Goal: Task Accomplishment & Management: Complete application form

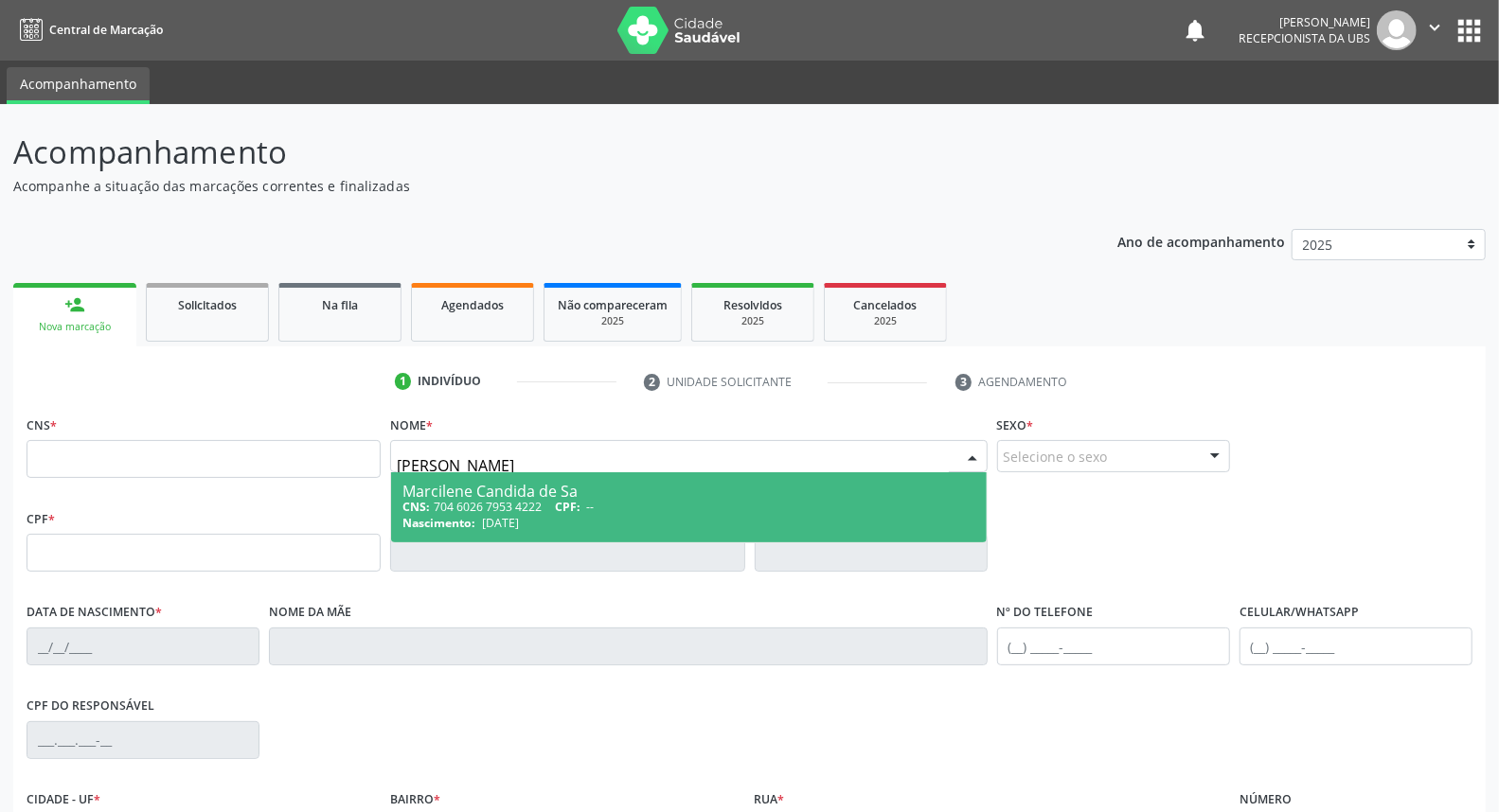
type input "[PERSON_NAME]"
click at [464, 508] on div "CNS: 704 6026 7953 4222 CPF: --" at bounding box center [688, 507] width 571 height 16
type input "704 6026 7953 4222"
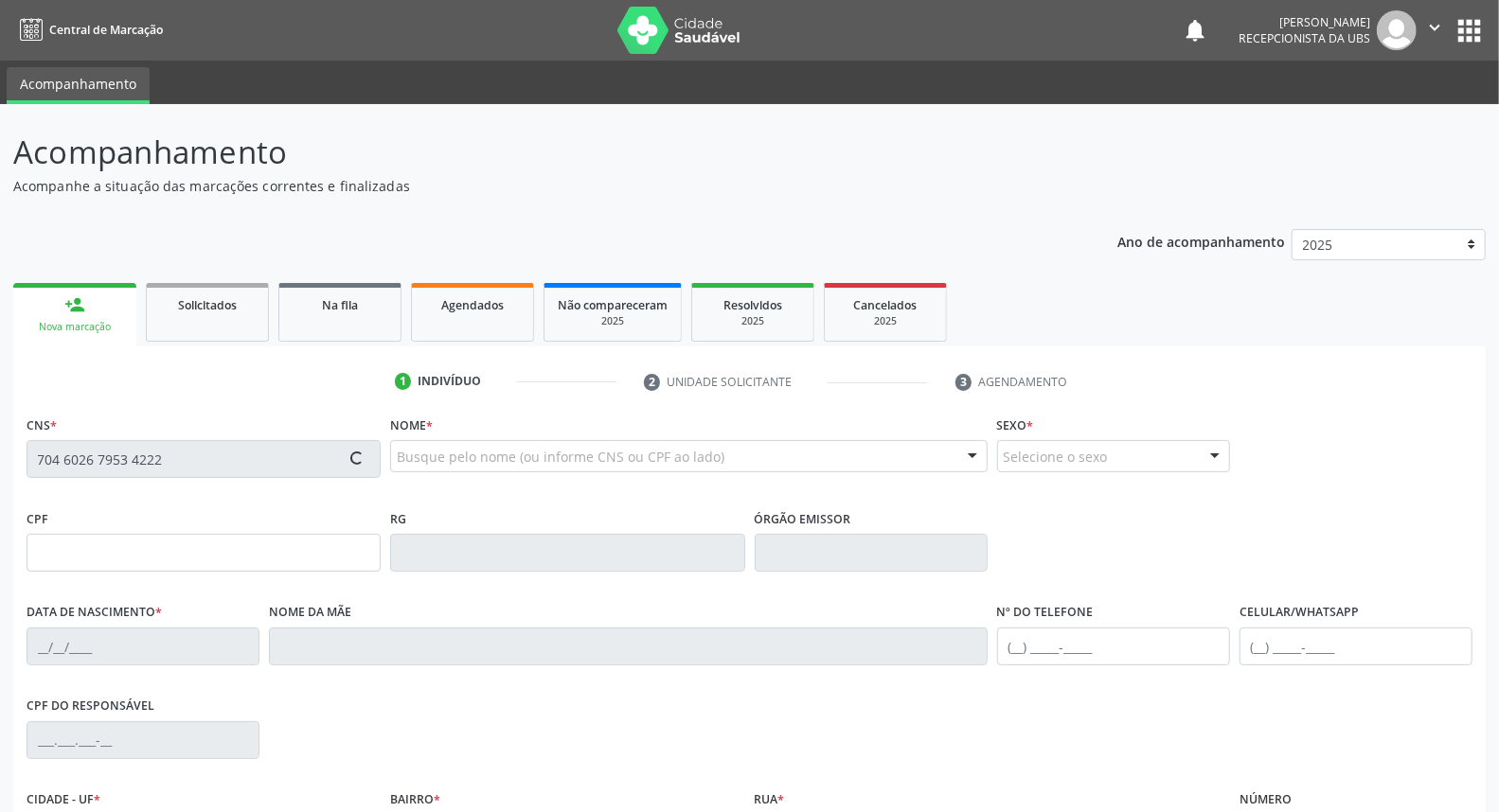
type input "[DATE]"
type input "[PERSON_NAME] de Sa"
type input "[PHONE_NUMBER]"
type input "66"
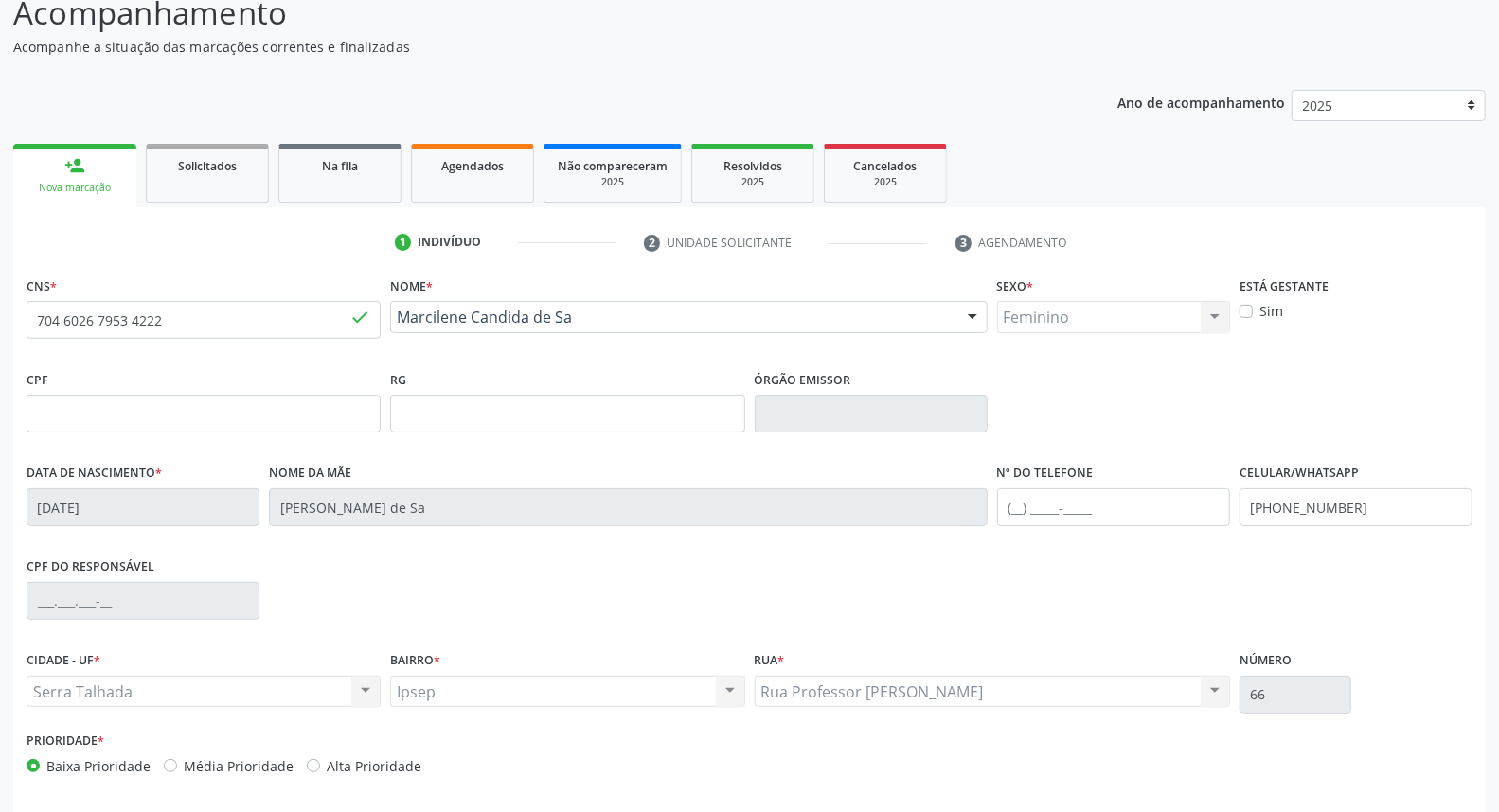
scroll to position [212, 0]
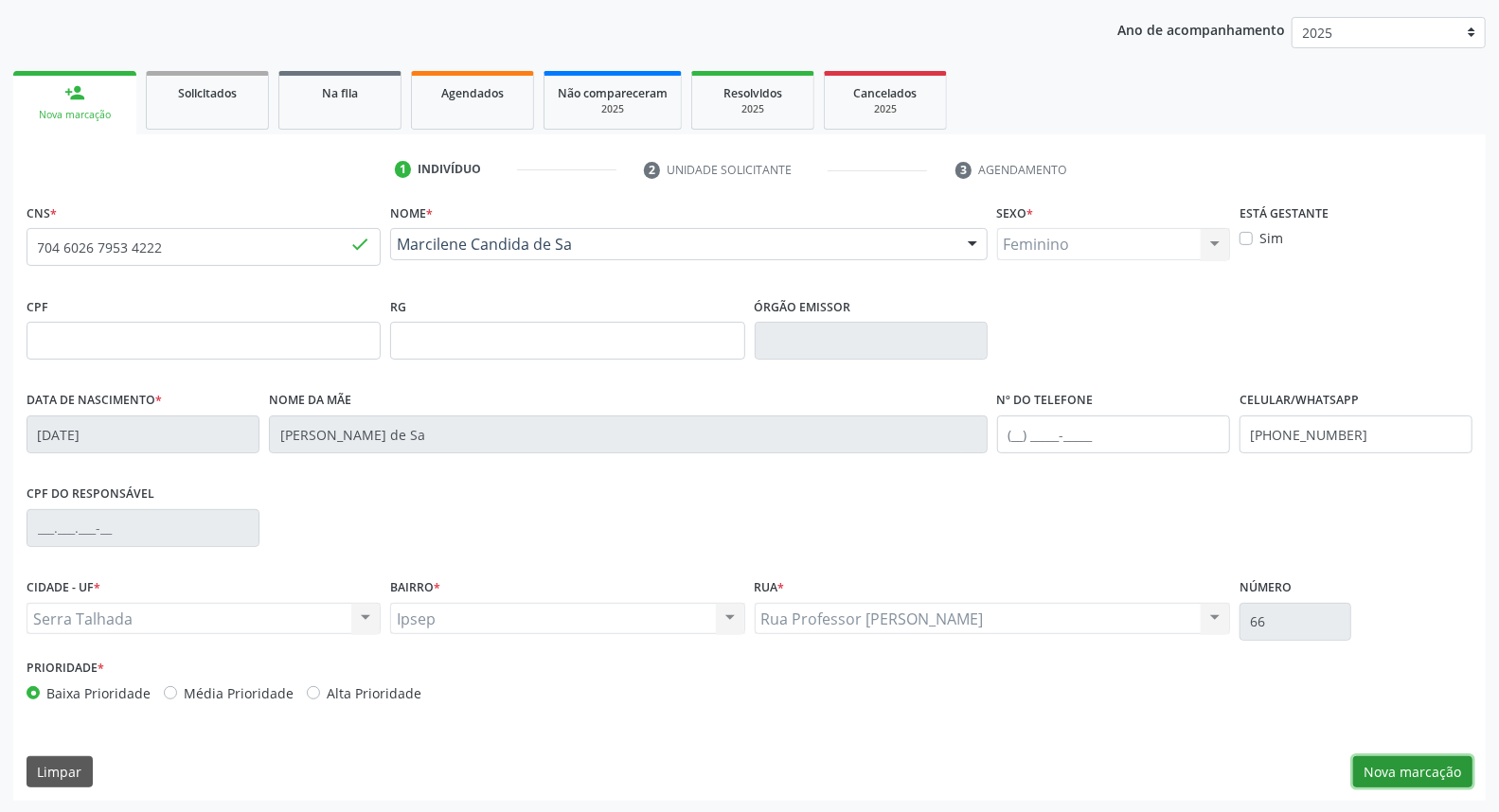
click at [1393, 772] on button "Nova marcação" at bounding box center [1413, 772] width 119 height 32
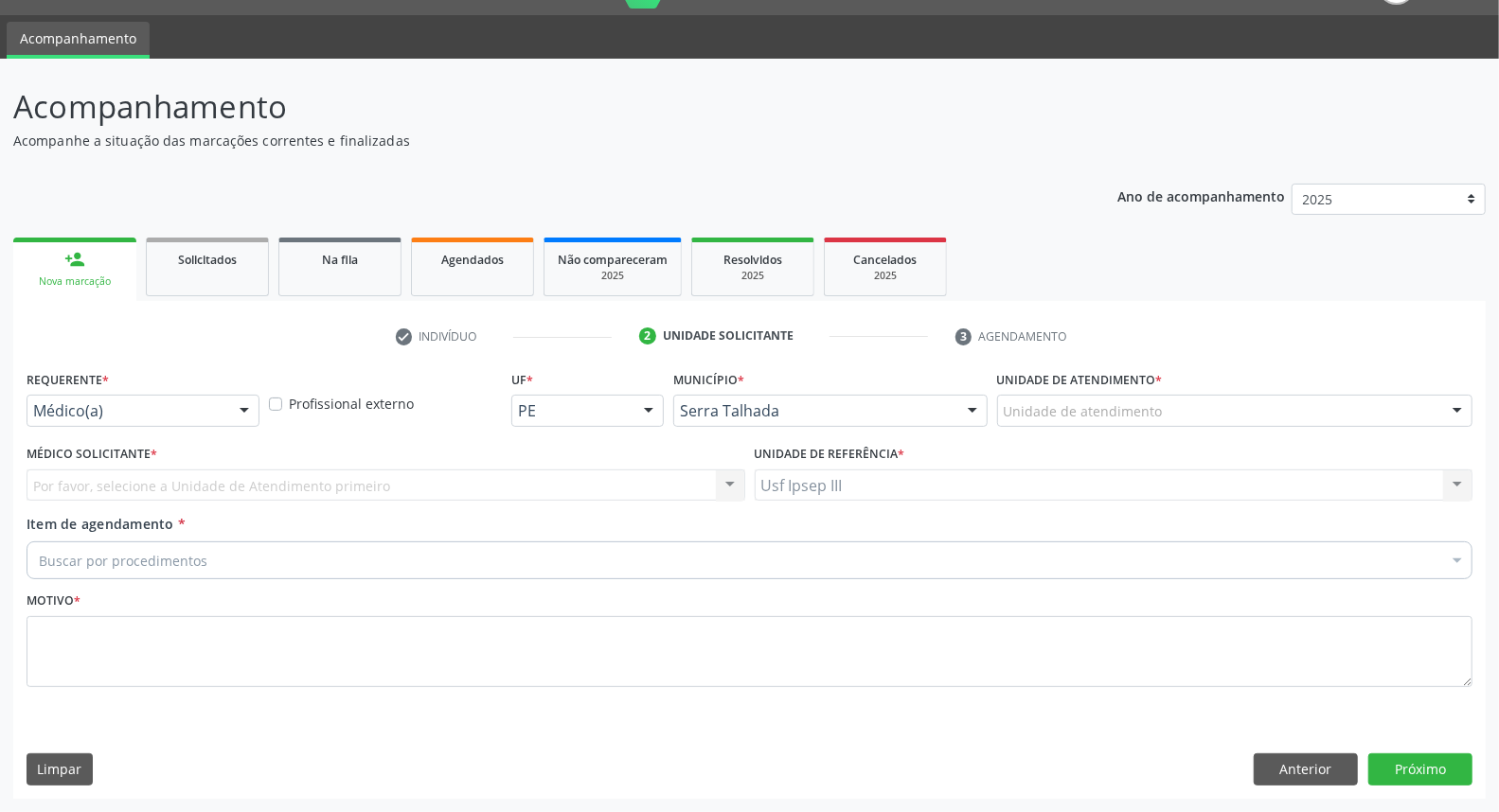
scroll to position [44, 0]
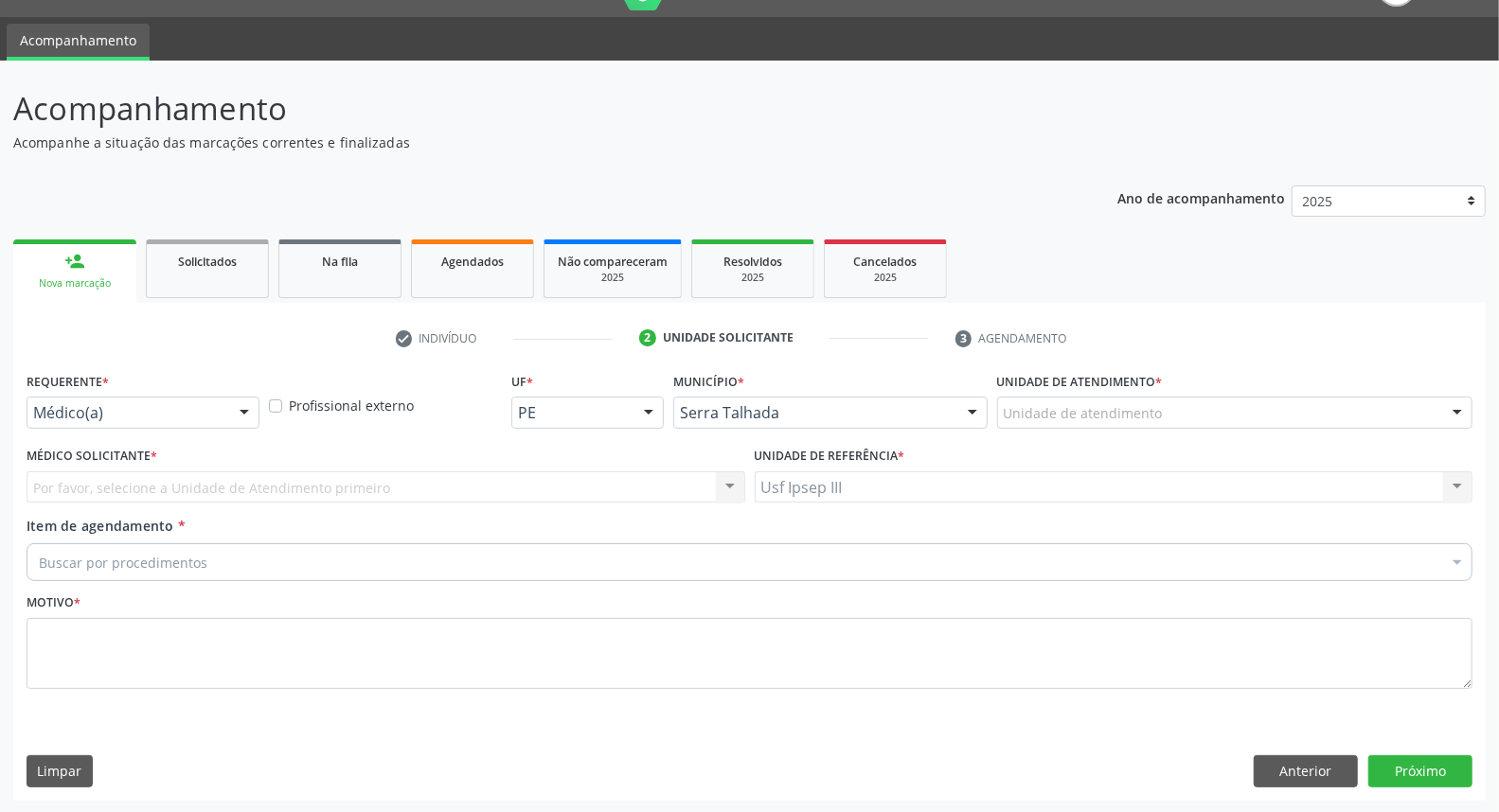
click at [242, 405] on div at bounding box center [244, 413] width 28 height 32
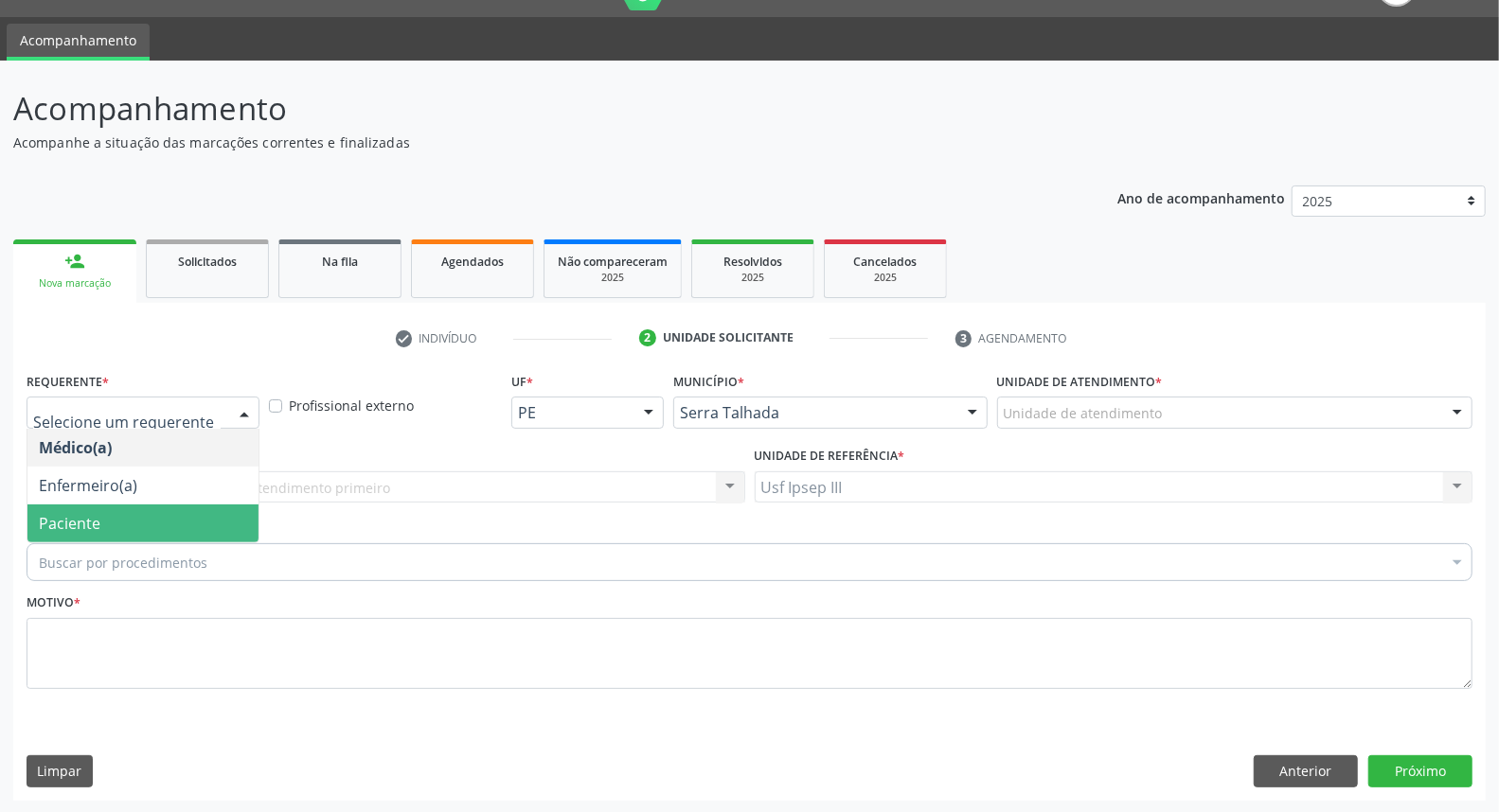
click at [209, 527] on span "Paciente" at bounding box center [143, 523] width 231 height 38
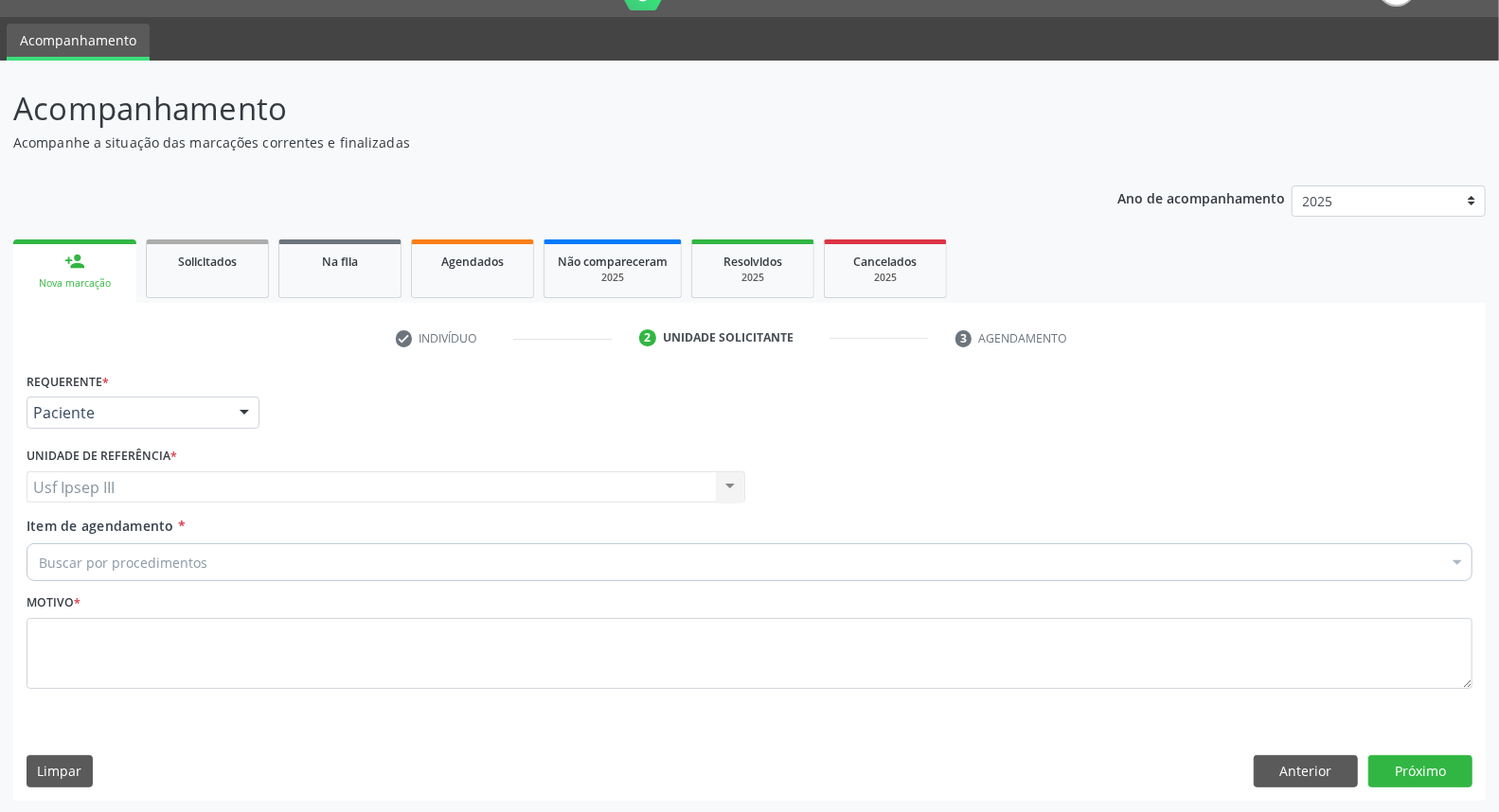
click at [281, 557] on div "Buscar por procedimentos" at bounding box center [750, 562] width 1446 height 38
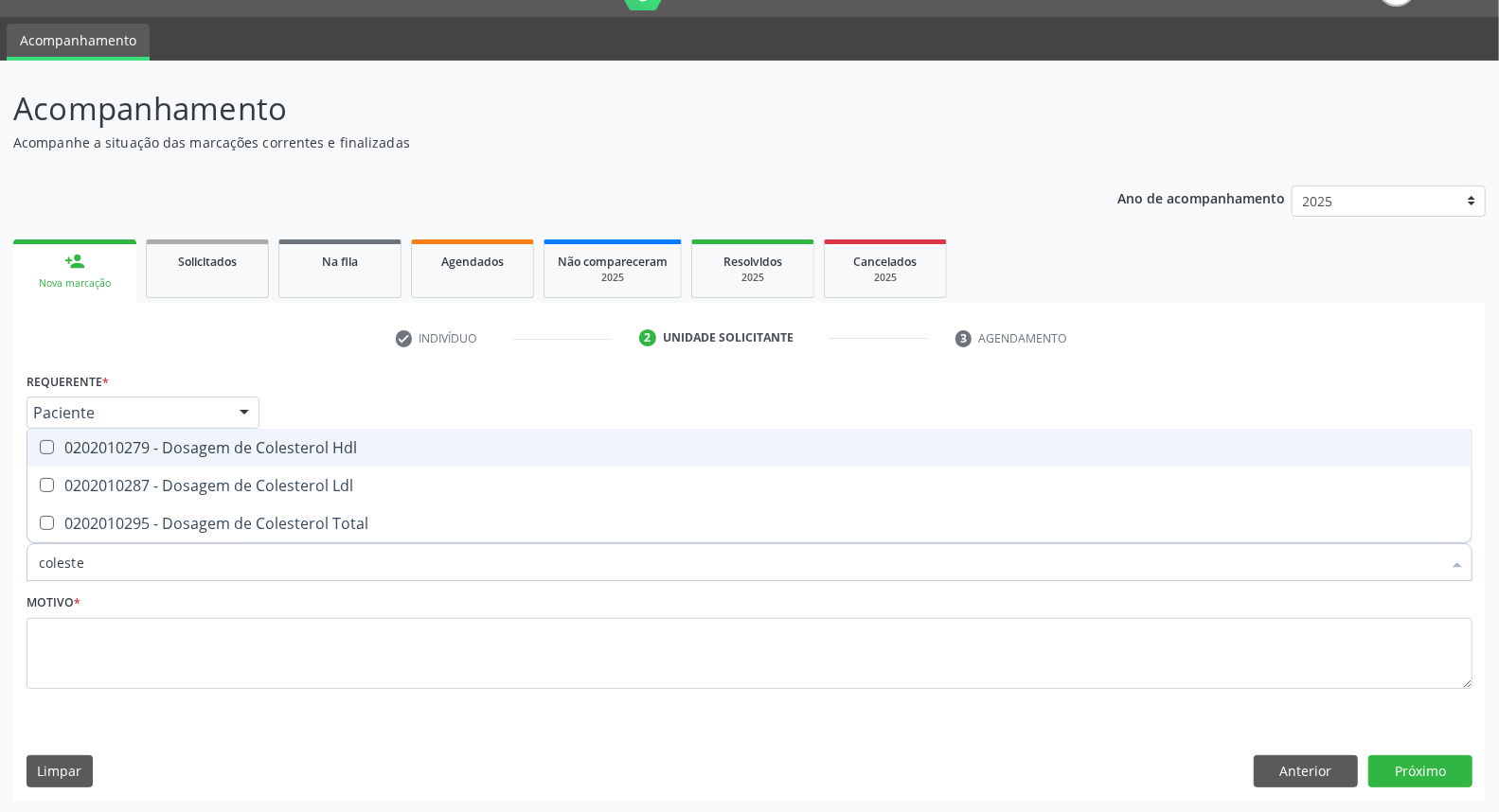
type input "colester"
drag, startPoint x: 330, startPoint y: 438, endPoint x: 328, endPoint y: 452, distance: 14.1
click at [329, 440] on div "0202010279 - Dosagem de Colesterol Hdl" at bounding box center [750, 447] width 1421 height 15
click at [328, 446] on div "0202010279 - Dosagem de Colesterol Hdl" at bounding box center [750, 447] width 1421 height 15
checkbox Hdl "false"
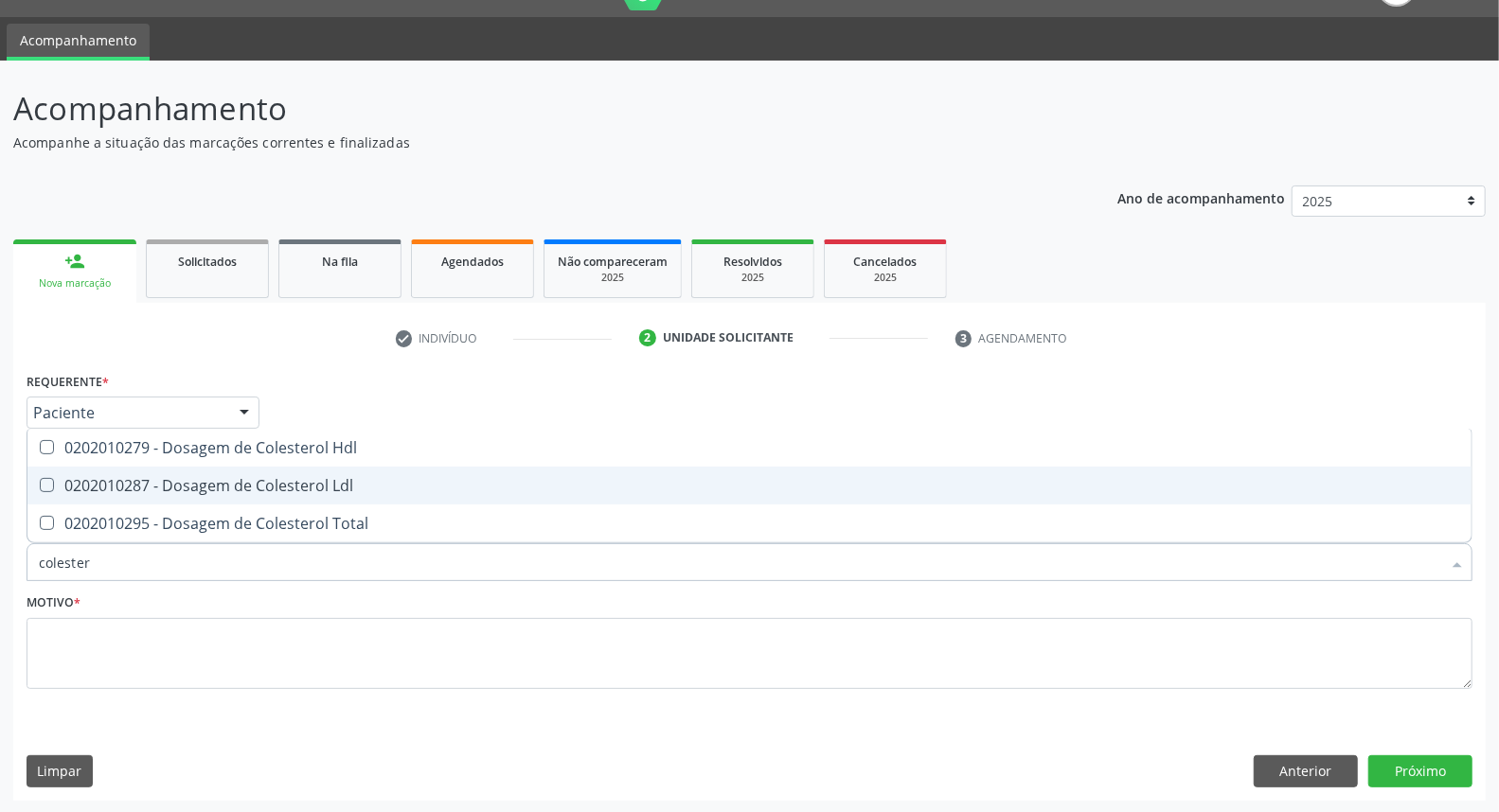
click at [322, 471] on span "0202010287 - Dosagem de Colesterol Ldl" at bounding box center [750, 485] width 1444 height 38
checkbox Ldl "true"
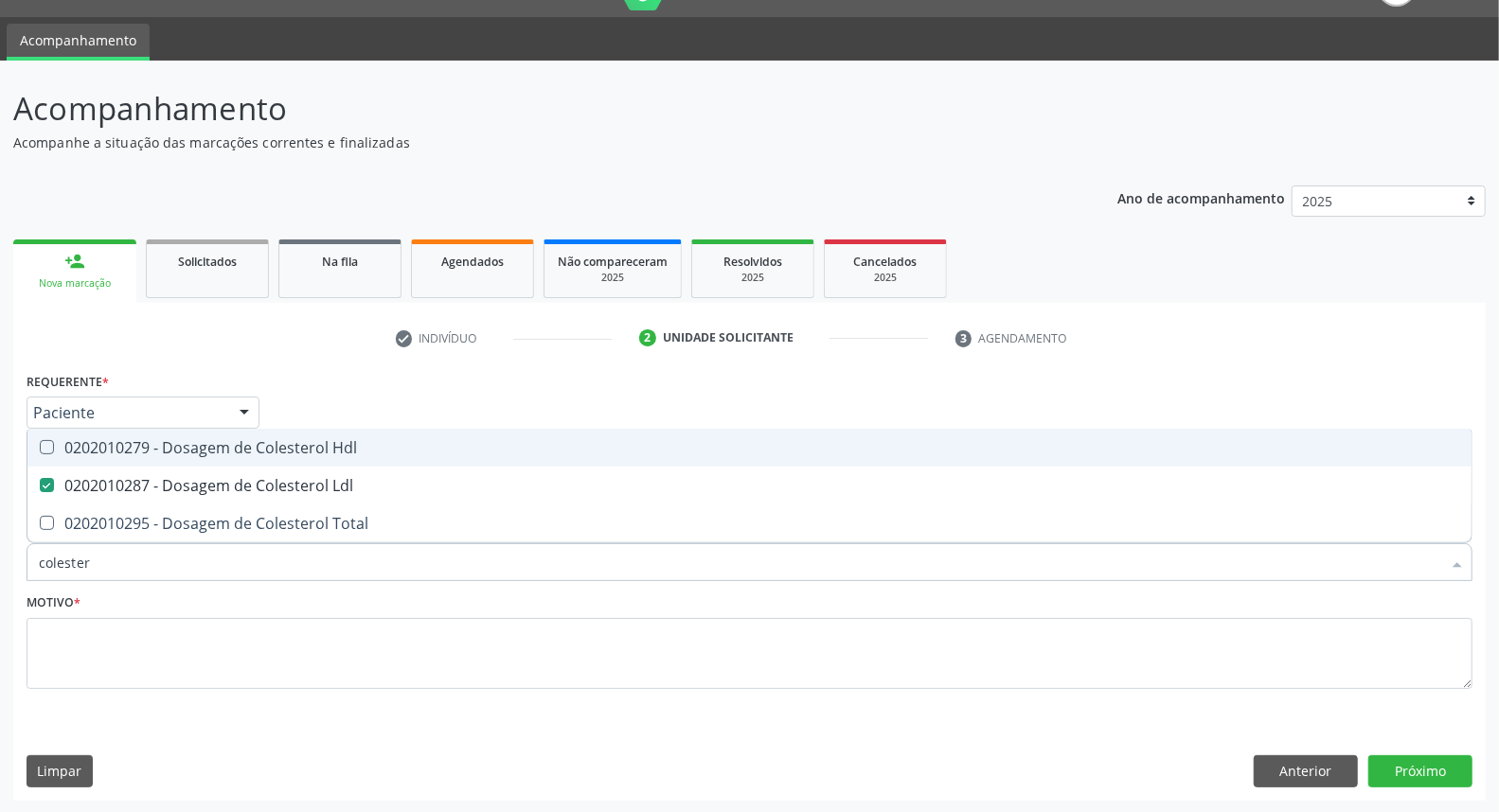
click at [319, 452] on div "0202010279 - Dosagem de Colesterol Hdl" at bounding box center [750, 447] width 1421 height 15
checkbox Hdl "true"
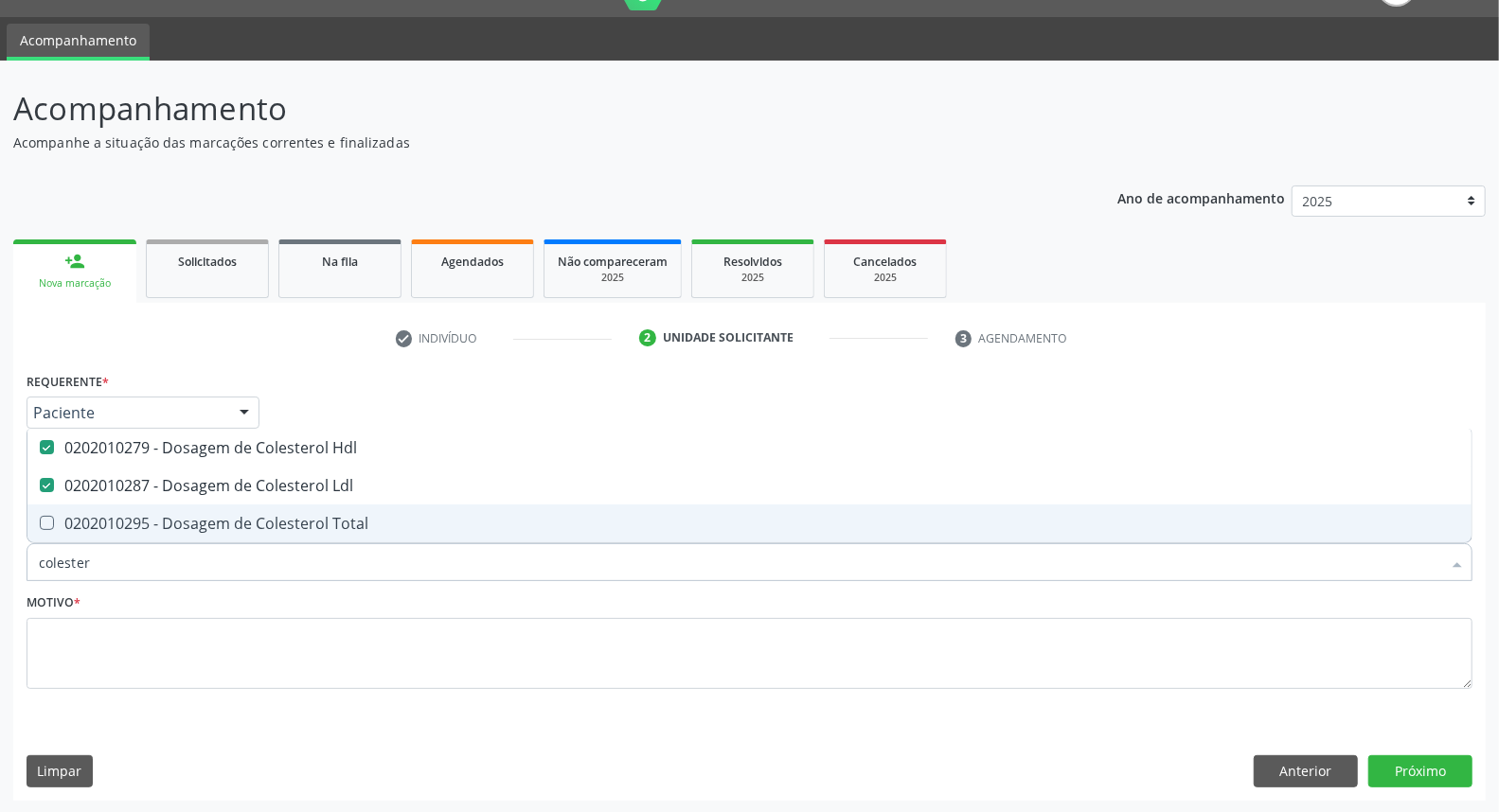
click at [314, 524] on div "0202010295 - Dosagem de Colesterol Total" at bounding box center [750, 522] width 1421 height 15
checkbox Total "true"
type input "c"
checkbox Hdl "false"
checkbox Ldl "false"
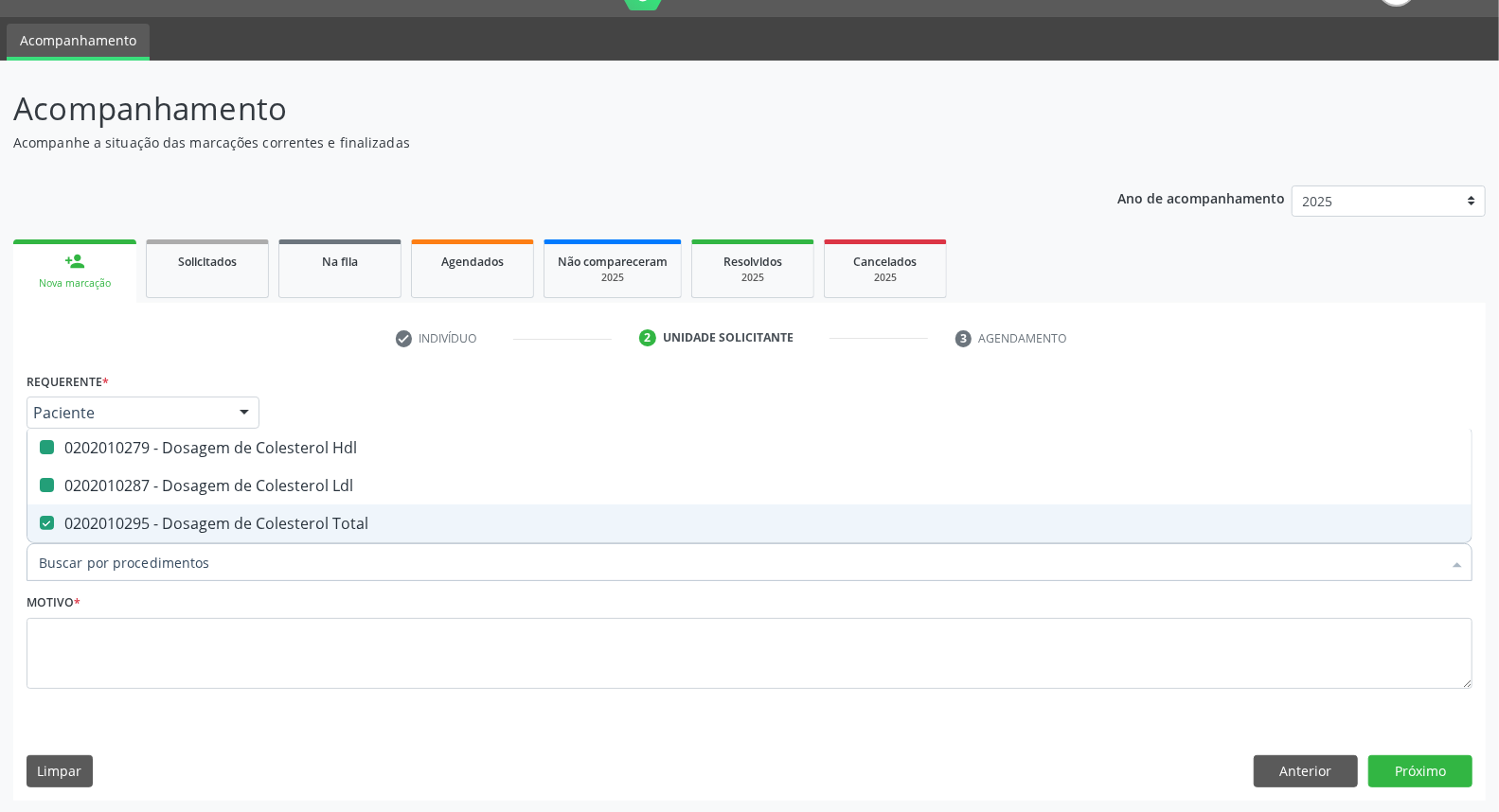
checkbox Total "false"
type input "creatinin"
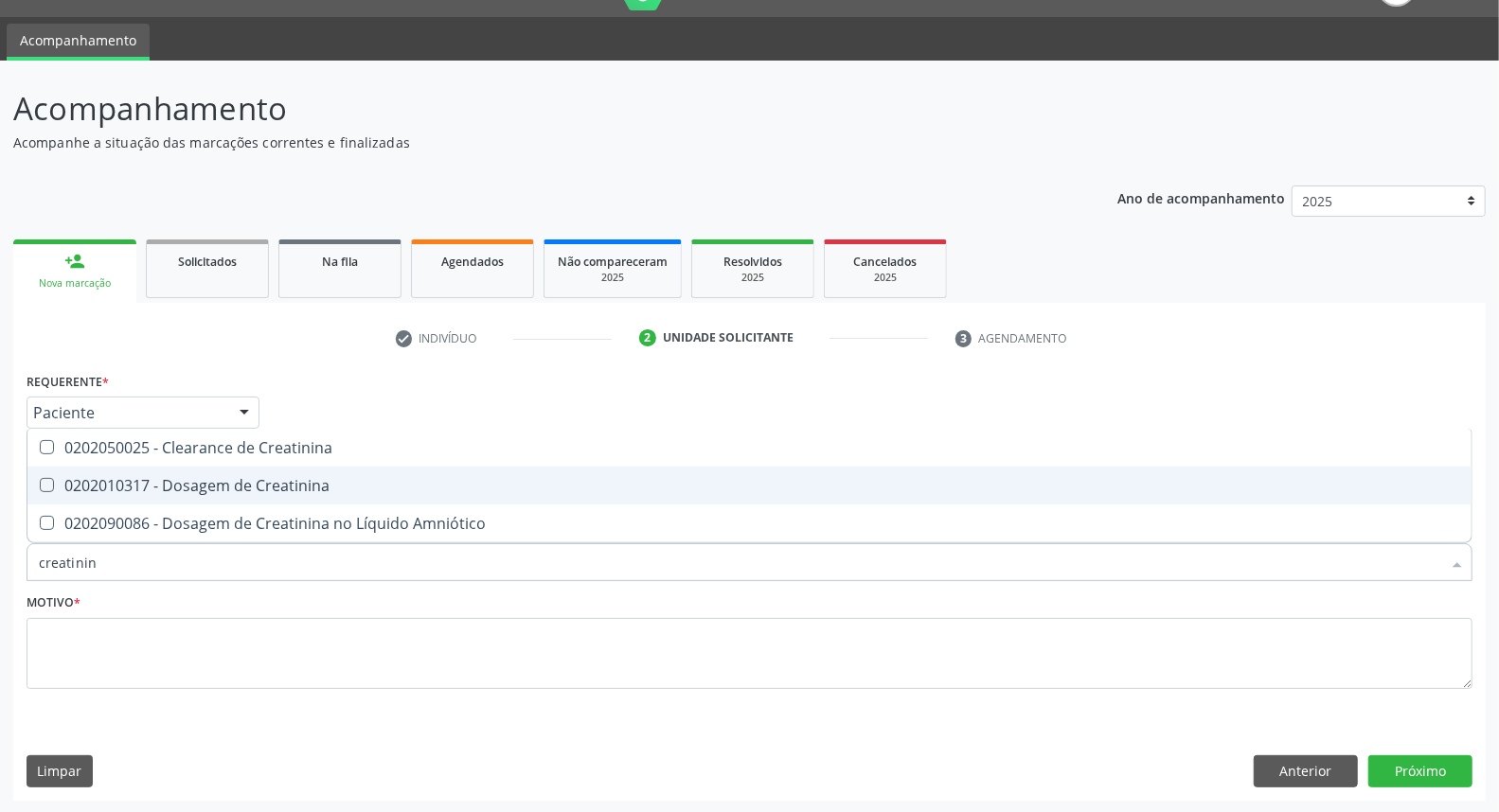
click at [335, 483] on div "0202010317 - Dosagem de Creatinina" at bounding box center [750, 485] width 1421 height 15
checkbox Creatinina "true"
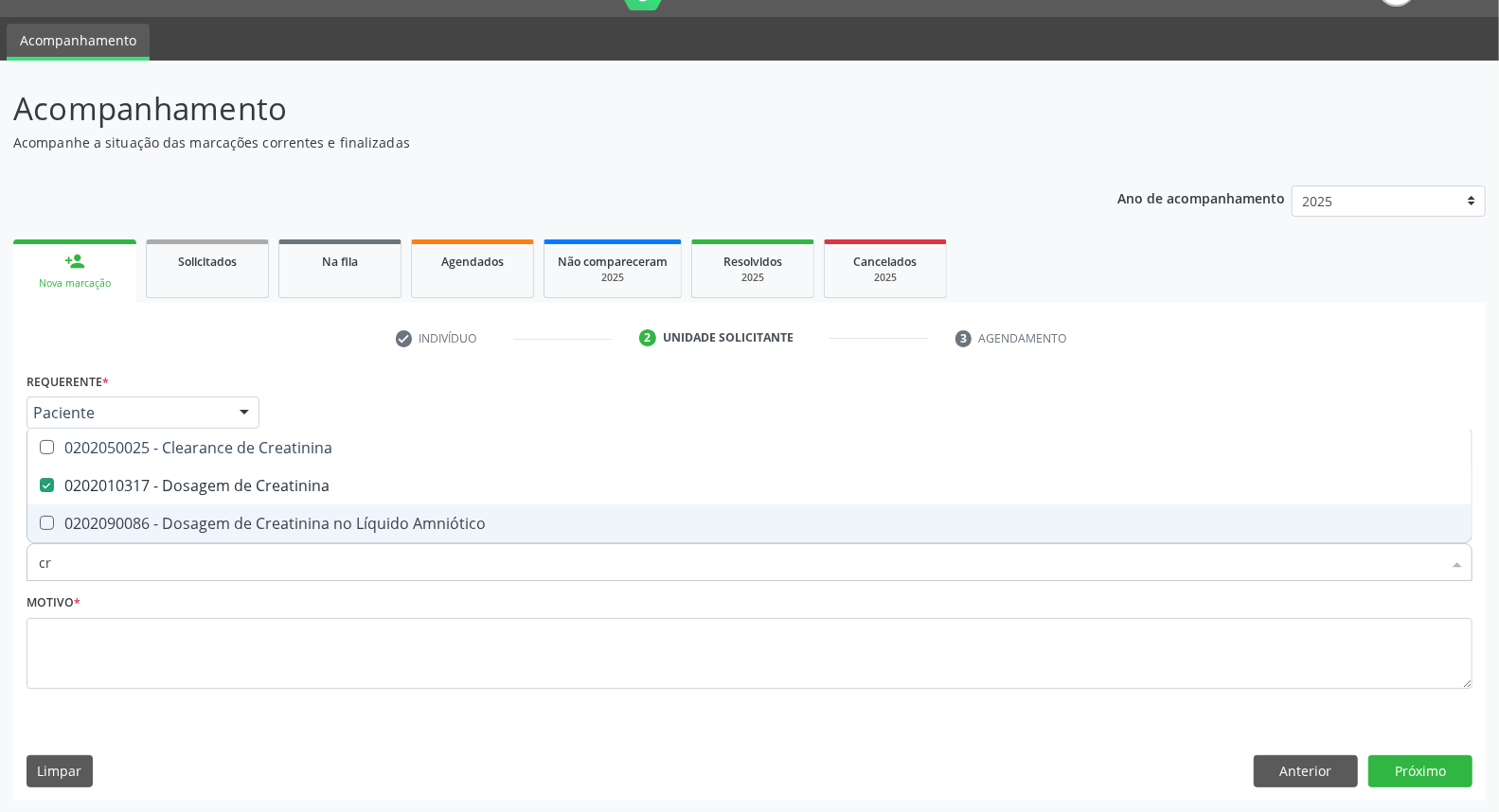
type input "c"
checkbox Creatinina "false"
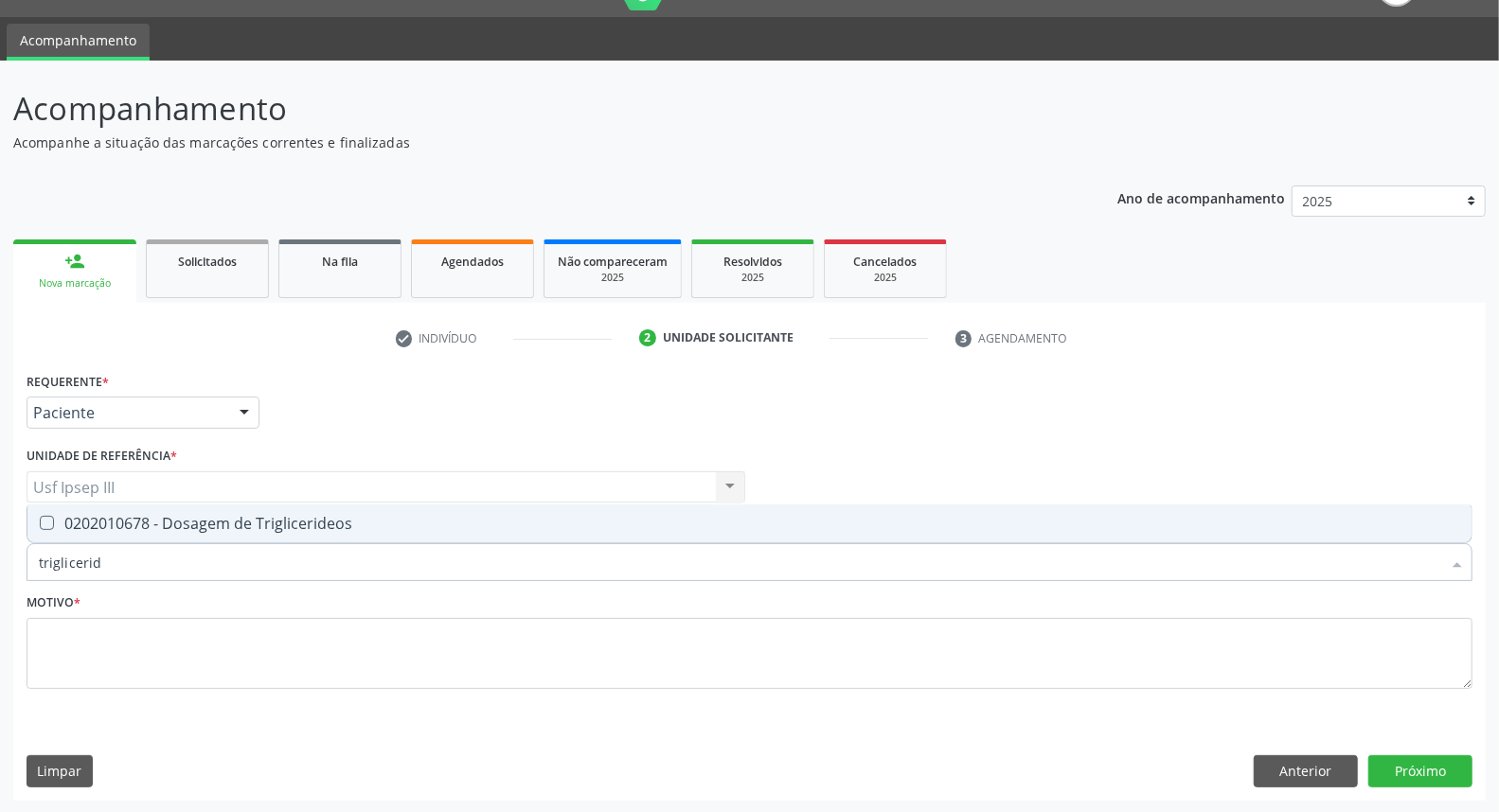
type input "trigliceride"
click at [339, 521] on div "0202010678 - Dosagem de Triglicerideos" at bounding box center [750, 522] width 1421 height 15
checkbox Triglicerideos "true"
type input "t"
checkbox Triglicerideos "false"
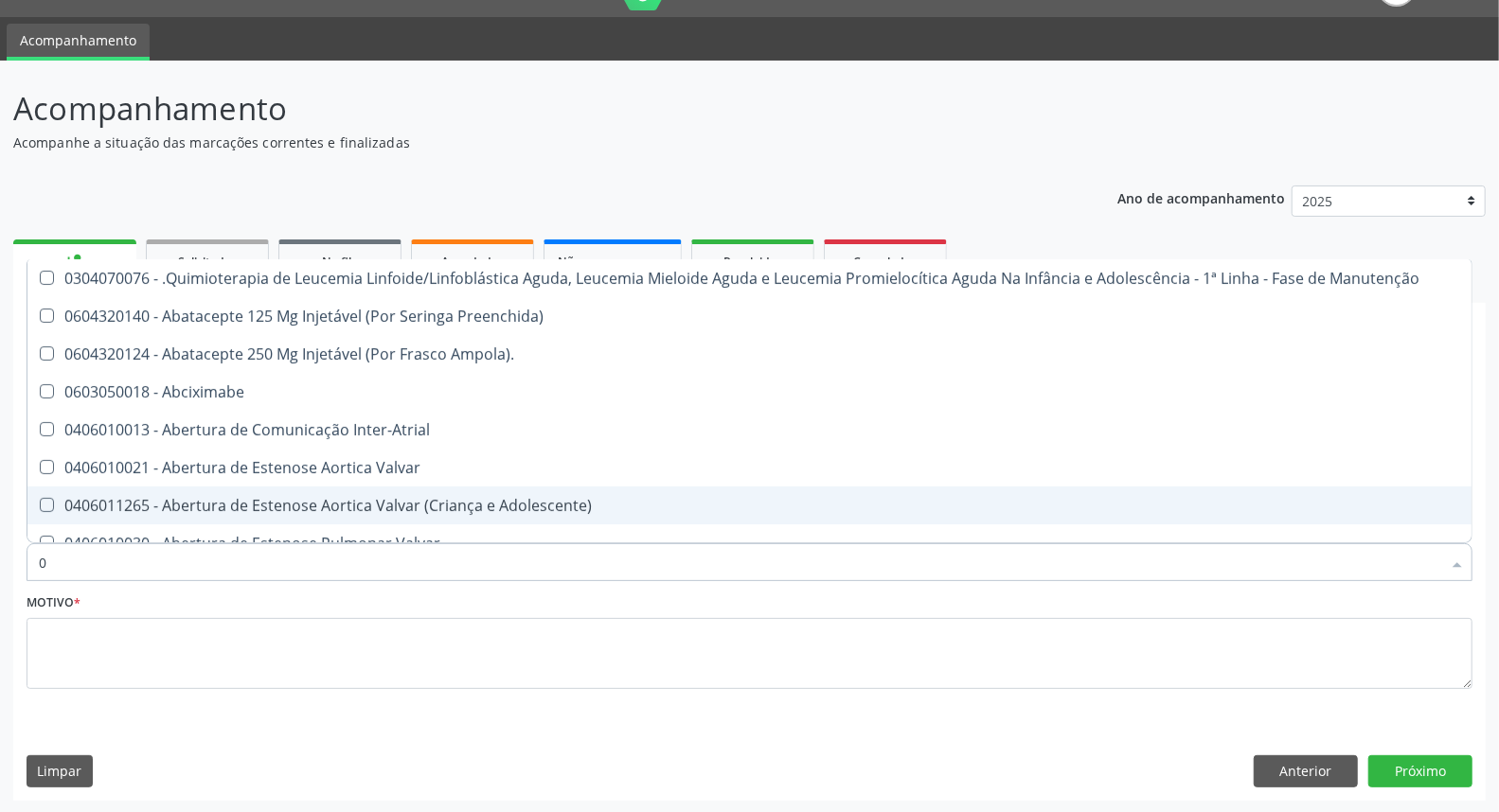
type input "02"
checkbox Comprimido\) "true"
checkbox Transferências "true"
checkbox Meckel "true"
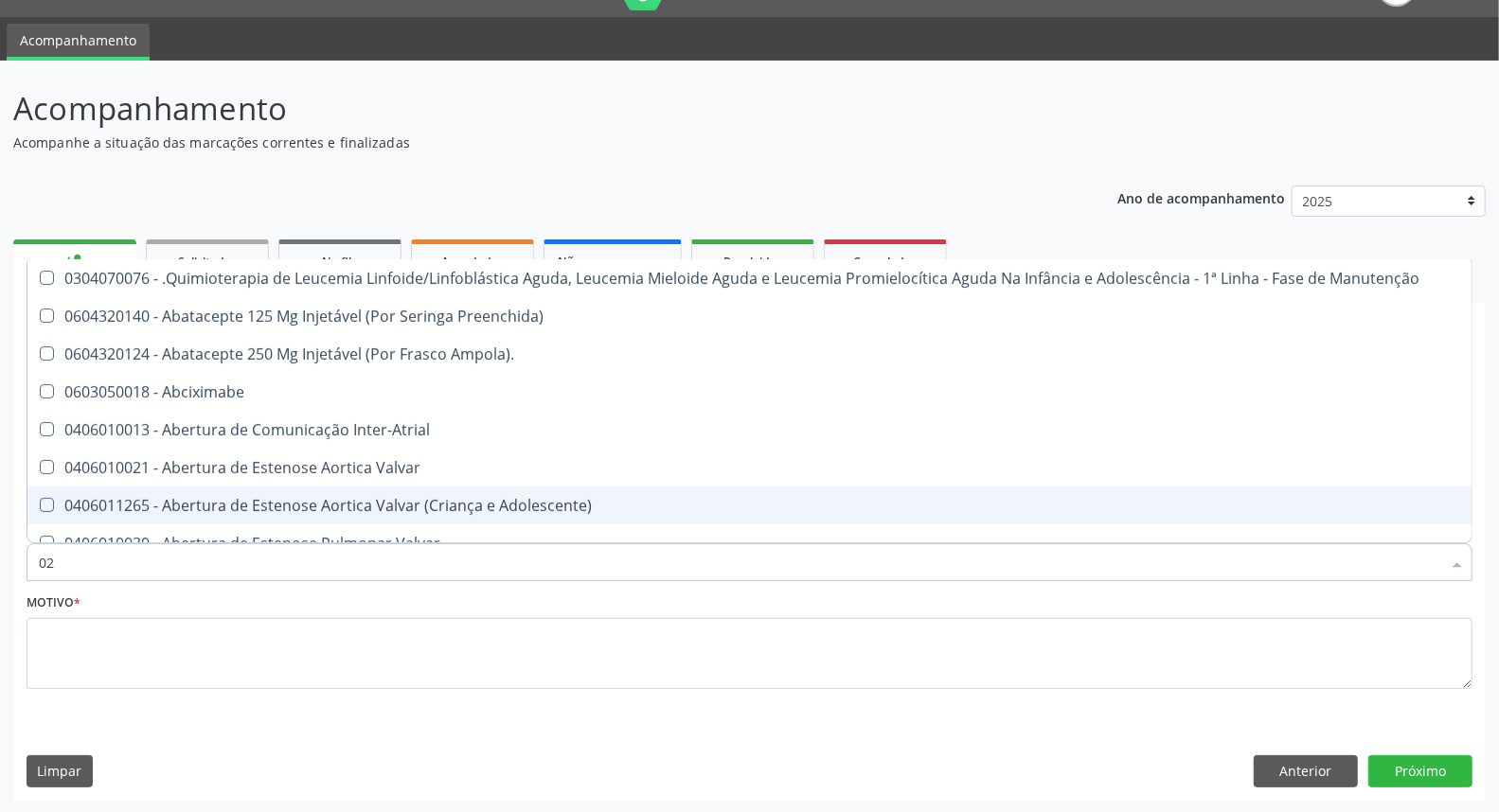
checkbox Transfusao "true"
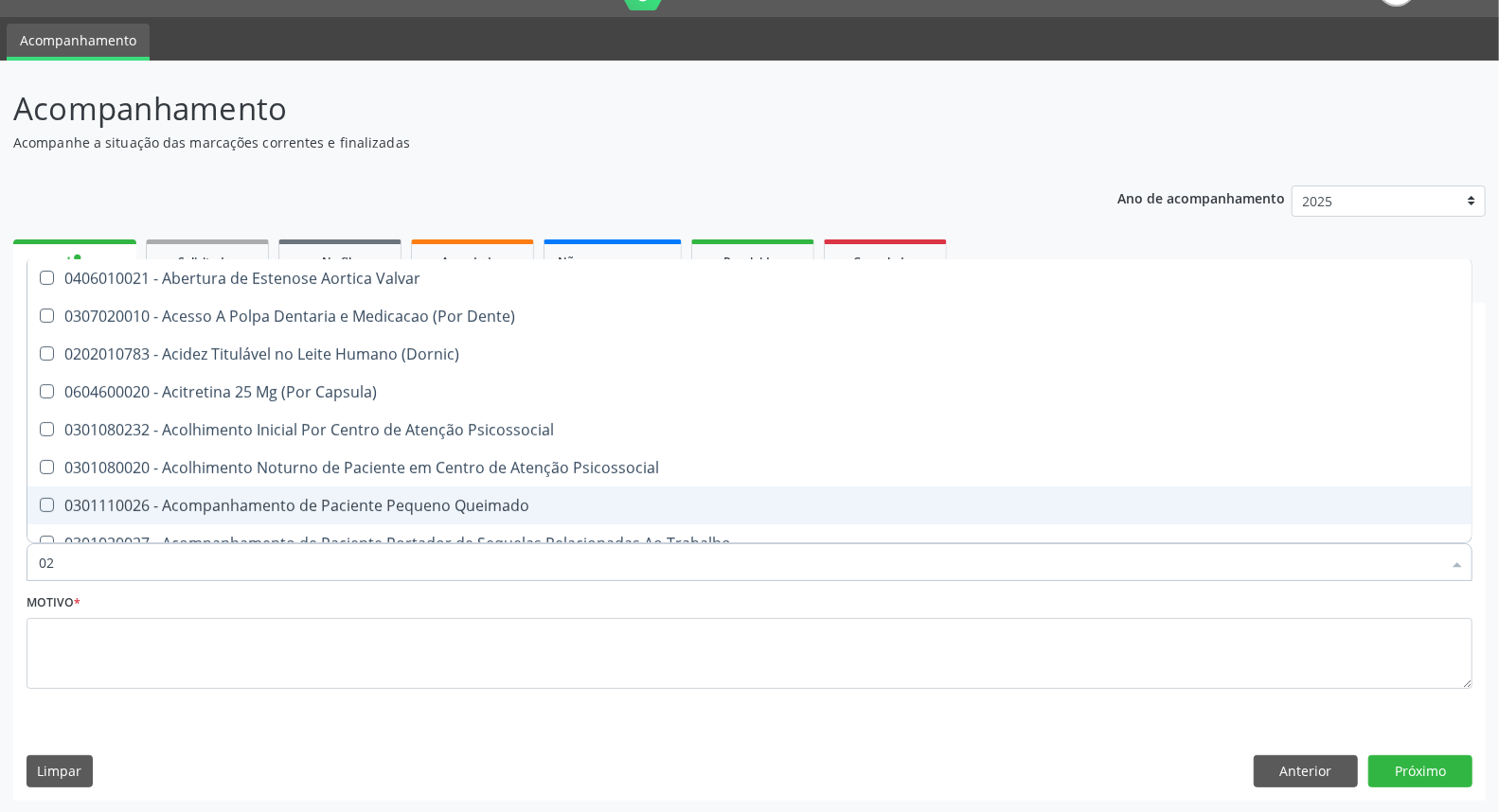
type input "020"
checkbox Epispádia "true"
checkbox Anos\) "true"
checkbox Congênita "true"
checkbox Complementar\) "true"
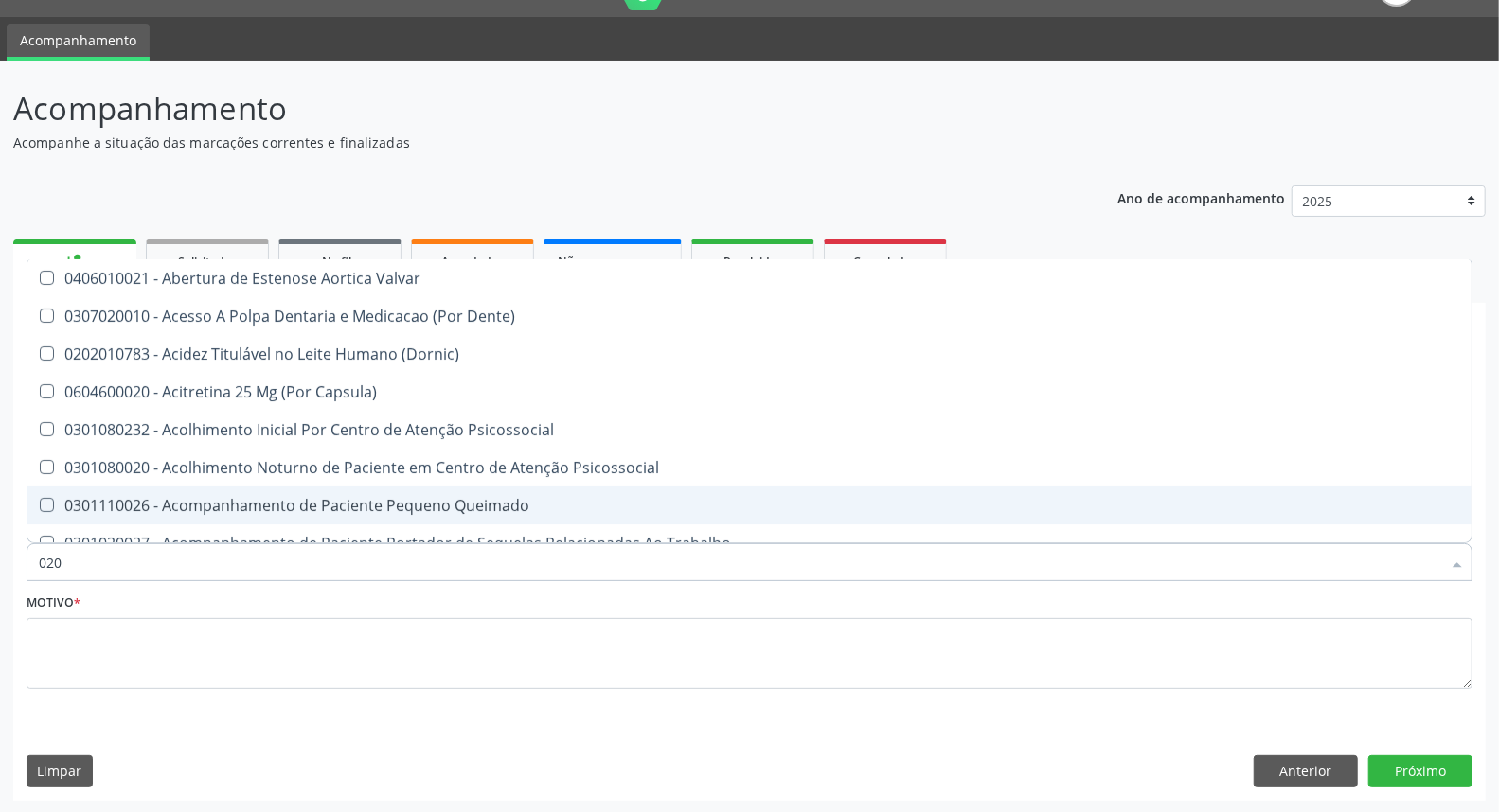
checkbox Dias "true"
checkbox Hdl "false"
checkbox Ldl "false"
checkbox Total "false"
checkbox Creatinina "false"
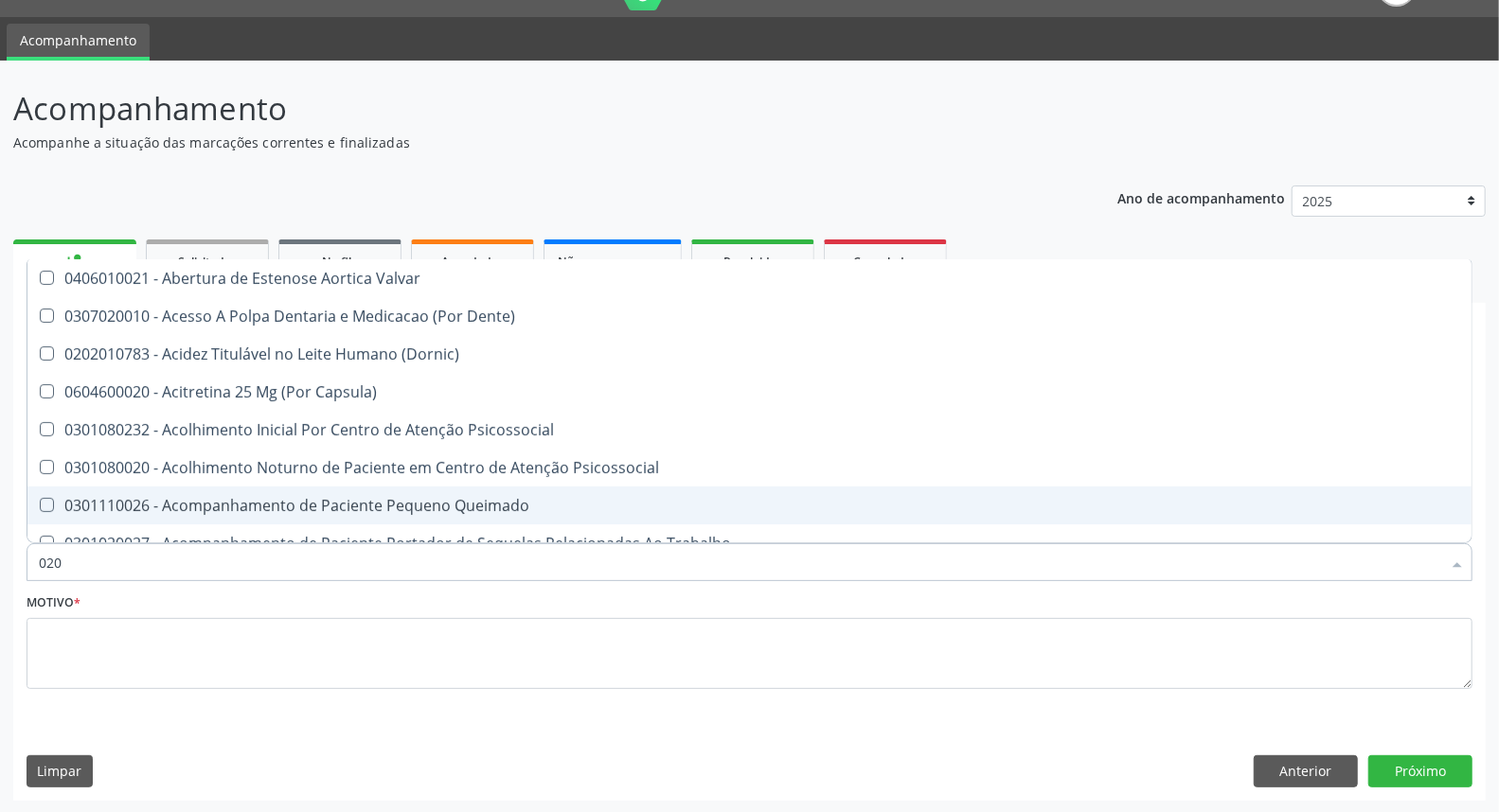
checkbox Triglicerideos "false"
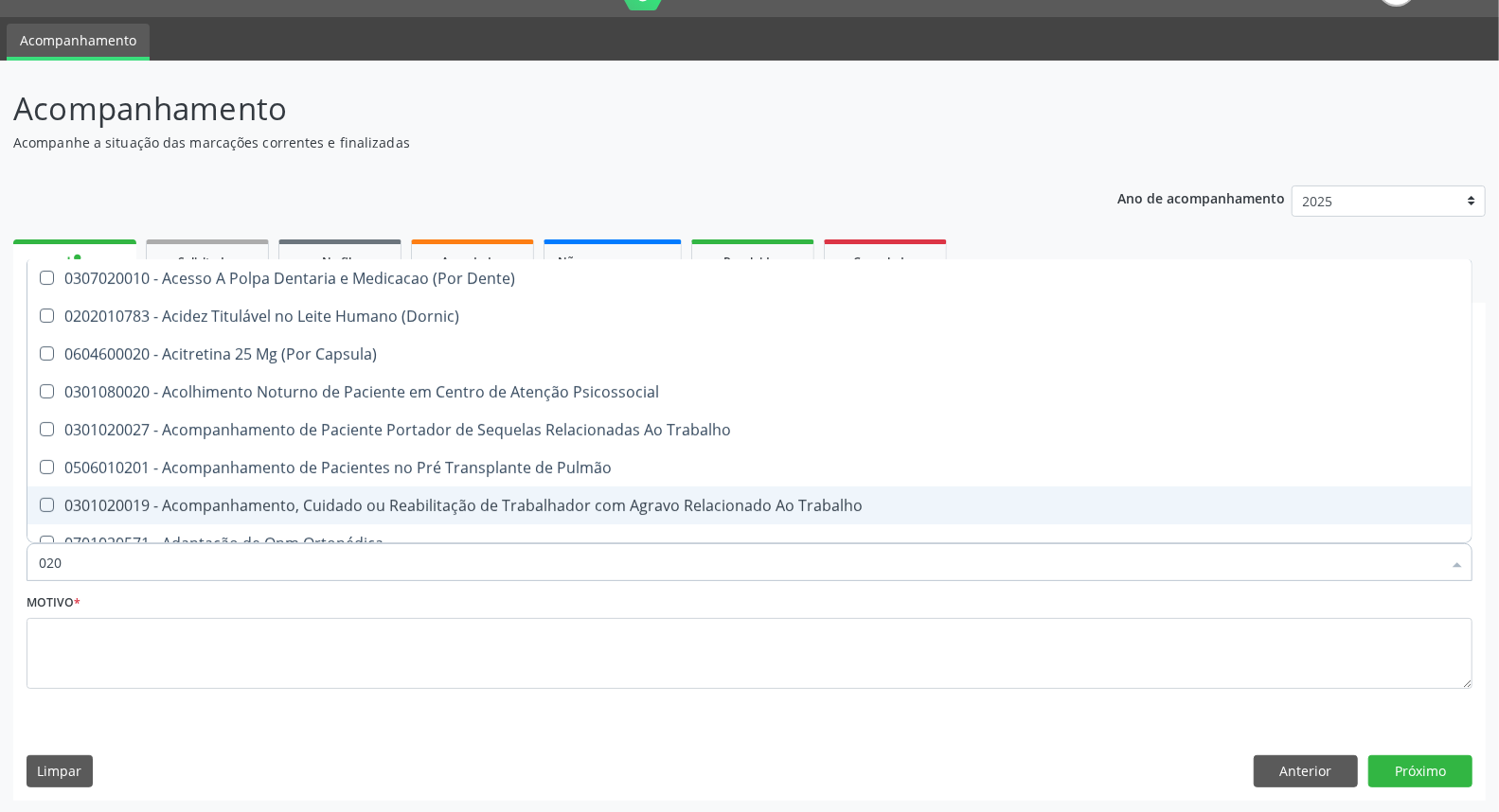
type input "0202"
checkbox Faringe\/Laringe "true"
checkbox Puncao "true"
checkbox Fragmento "true"
checkbox Ossea "true"
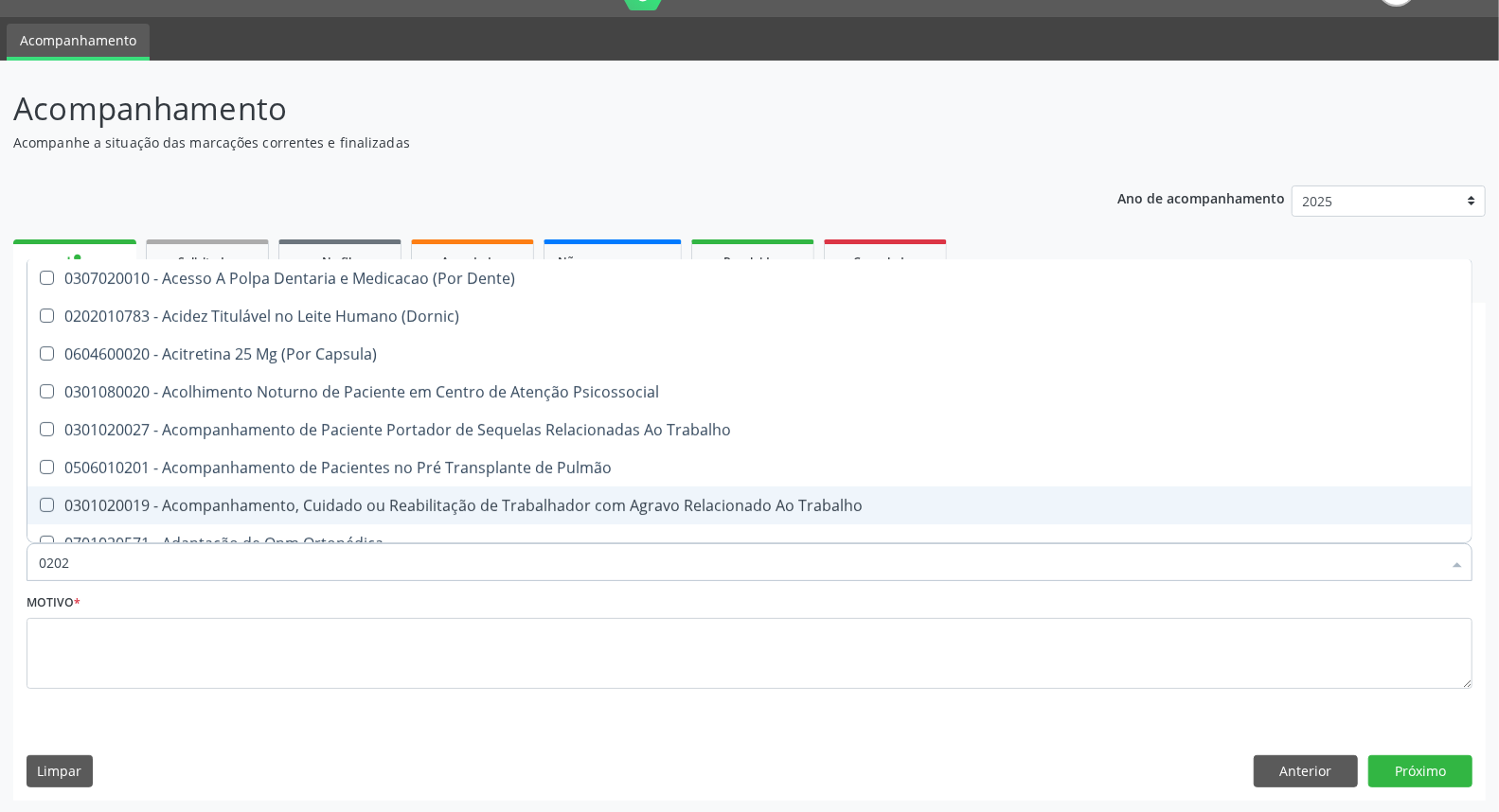
checkbox Projecoes\) "true"
checkbox Hdl "false"
checkbox Ldl "false"
checkbox Total "false"
checkbox Creatinina "false"
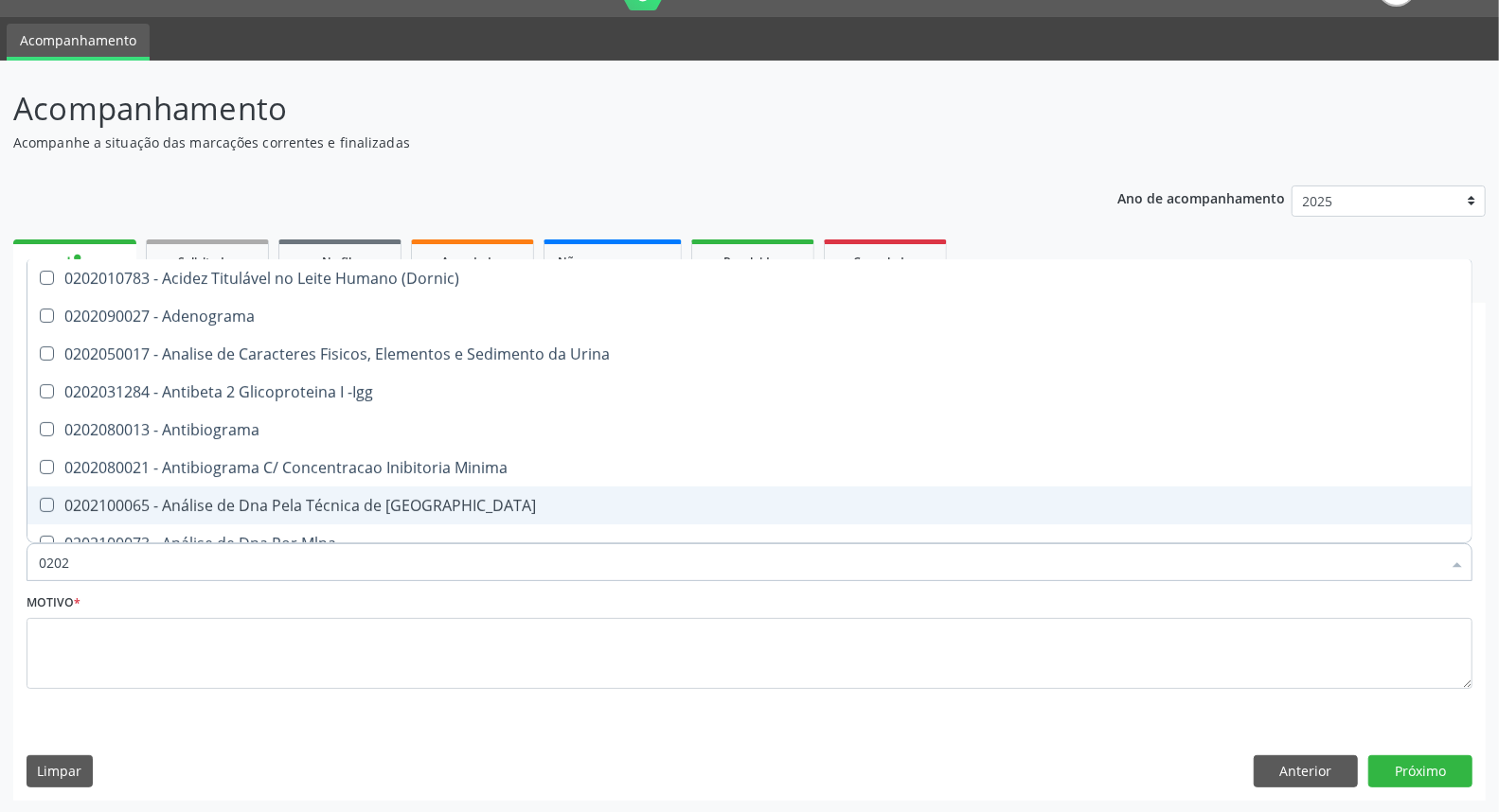
type input "02020"
checkbox \(Psa\) "true"
checkbox III "true"
checkbox Barbituratos "true"
checkbox Calcio "true"
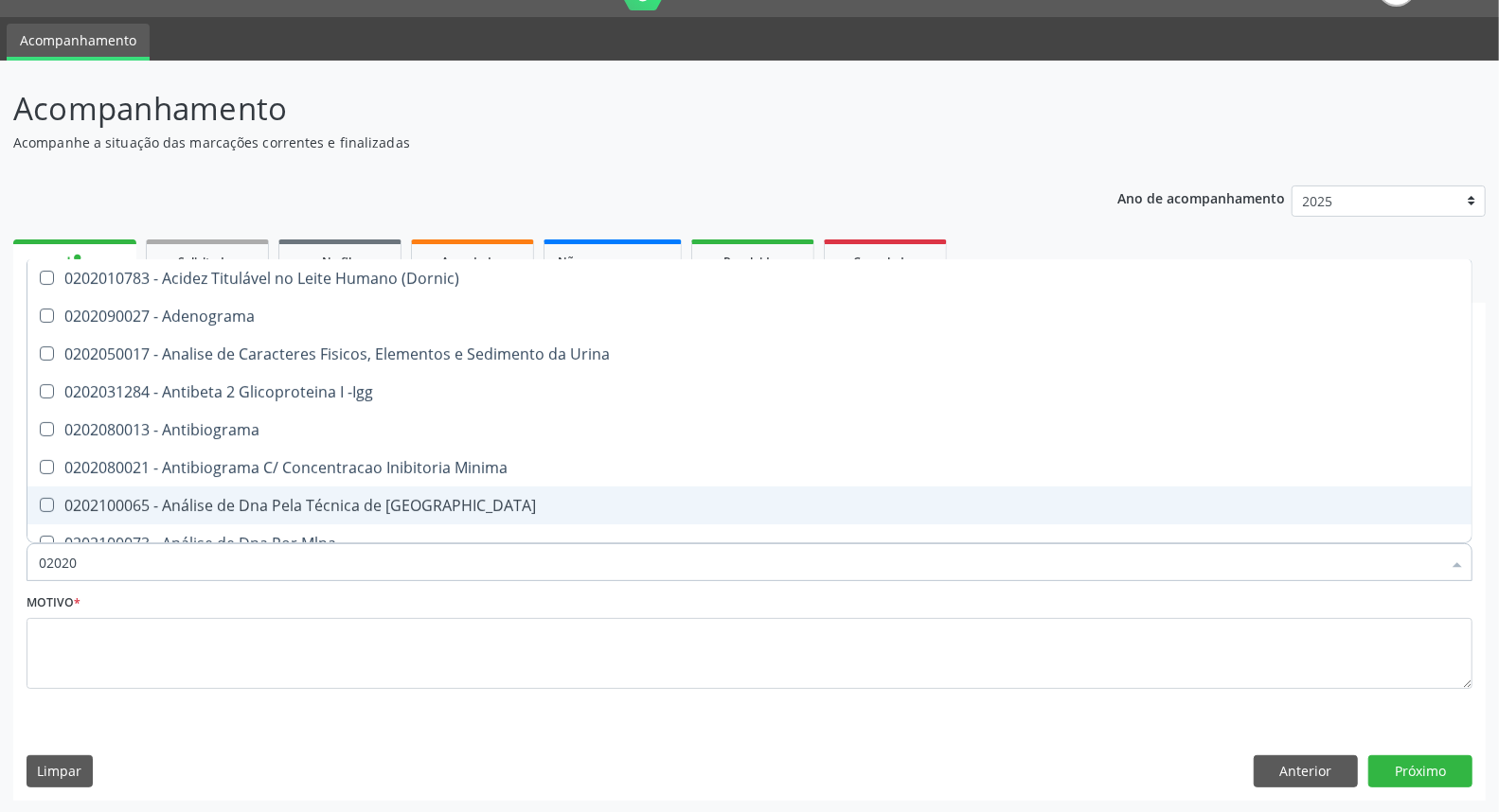
checkbox Hdl "false"
checkbox Ldl "false"
checkbox Total "false"
checkbox Creatinina "false"
checkbox Funcional "true"
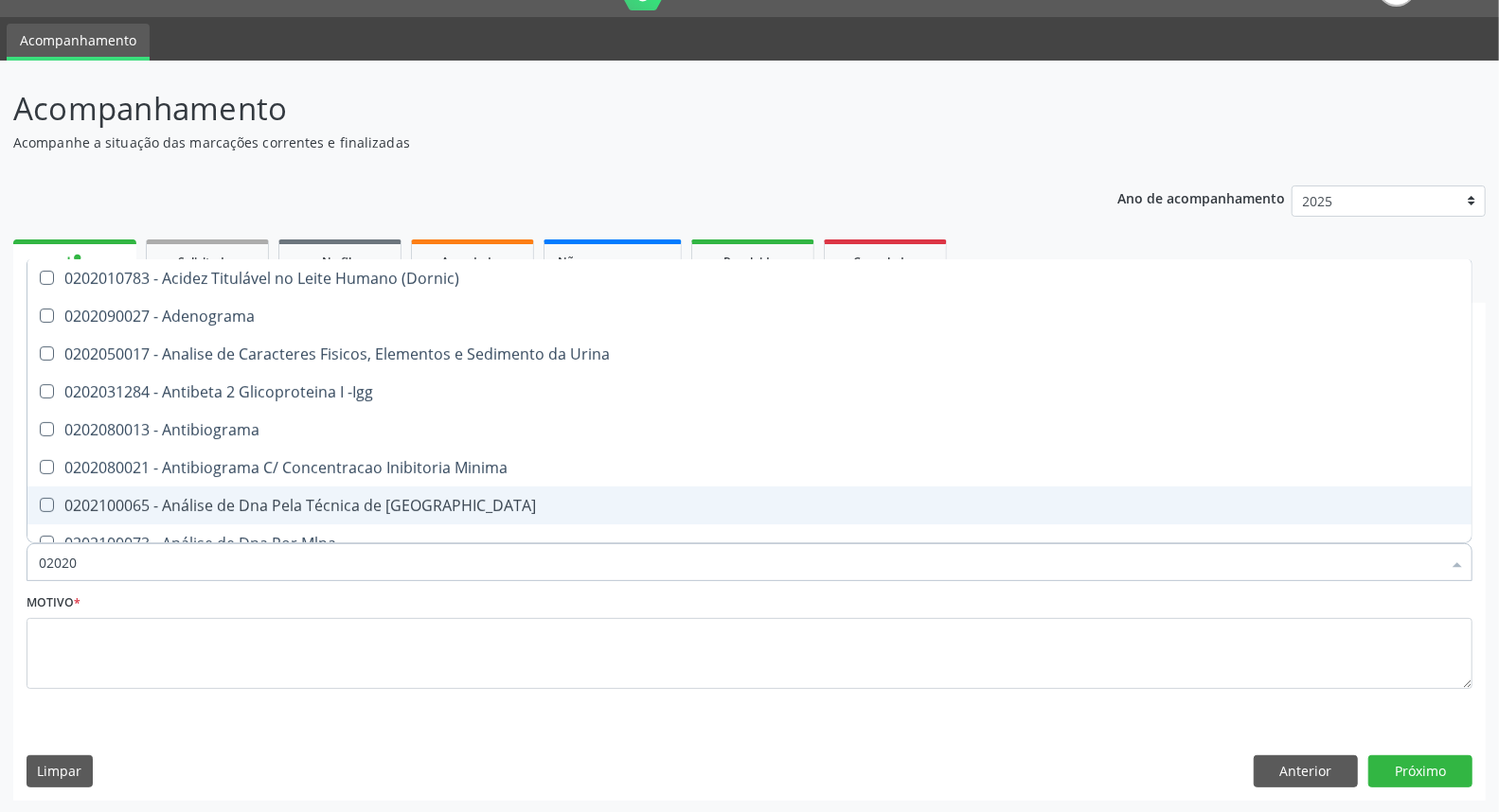
checkbox Triglicerideos "false"
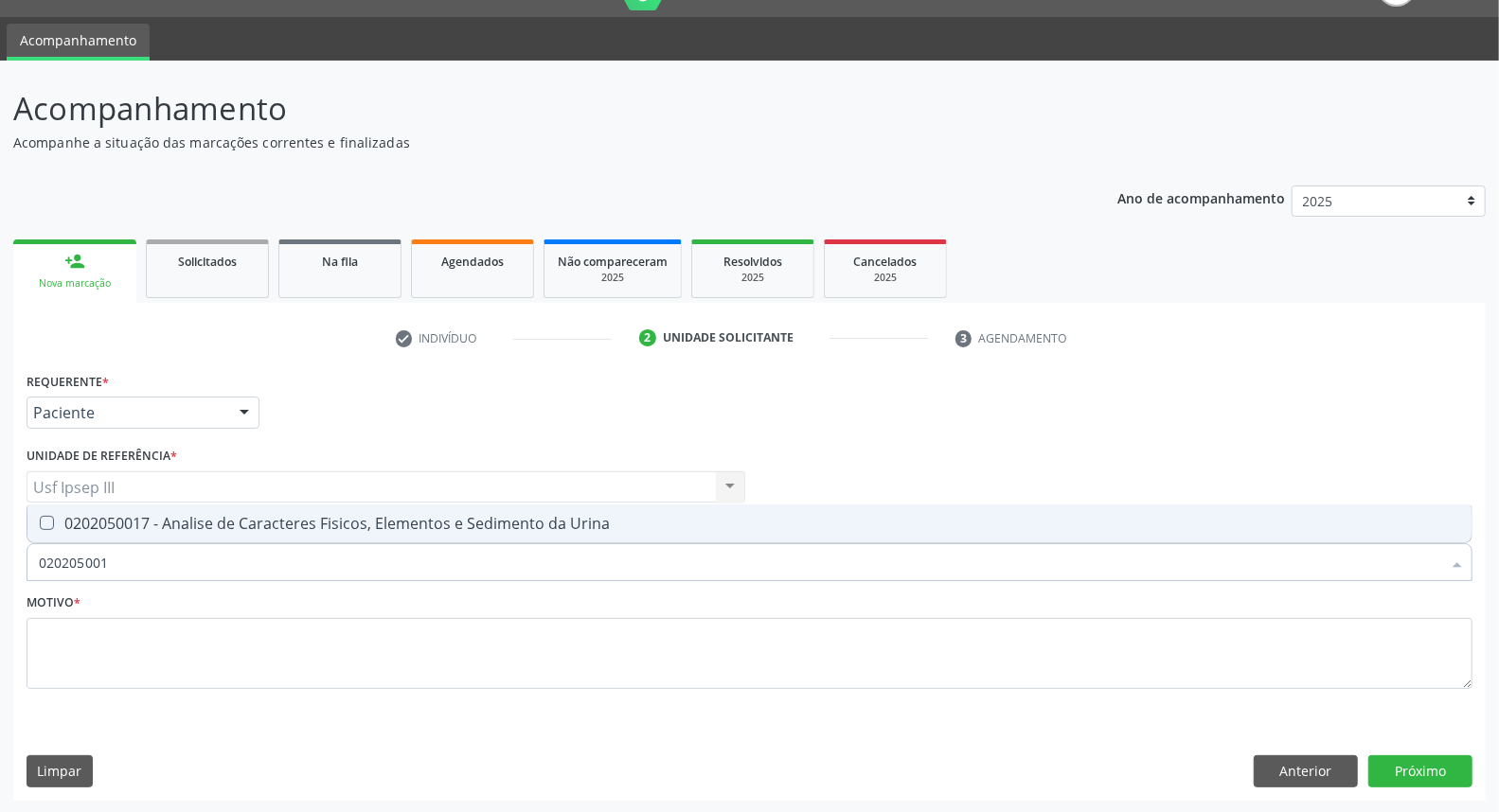
type input "0202050017"
click at [339, 521] on div "0202050017 - Analise de Caracteres Fisicos, Elementos e Sedimento da Urina" at bounding box center [750, 522] width 1421 height 15
checkbox Urina "true"
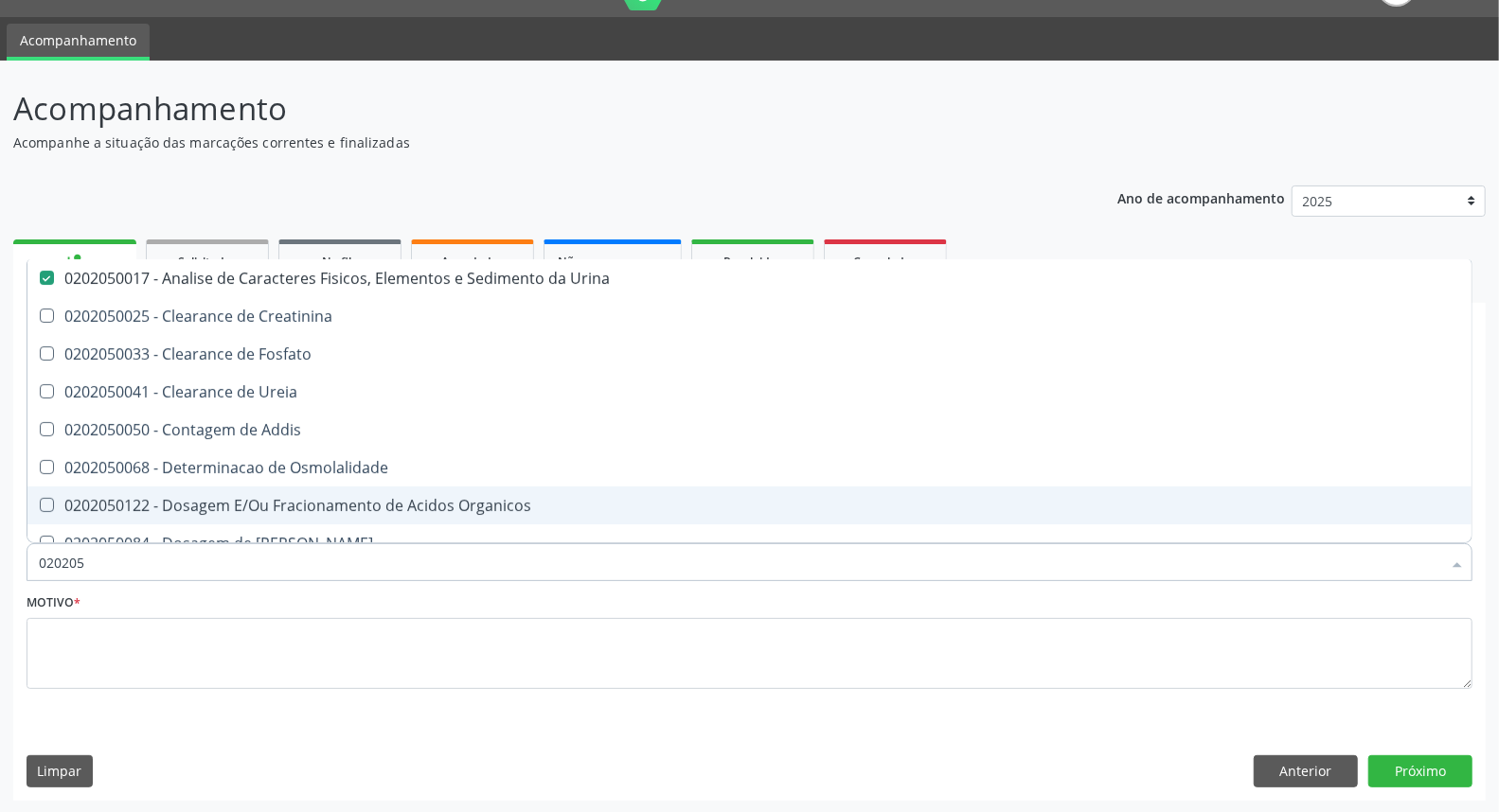
type input "02020"
checkbox Urina "false"
checkbox Fosfato "true"
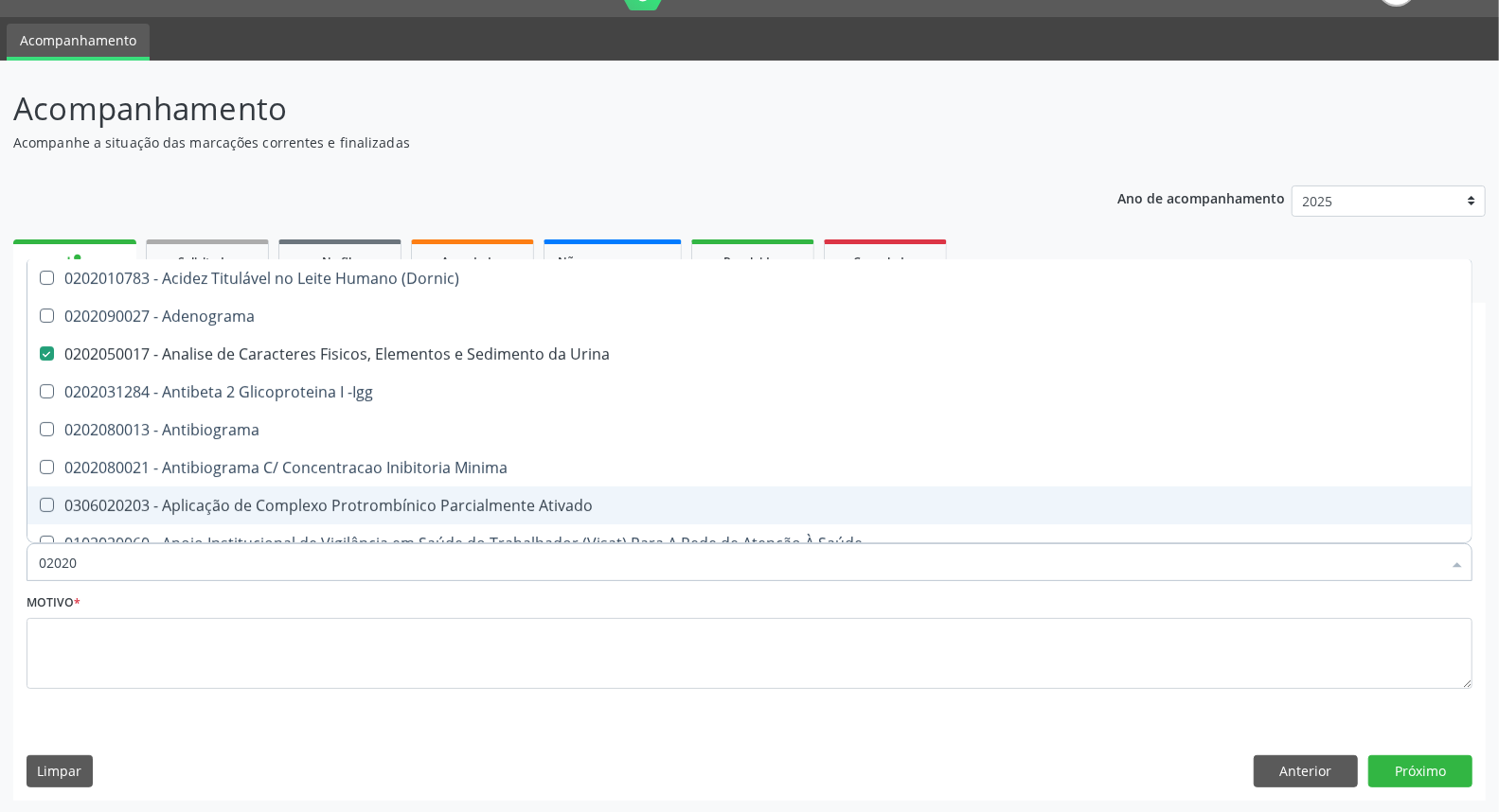
type input "0202"
checkbox Hdl "false"
checkbox Ldl "false"
checkbox Total "false"
checkbox Creatinina "false"
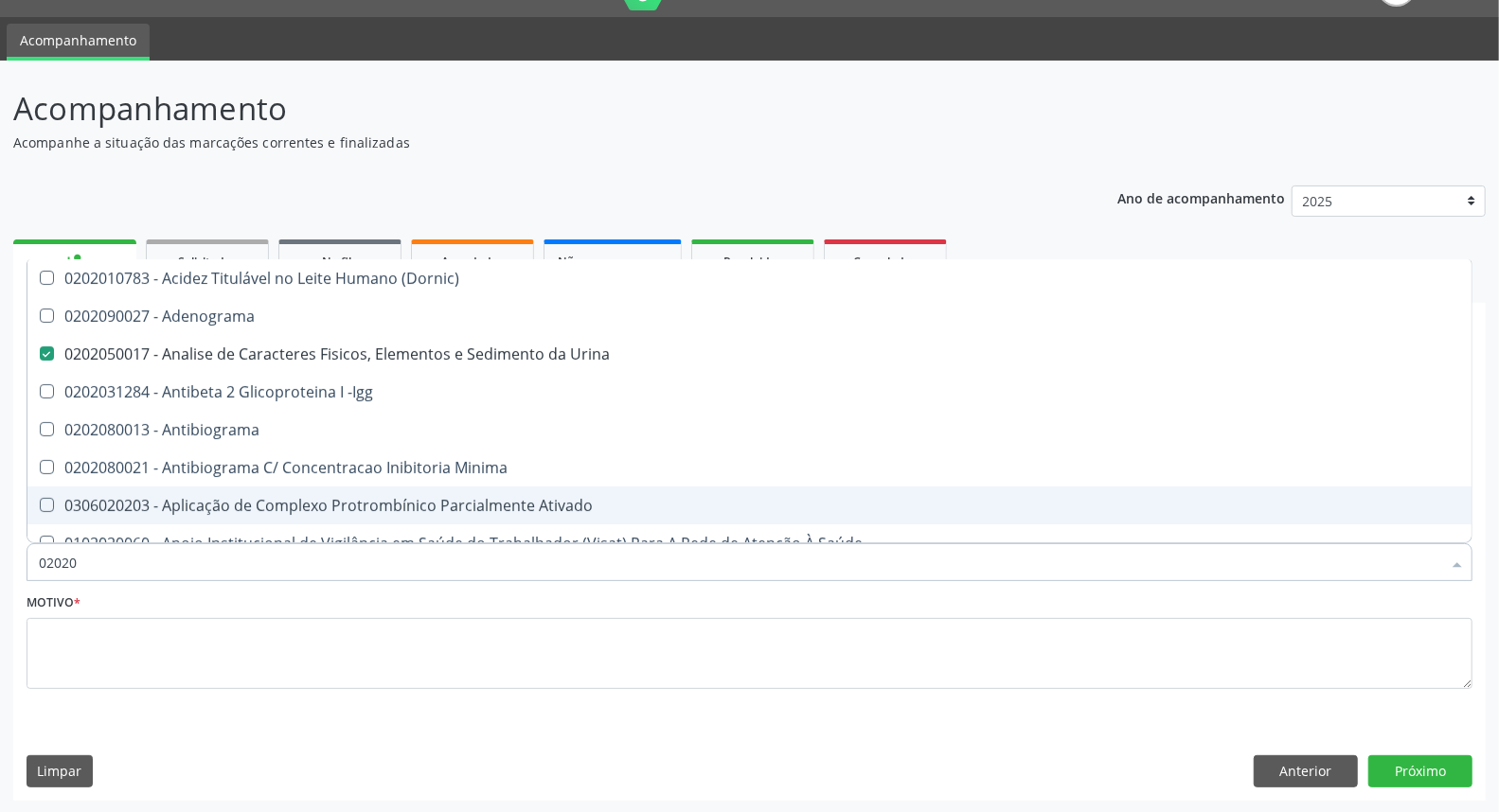
checkbox Estriol "true"
checkbox Estrona "true"
checkbox Etossuximida "true"
checkbox Viii "true"
checkbox Triglicerideos "false"
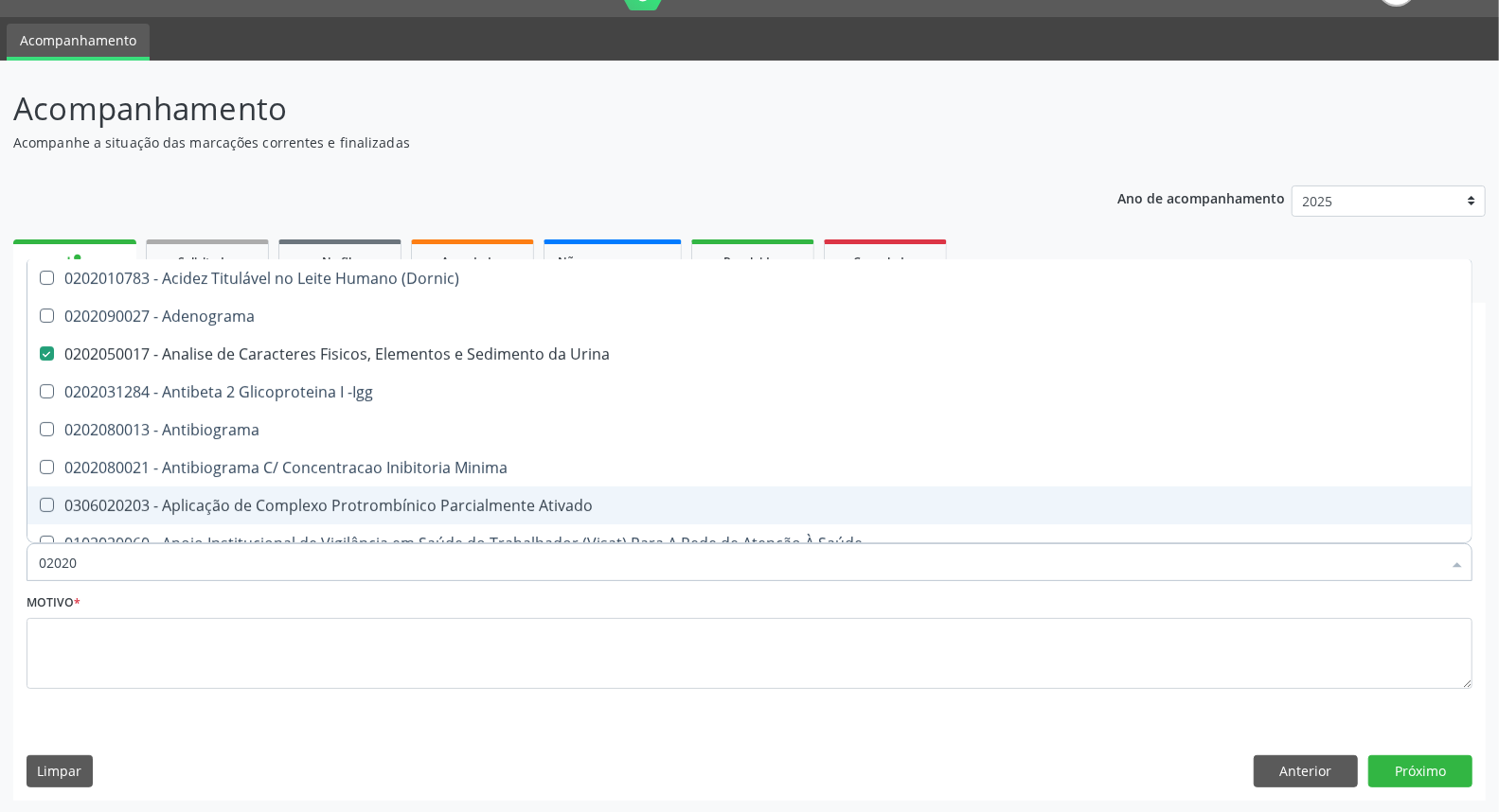
checkbox Pallidum "true"
type input "02020"
checkbox \(Psa\) "true"
checkbox III "true"
checkbox Barbituratos "true"
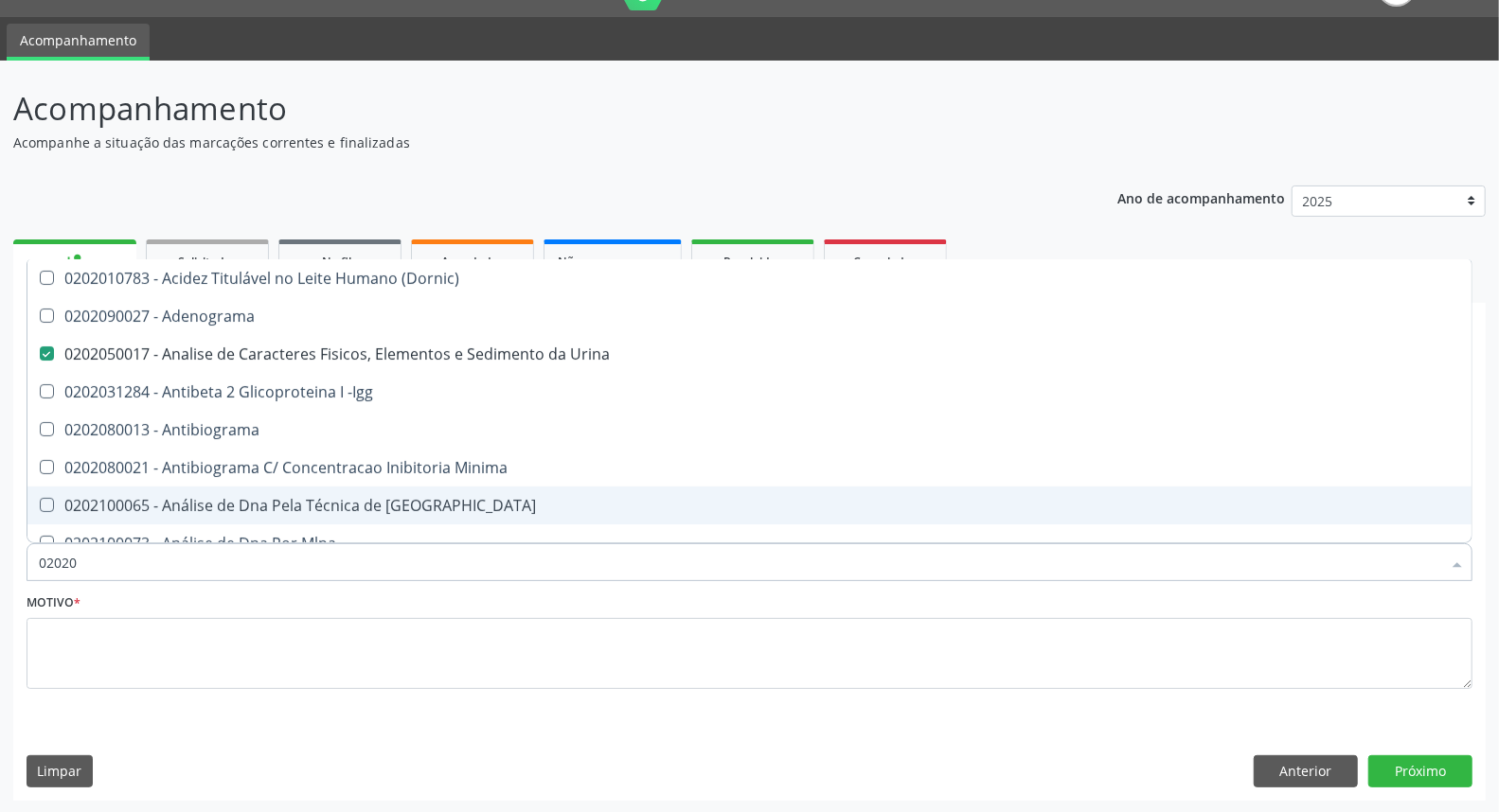
checkbox Calcio "true"
checkbox Hdl "false"
checkbox Ldl "false"
checkbox Total "false"
checkbox Creatinina "false"
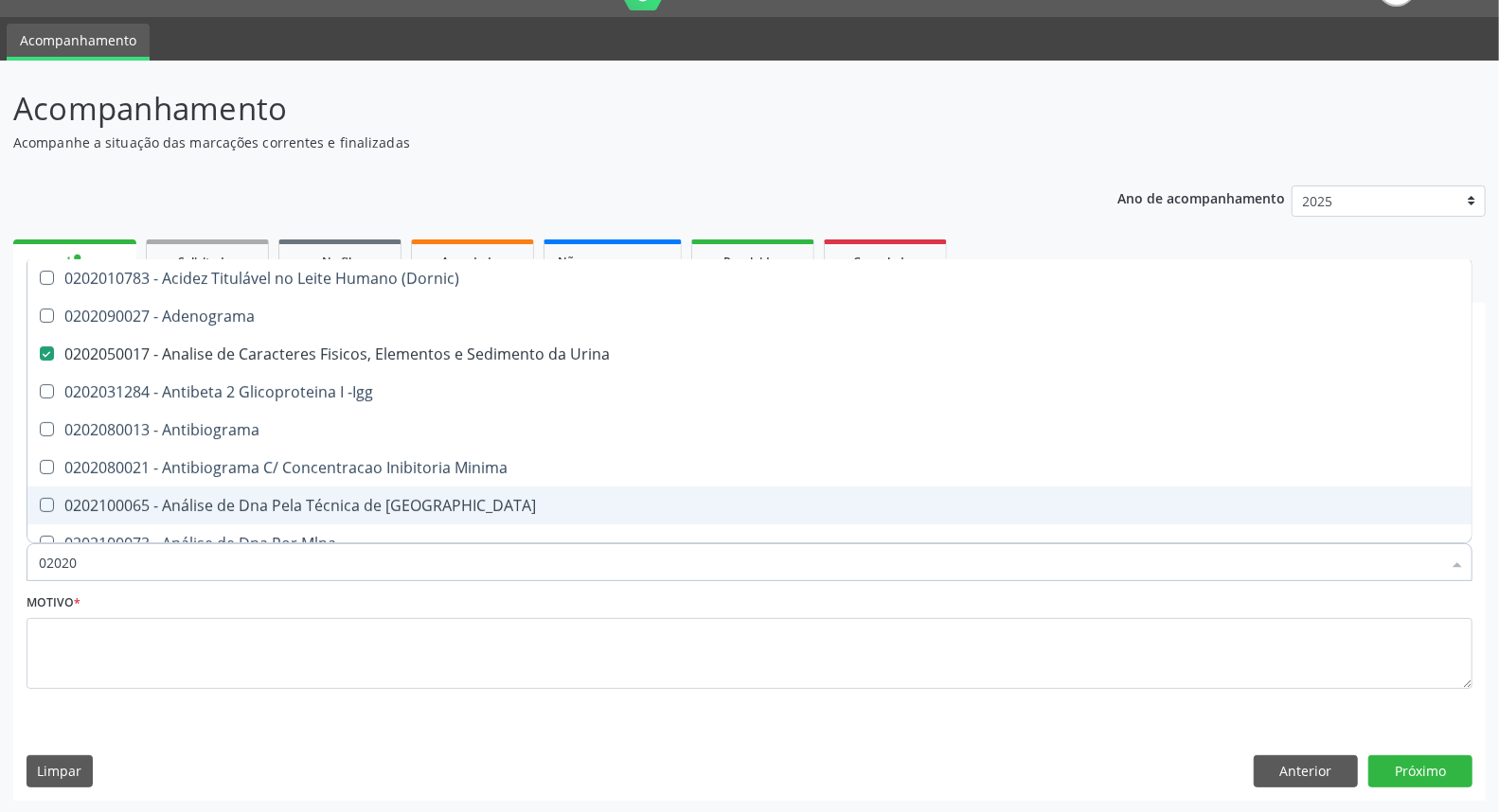
checkbox Funcional "true"
checkbox Triglicerideos "false"
type input "020201"
checkbox Urina "false"
checkbox \(Pos-Pasteurização\) "true"
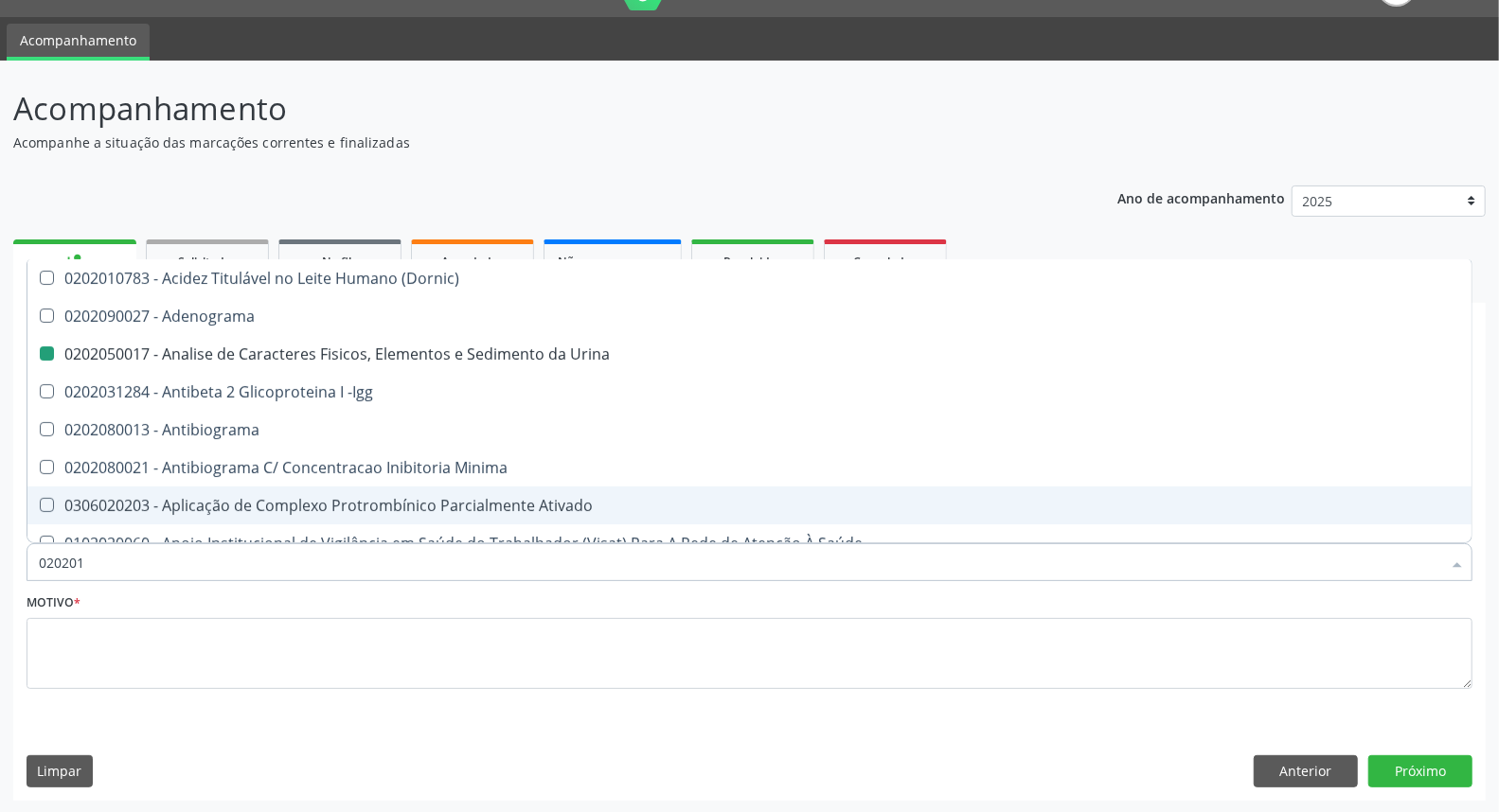
checkbox Molecular "true"
checkbox Parceria\) "true"
checkbox Gestante "true"
checkbox Acetona "true"
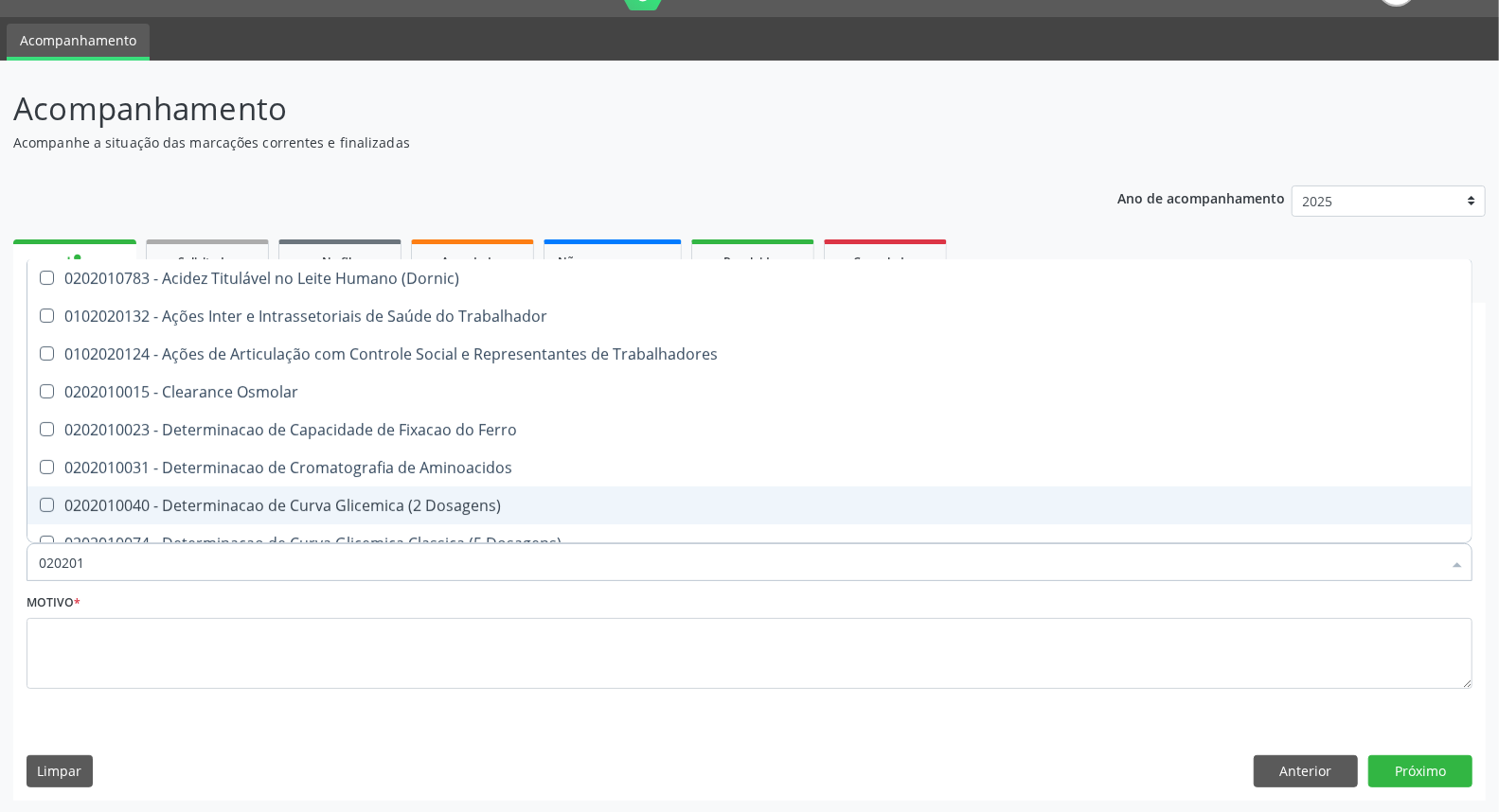
type input "0202010"
checkbox Circulante "true"
checkbox III "true"
checkbox Fracoes "true"
checkbox Ionizavel "true"
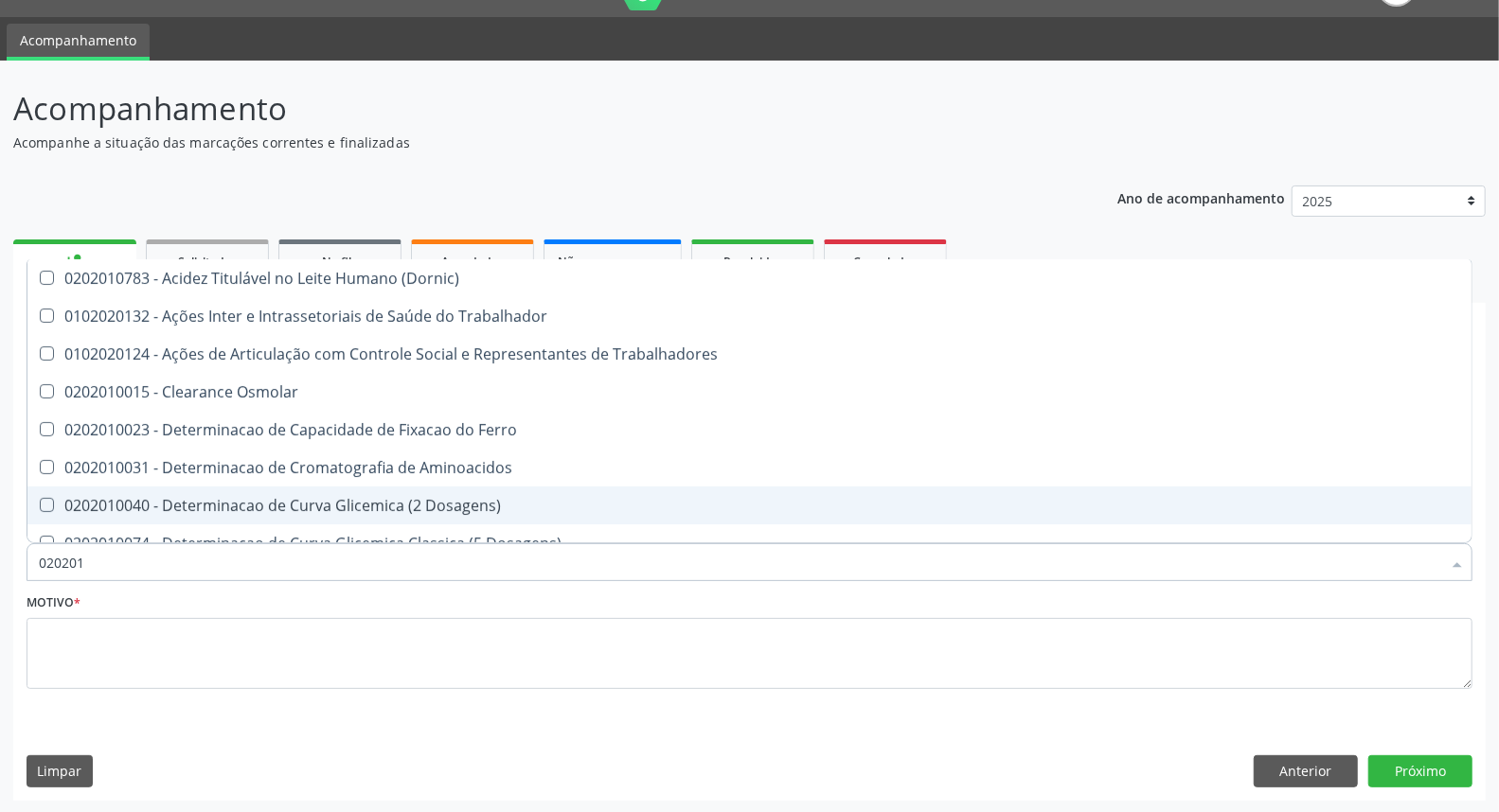
checkbox Hdl "false"
checkbox Ldl "false"
checkbox Total "false"
checkbox Creatinina "false"
checkbox Muco-Proteinas "true"
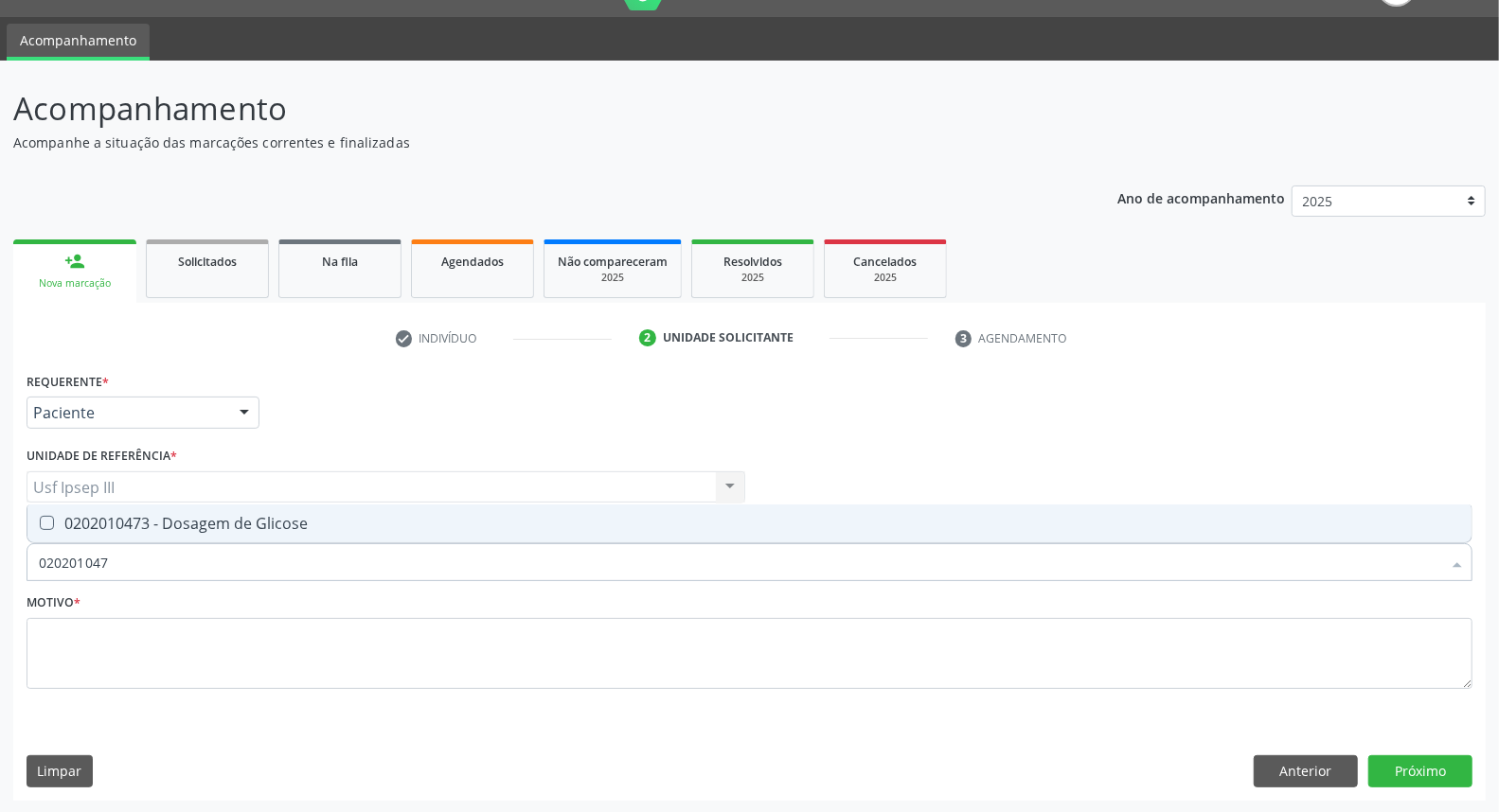
type input "0202010473"
click at [339, 521] on div "0202010473 - Dosagem de Glicose" at bounding box center [750, 522] width 1421 height 15
checkbox Glicose "true"
type input "02020104"
checkbox Glicose "false"
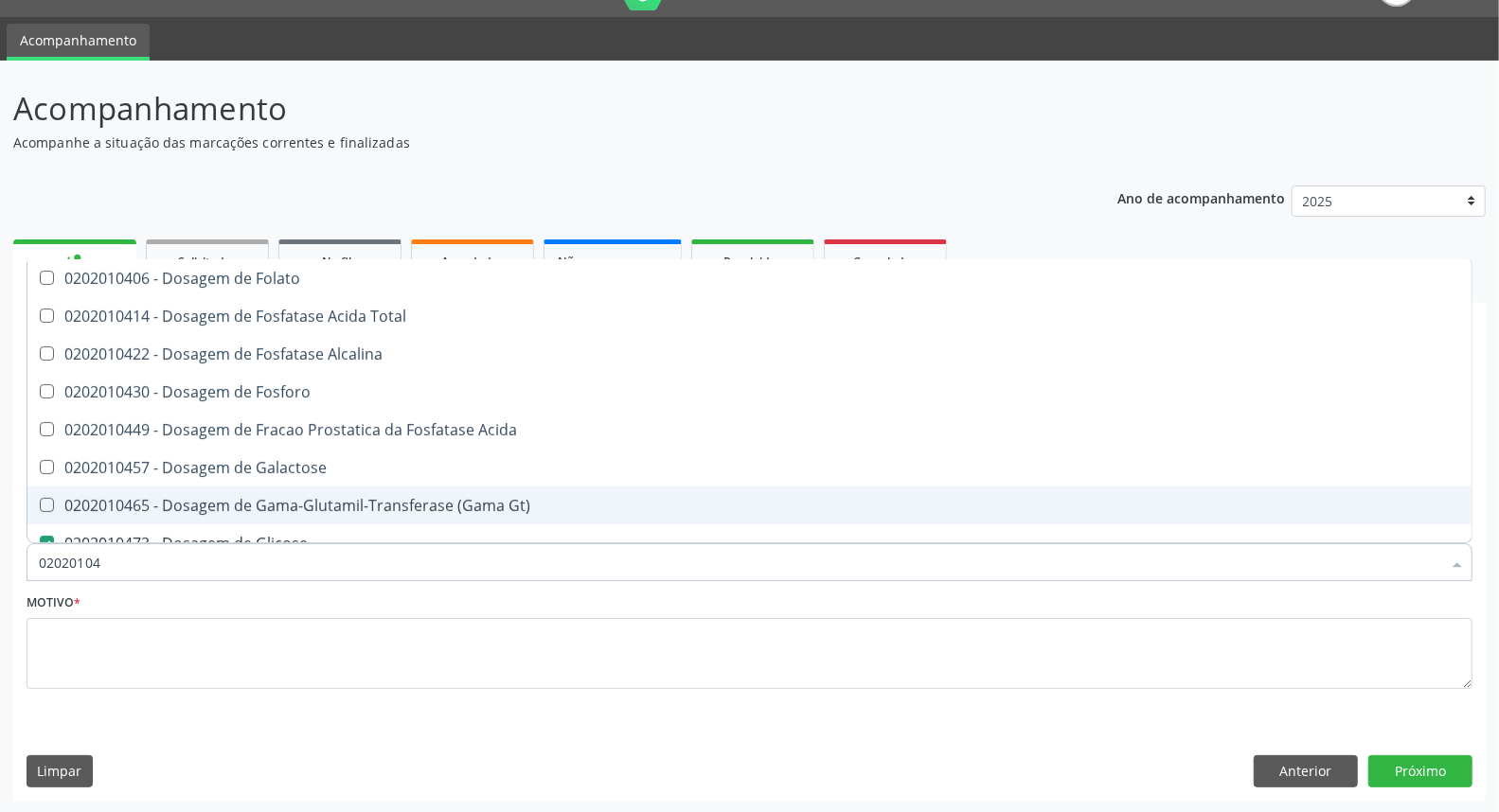
type input "0202010"
checkbox Glicose "false"
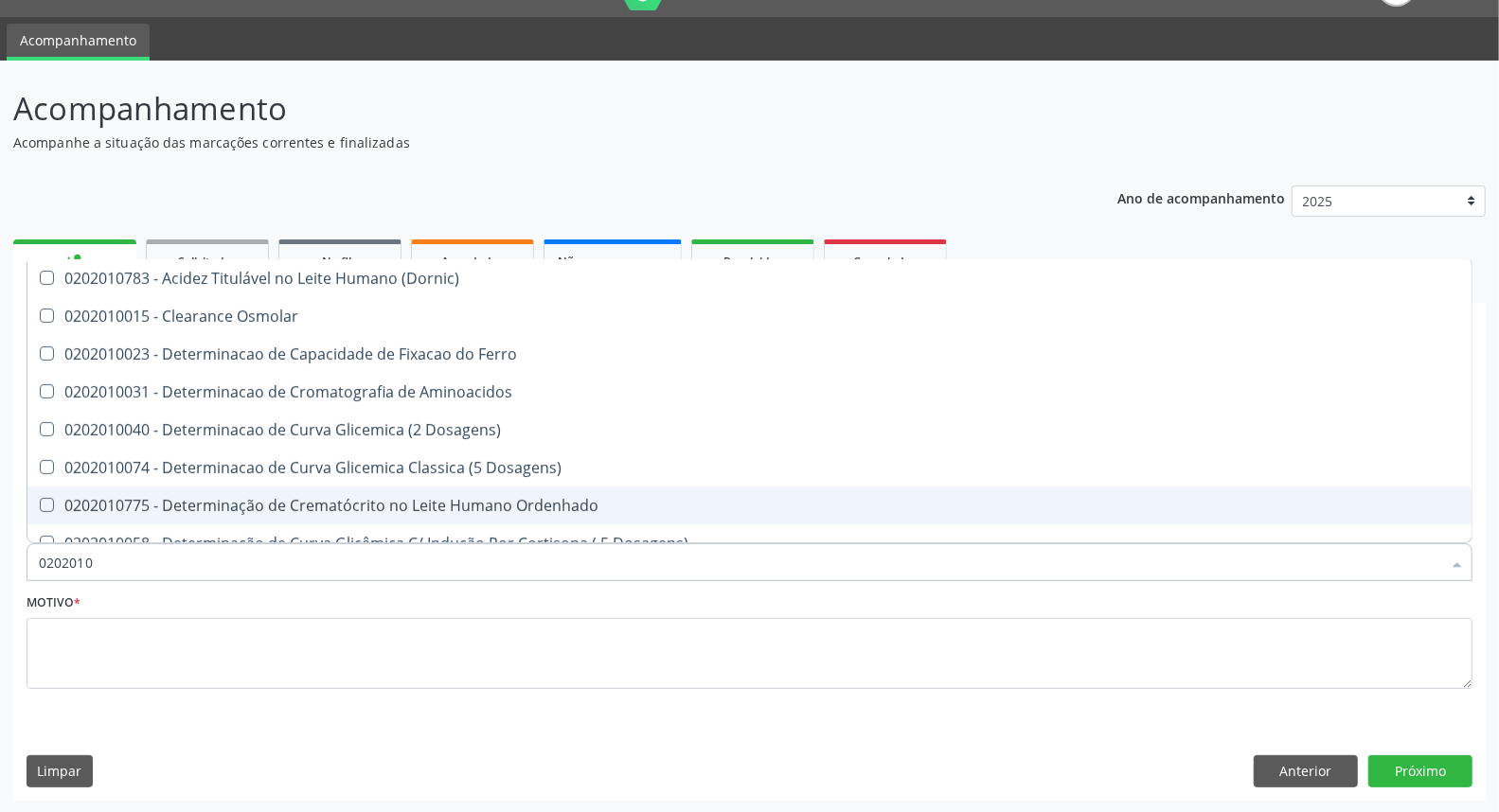
type input "020201"
checkbox Hdl "false"
checkbox Ldl "false"
checkbox Total "false"
checkbox Creatinina "false"
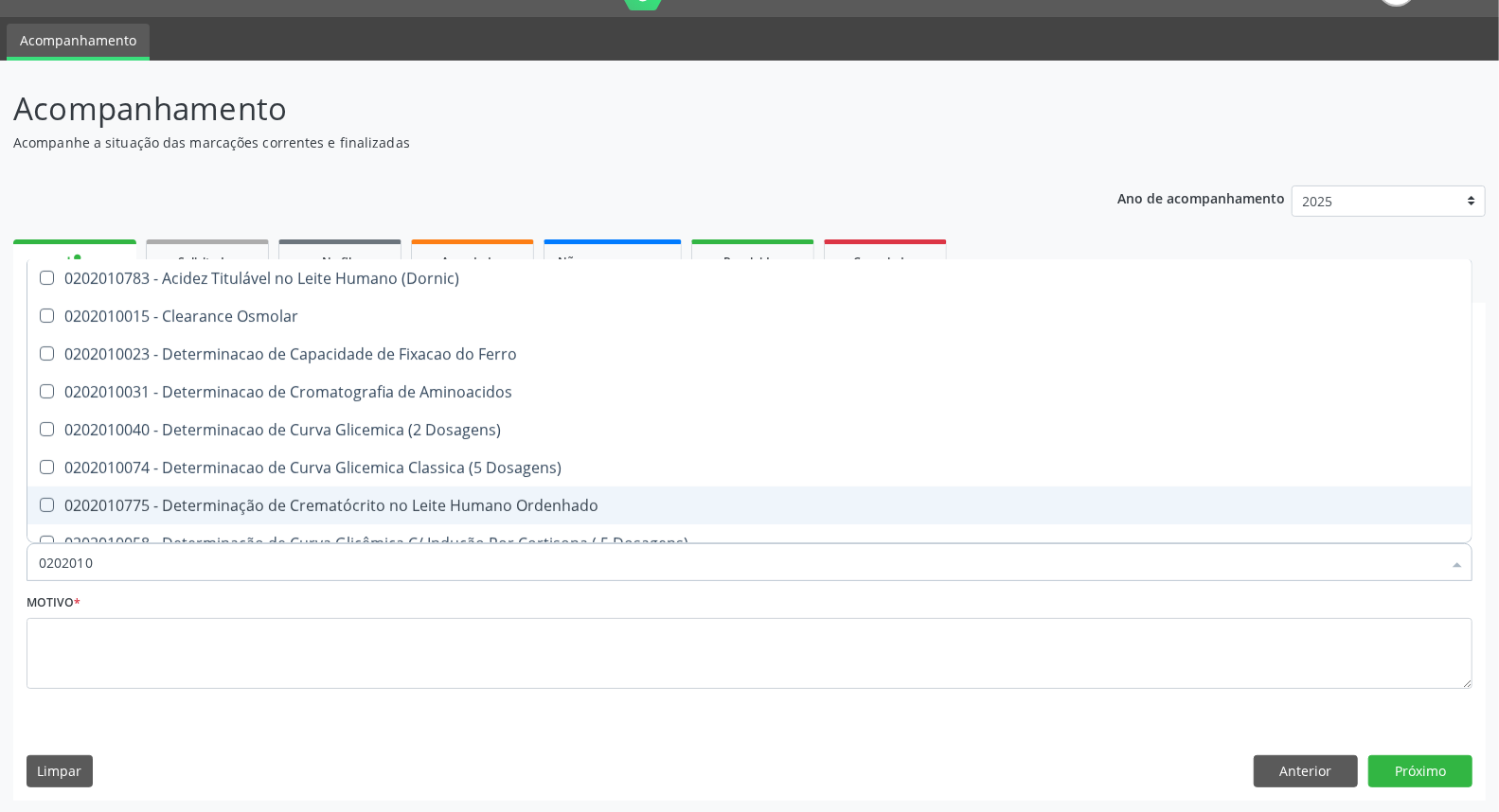
checkbox Latica "true"
checkbox Fracionadas\) "true"
checkbox Ferritina "true"
checkbox Folato "true"
checkbox Glicose "false"
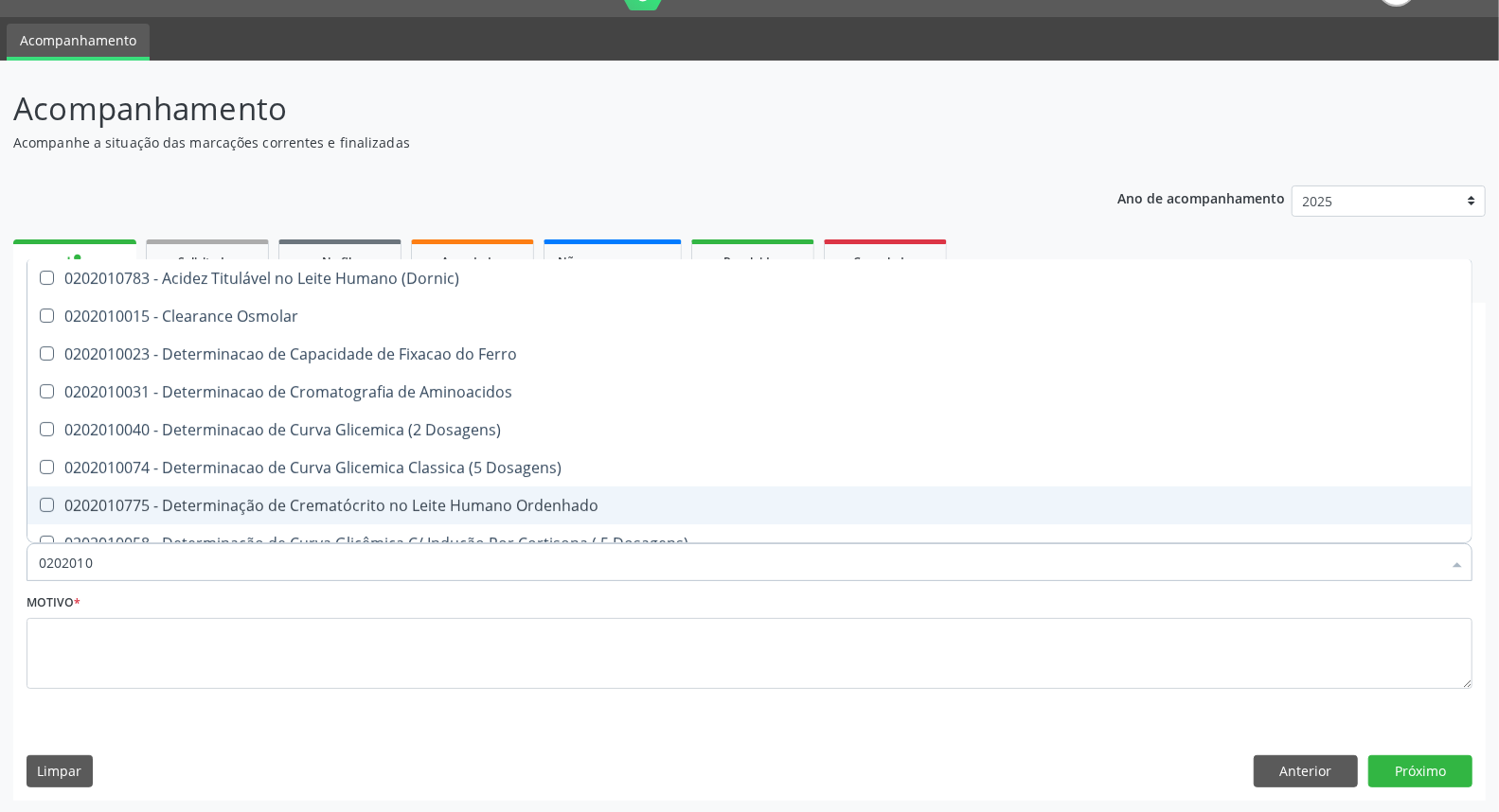
checkbox Nt-Probnp\) "true"
checkbox Triglicerideos "false"
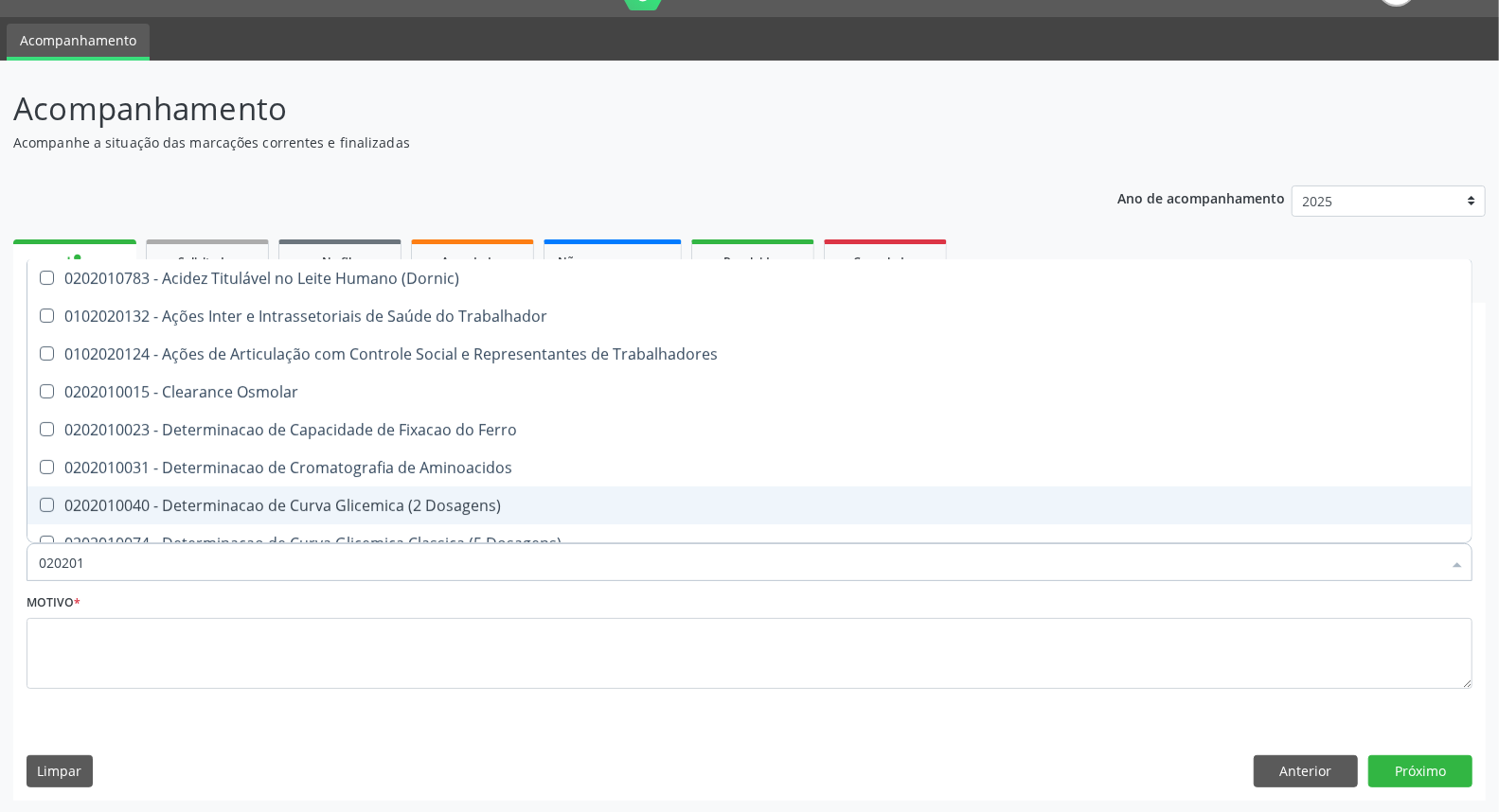
type input "02020"
checkbox Trabalhadores "true"
checkbox Hdl "false"
checkbox Ldl "false"
checkbox Total "false"
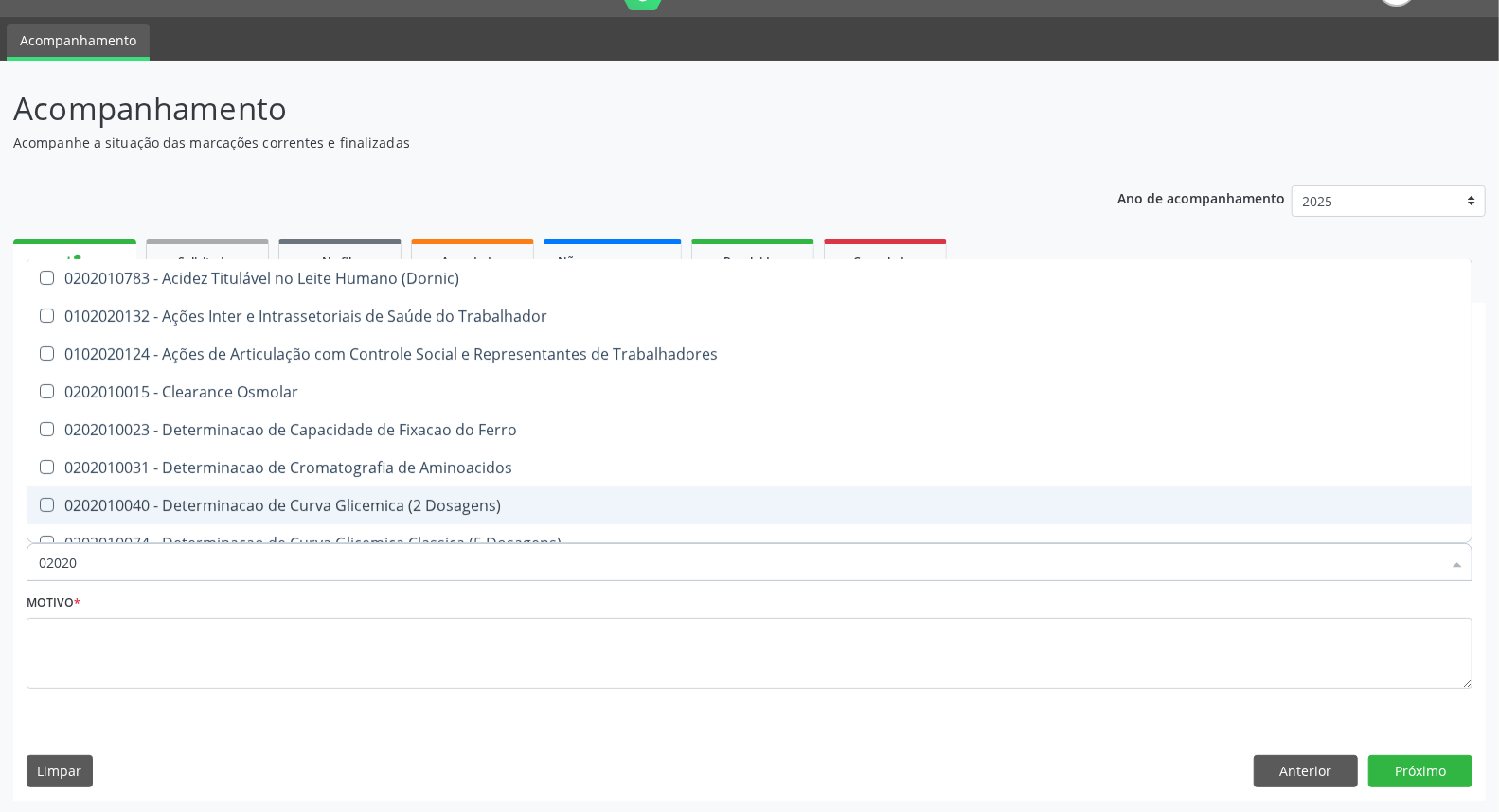
checkbox Creatinina "false"
checkbox Glicose "false"
checkbox Triglicerideos "false"
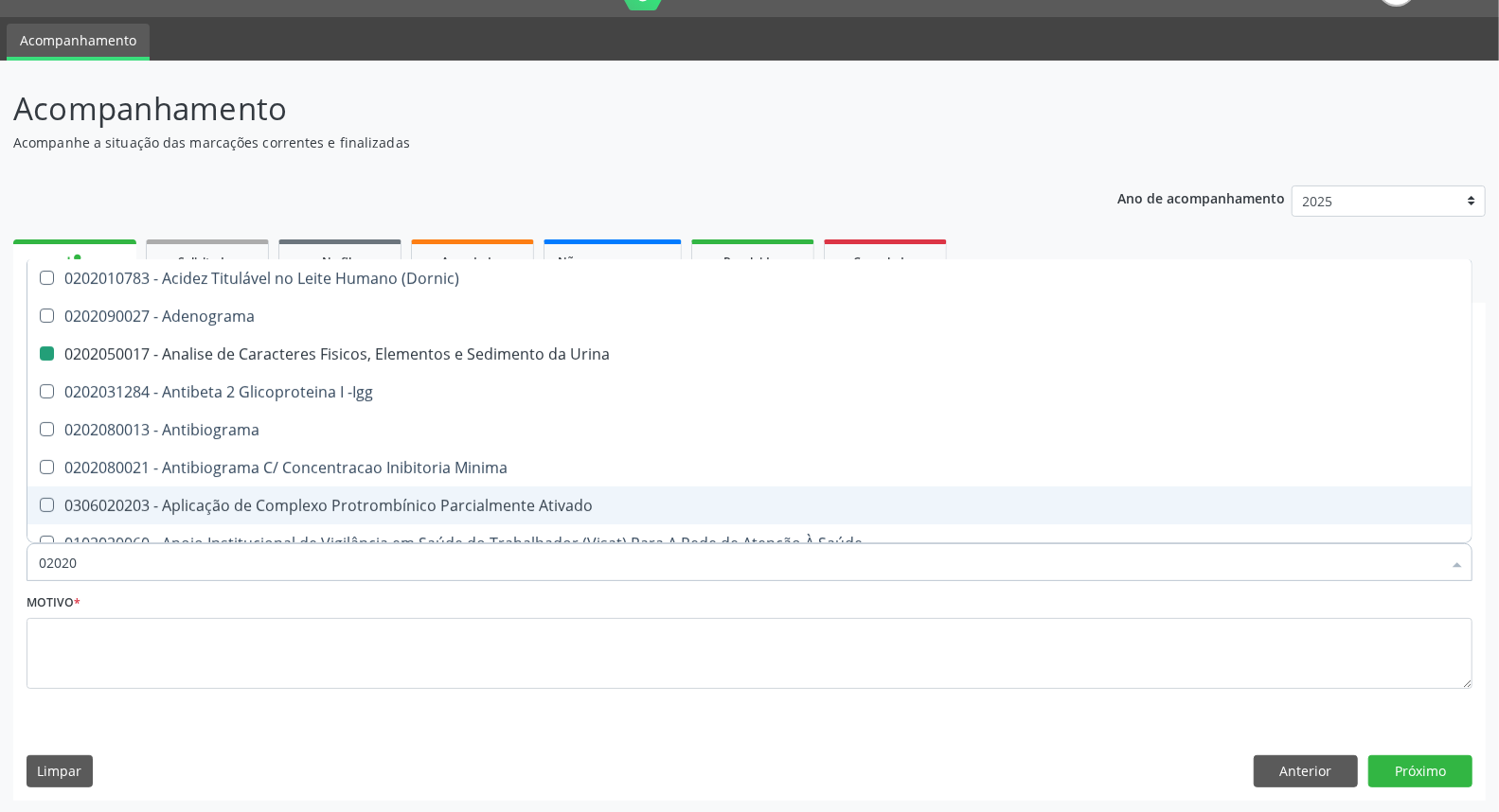
type input "020202"
checkbox Urina "false"
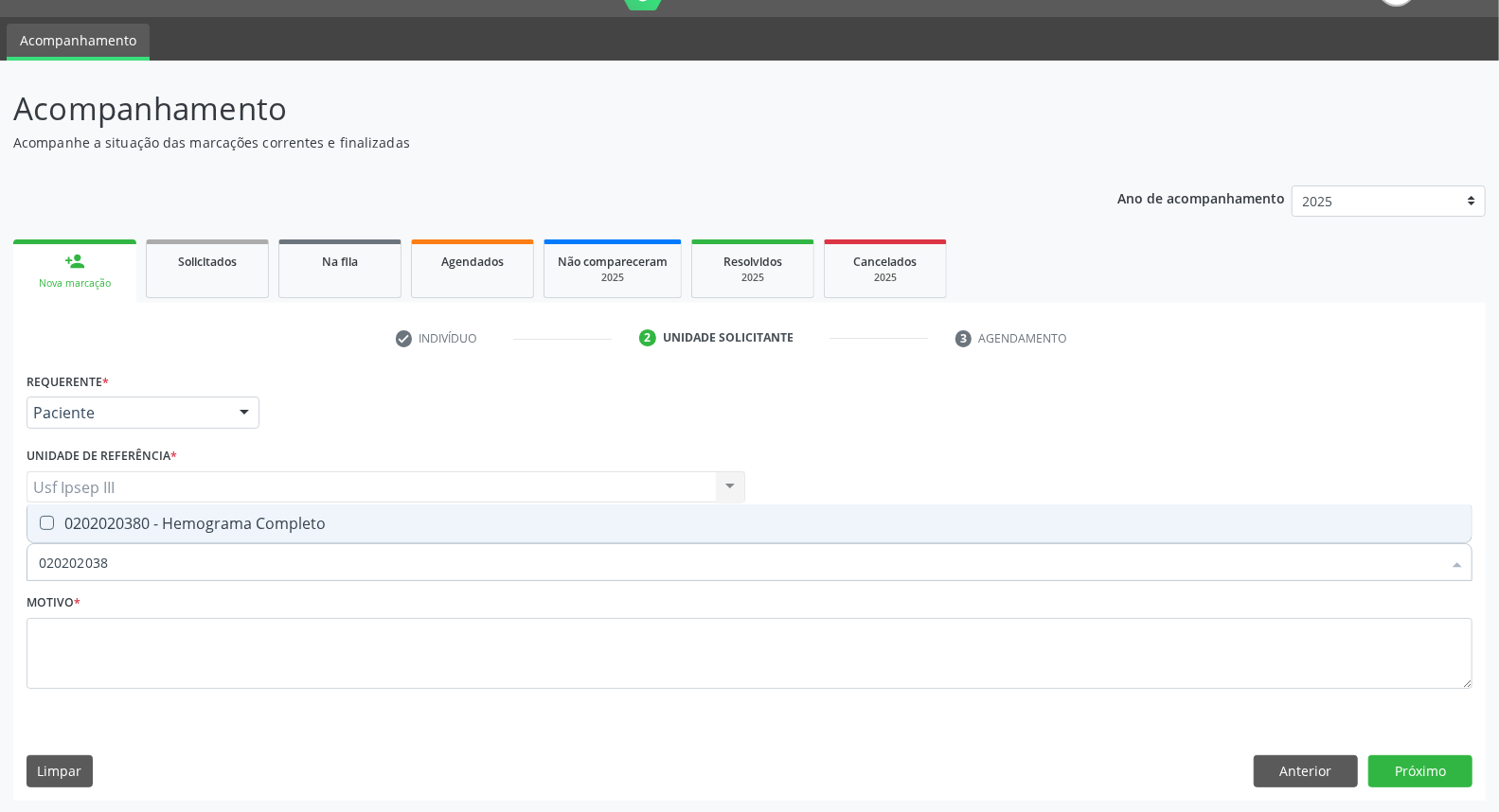
type input "0202020380"
click at [339, 521] on div "0202020380 - Hemograma Completo" at bounding box center [750, 522] width 1421 height 15
checkbox Completo "true"
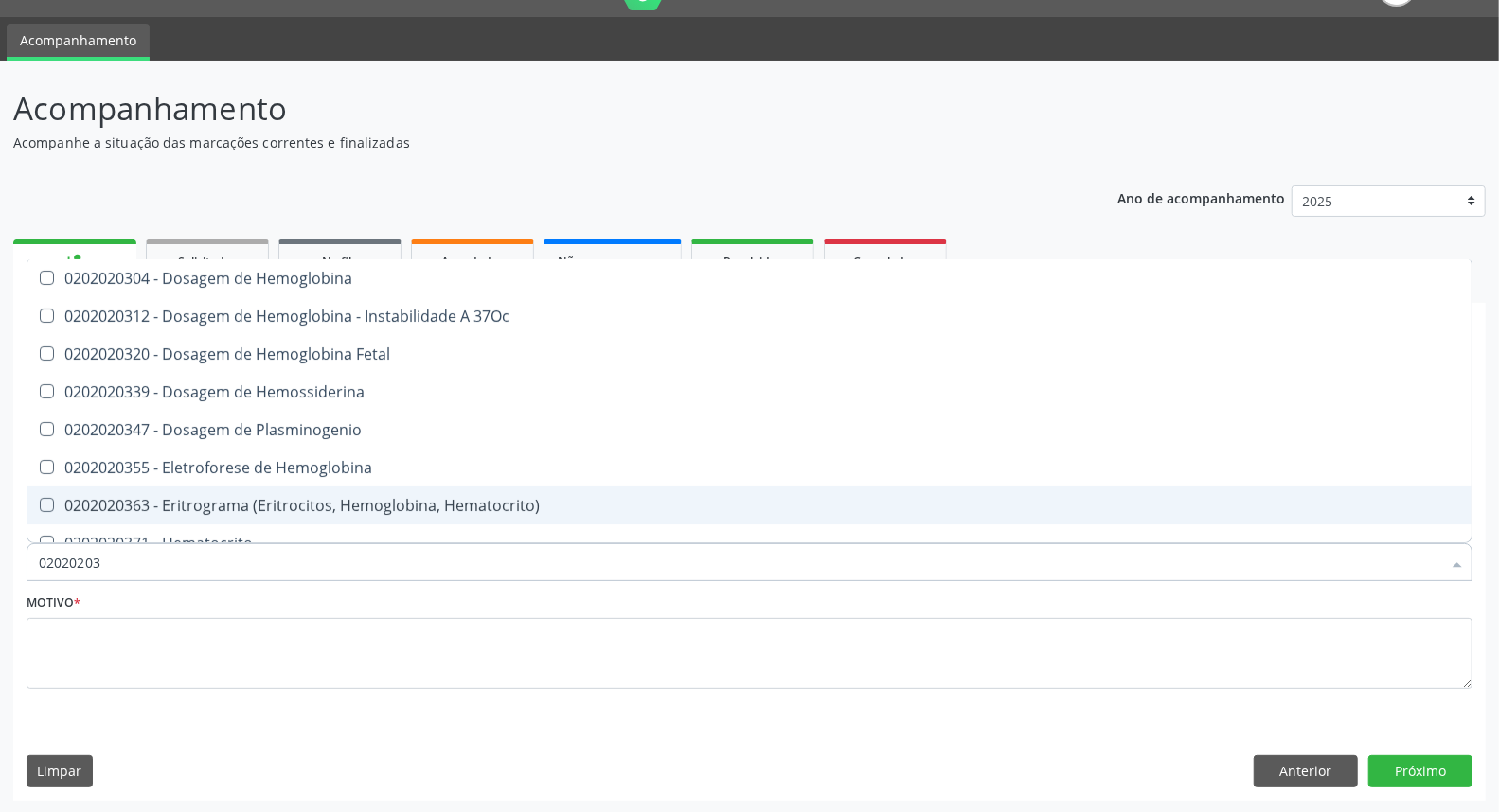
type input "0202020"
checkbox Completo "false"
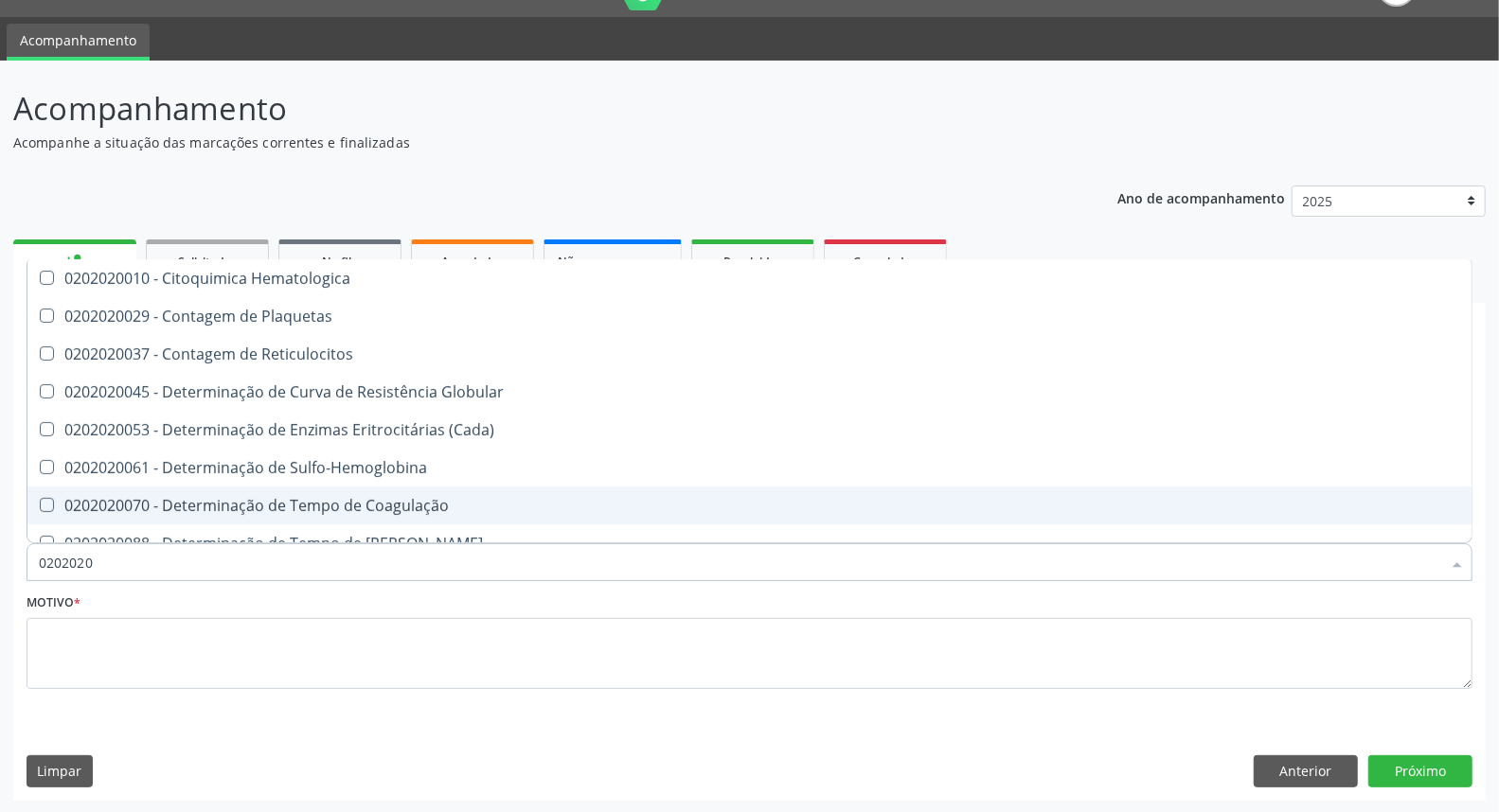
type input "020202"
checkbox Completo "false"
checkbox Leucograma "true"
type input "02020"
checkbox Reticulocitos "true"
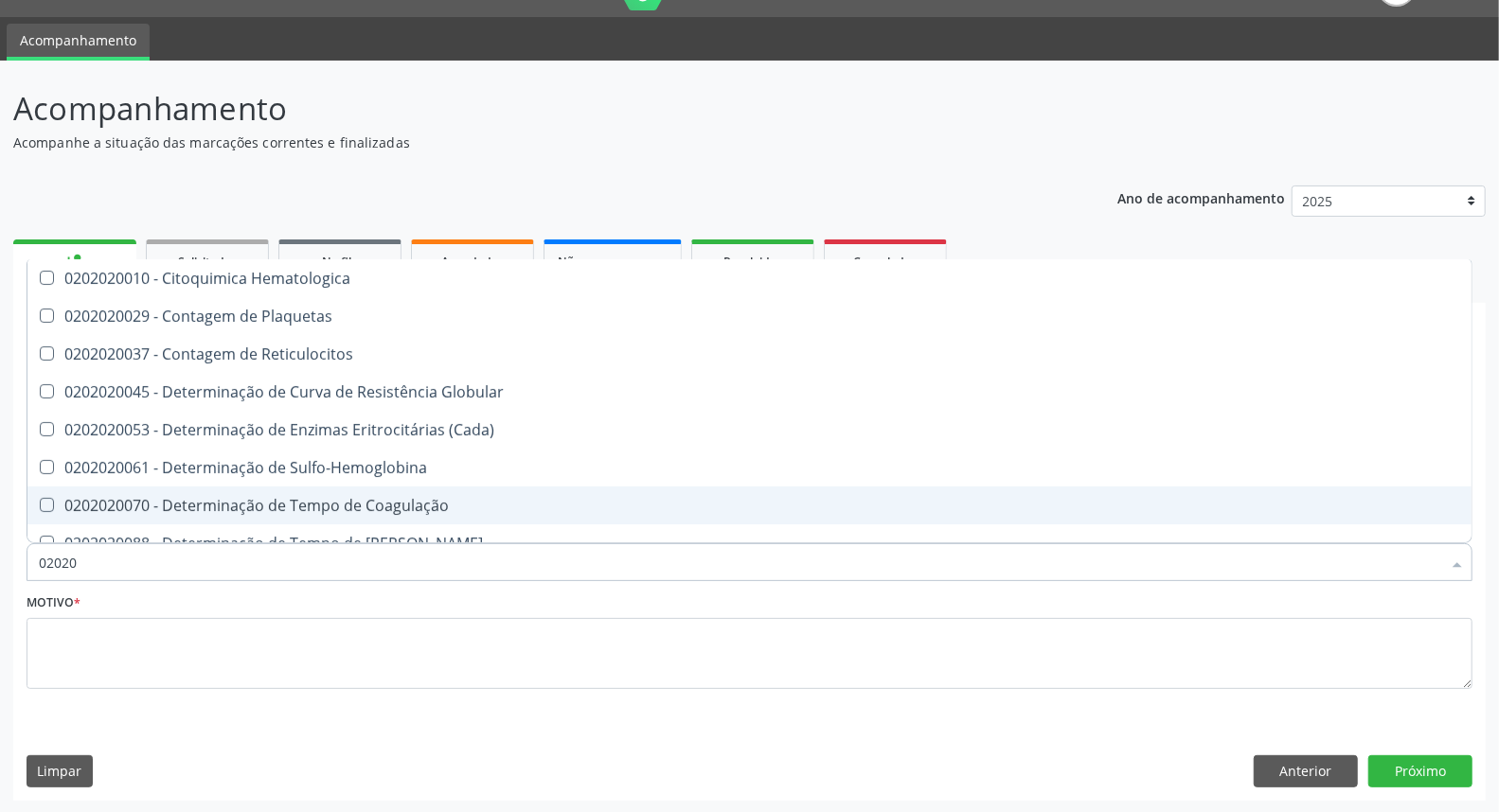
checkbox Completo "false"
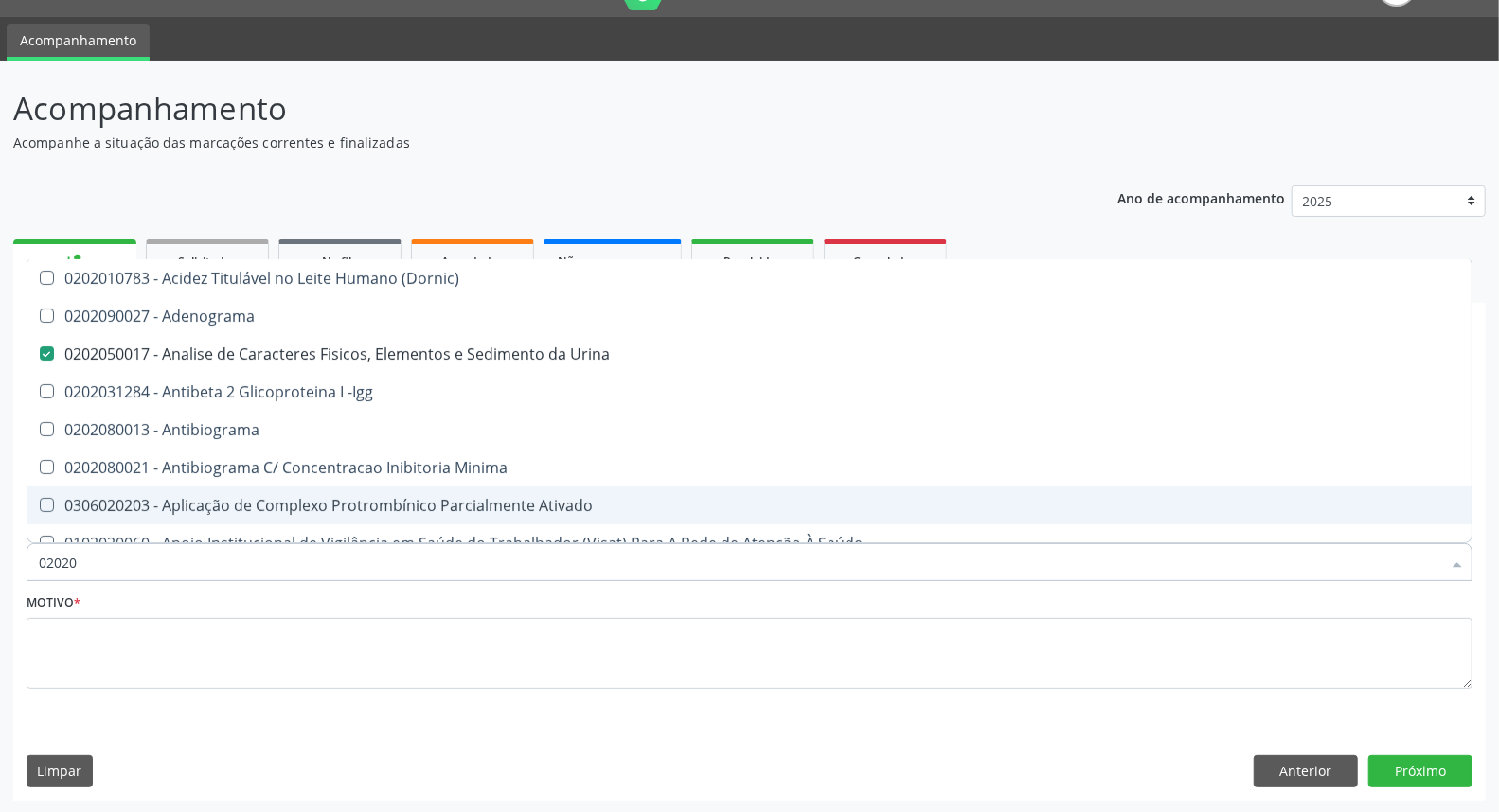
type input "020201"
checkbox Urina "false"
checkbox \(Pos-Pasteurização\) "true"
checkbox Molecular "true"
checkbox Parceria\) "true"
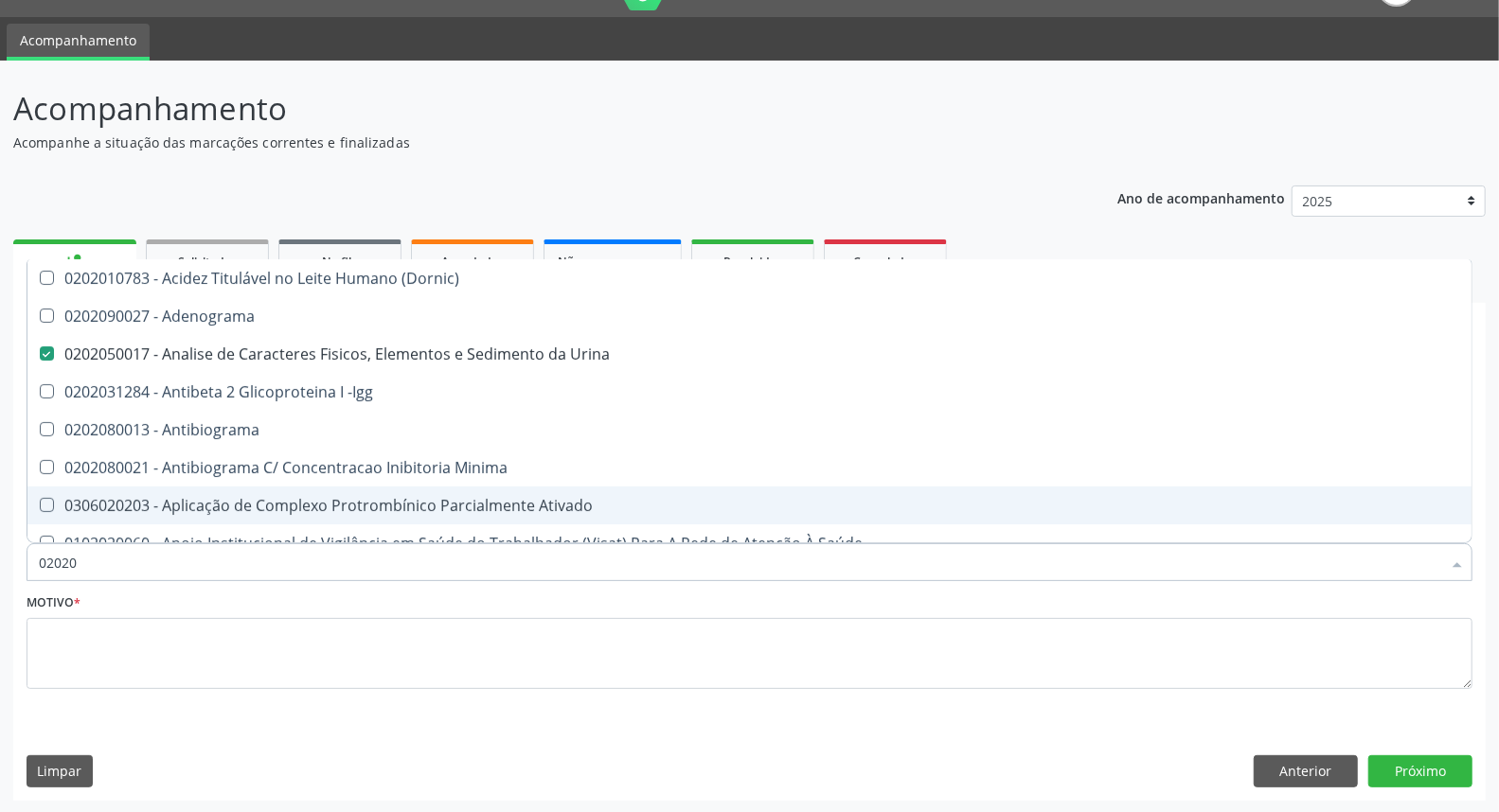
checkbox Gestante "true"
checkbox T3 "true"
checkbox Acetona "true"
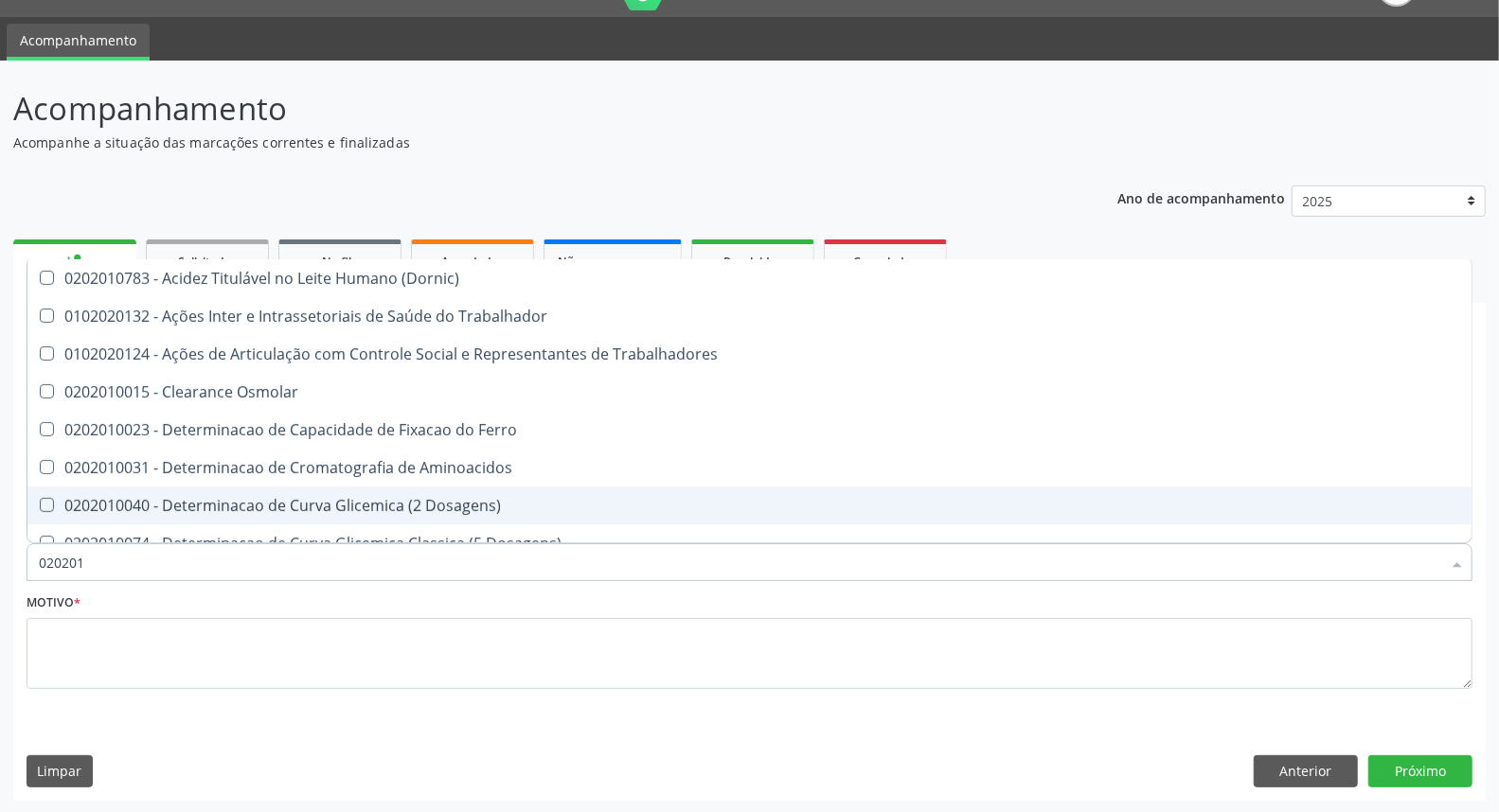
type input "0202010"
checkbox Circulante "true"
checkbox III "true"
checkbox Fracoes "true"
checkbox Ionizavel "true"
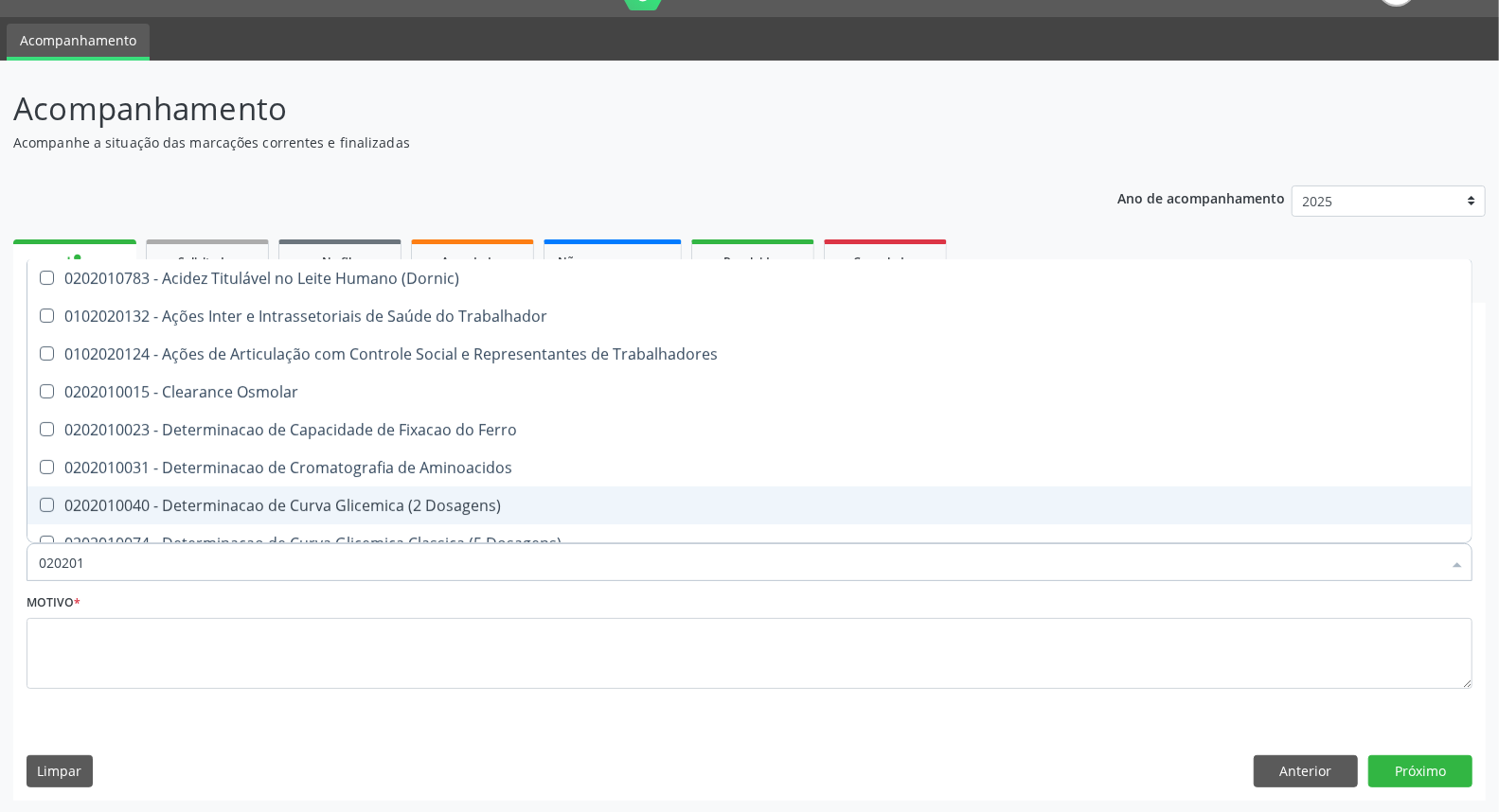
checkbox Hdl "false"
checkbox Ldl "false"
checkbox Total "false"
checkbox Creatinina "false"
checkbox II "true"
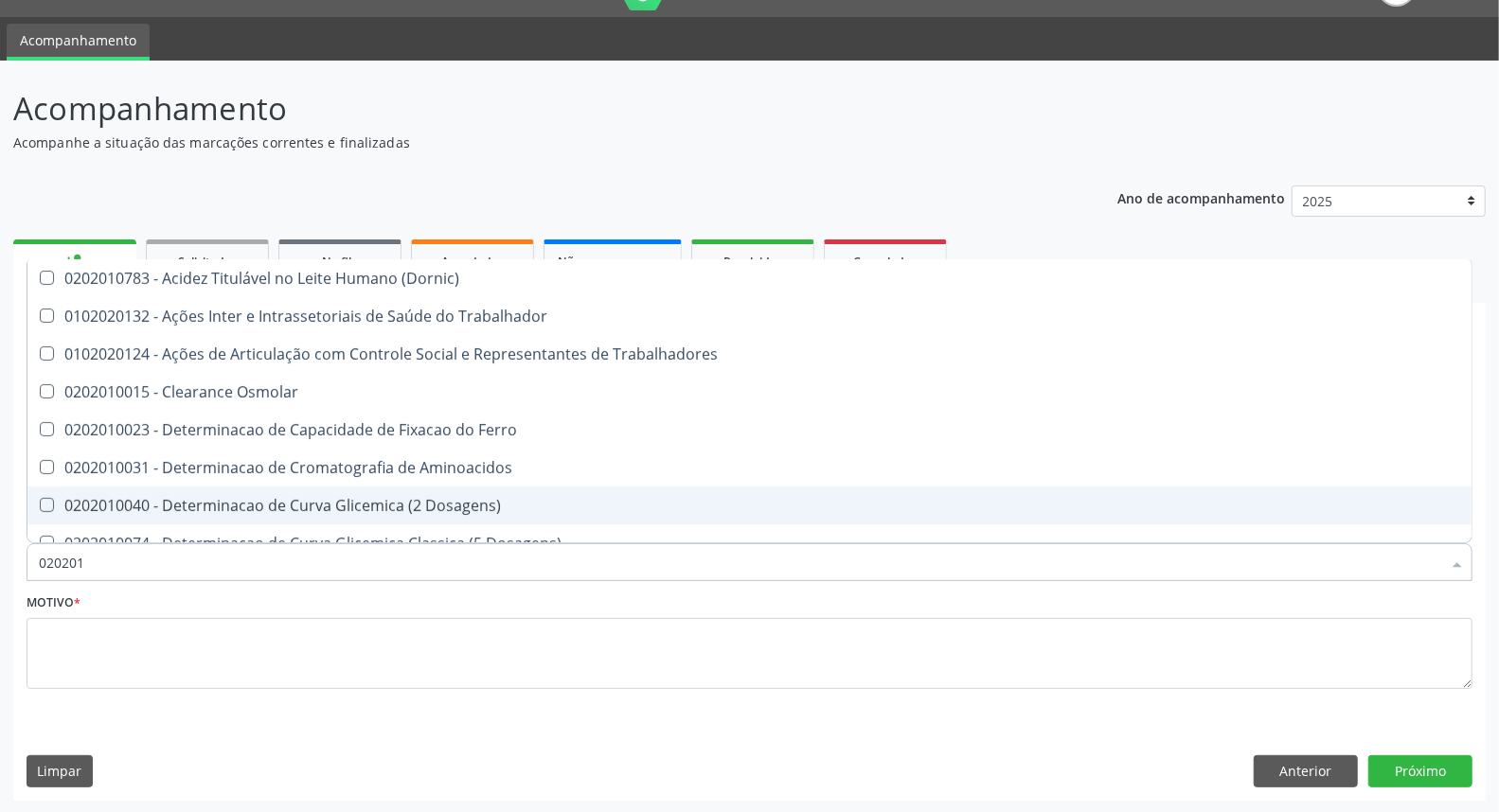
checkbox Glicose "false"
checkbox Muco-Proteinas "true"
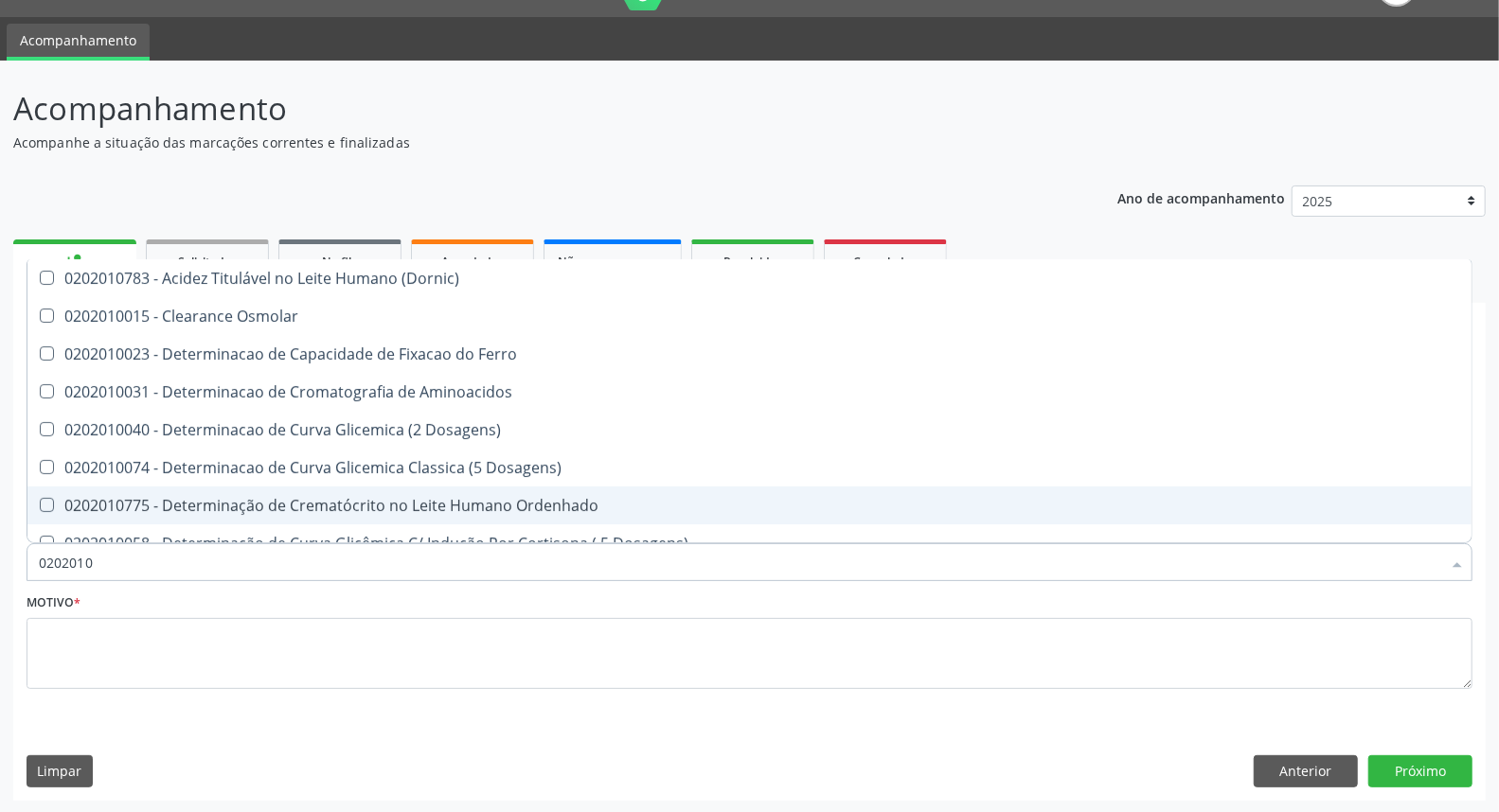
type input "02020103"
checkbox Osmolar "true"
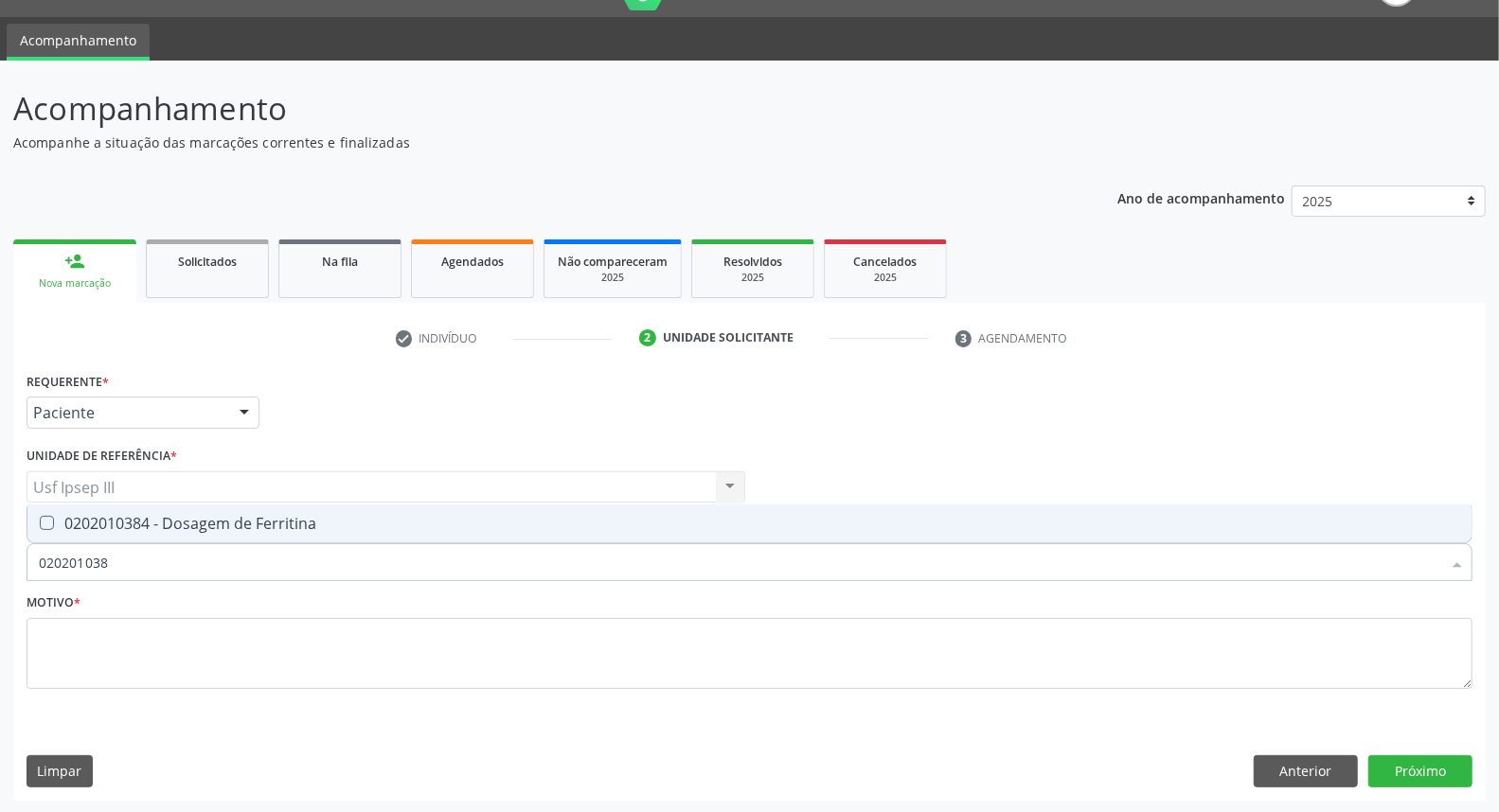
type input "0202010384"
click at [339, 521] on div "0202010384 - Dosagem de Ferritina" at bounding box center [750, 522] width 1421 height 15
checkbox Ferritina "true"
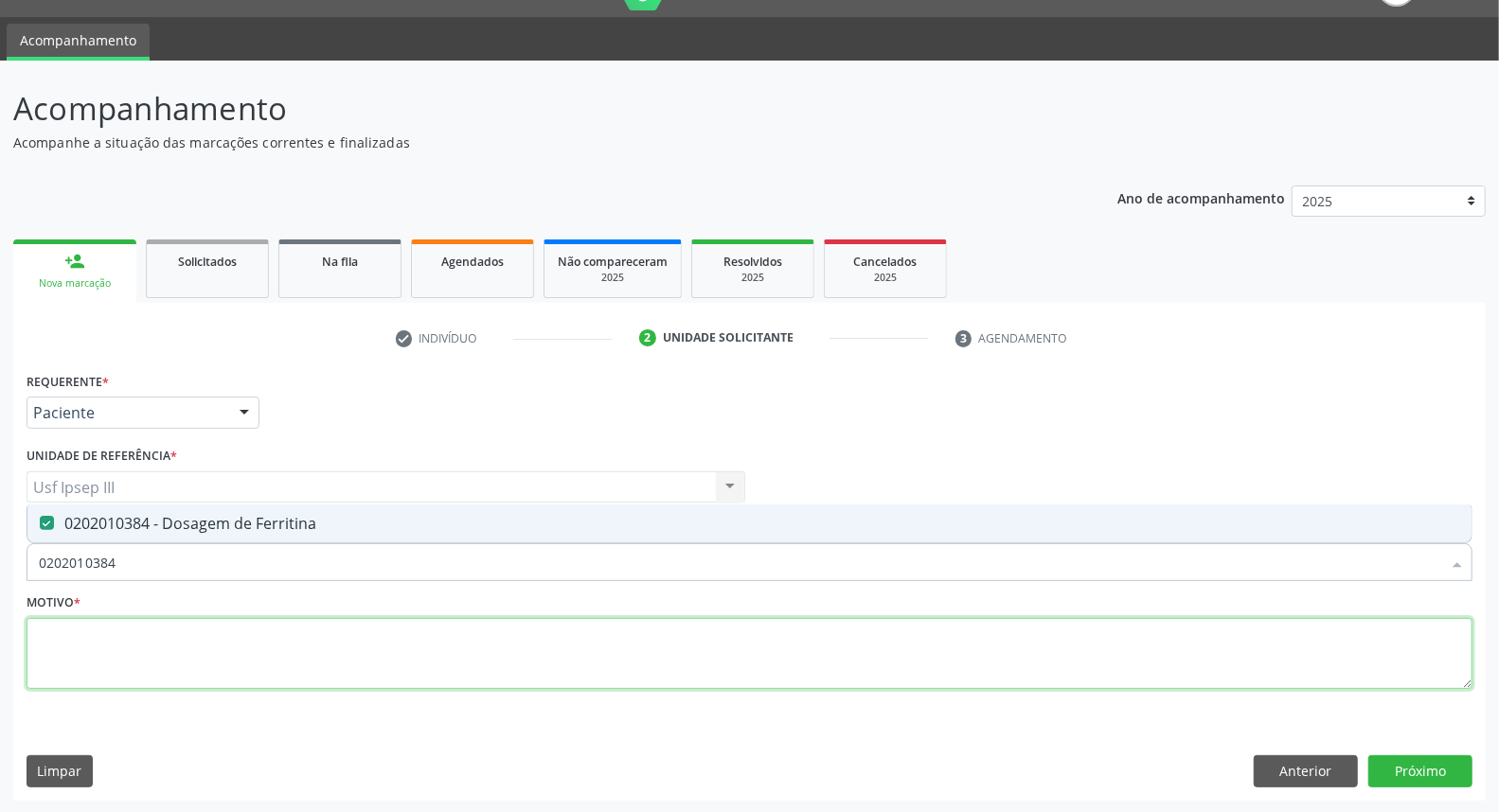
click at [153, 645] on textarea at bounding box center [750, 654] width 1446 height 72
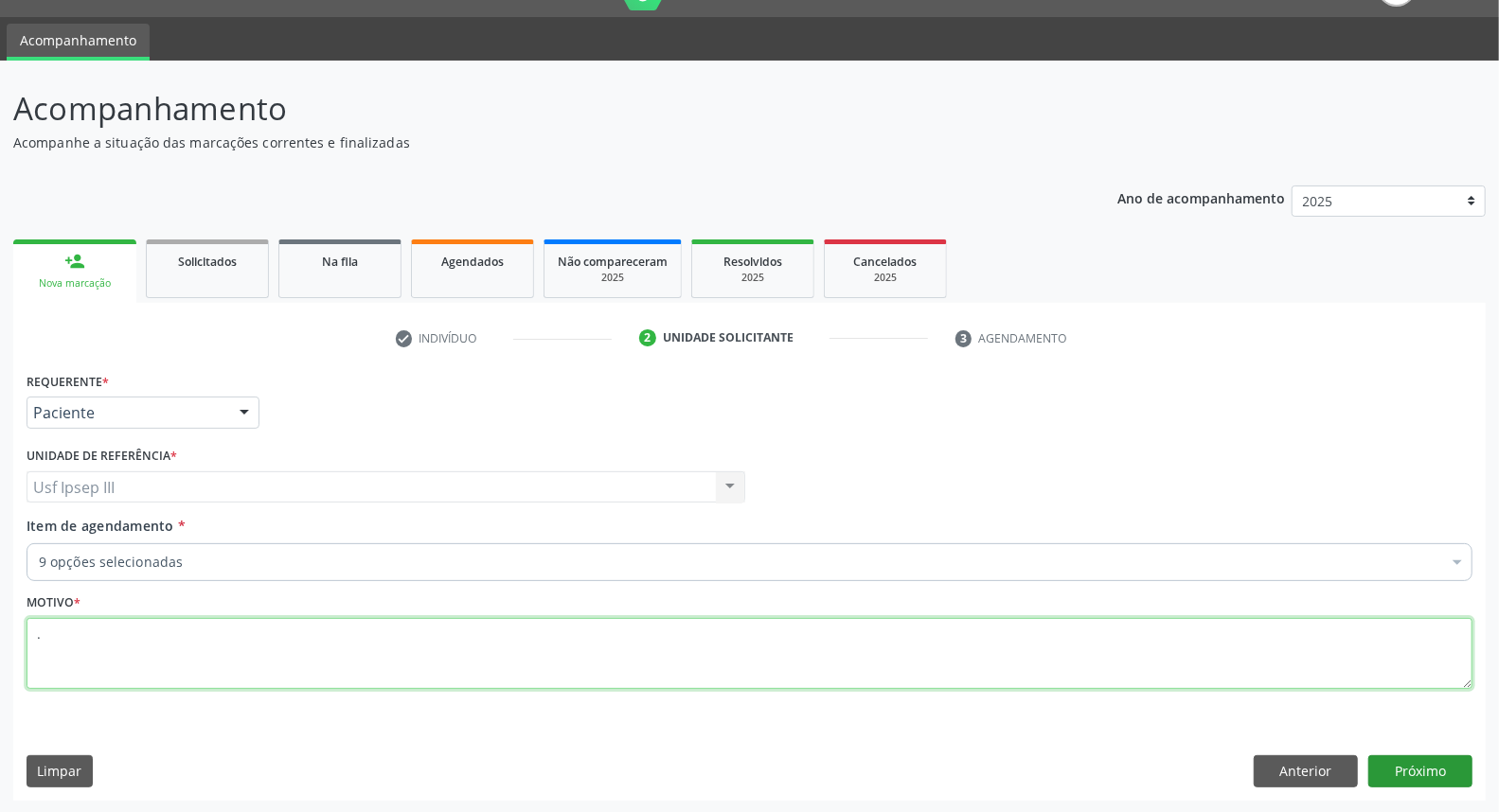
type textarea "."
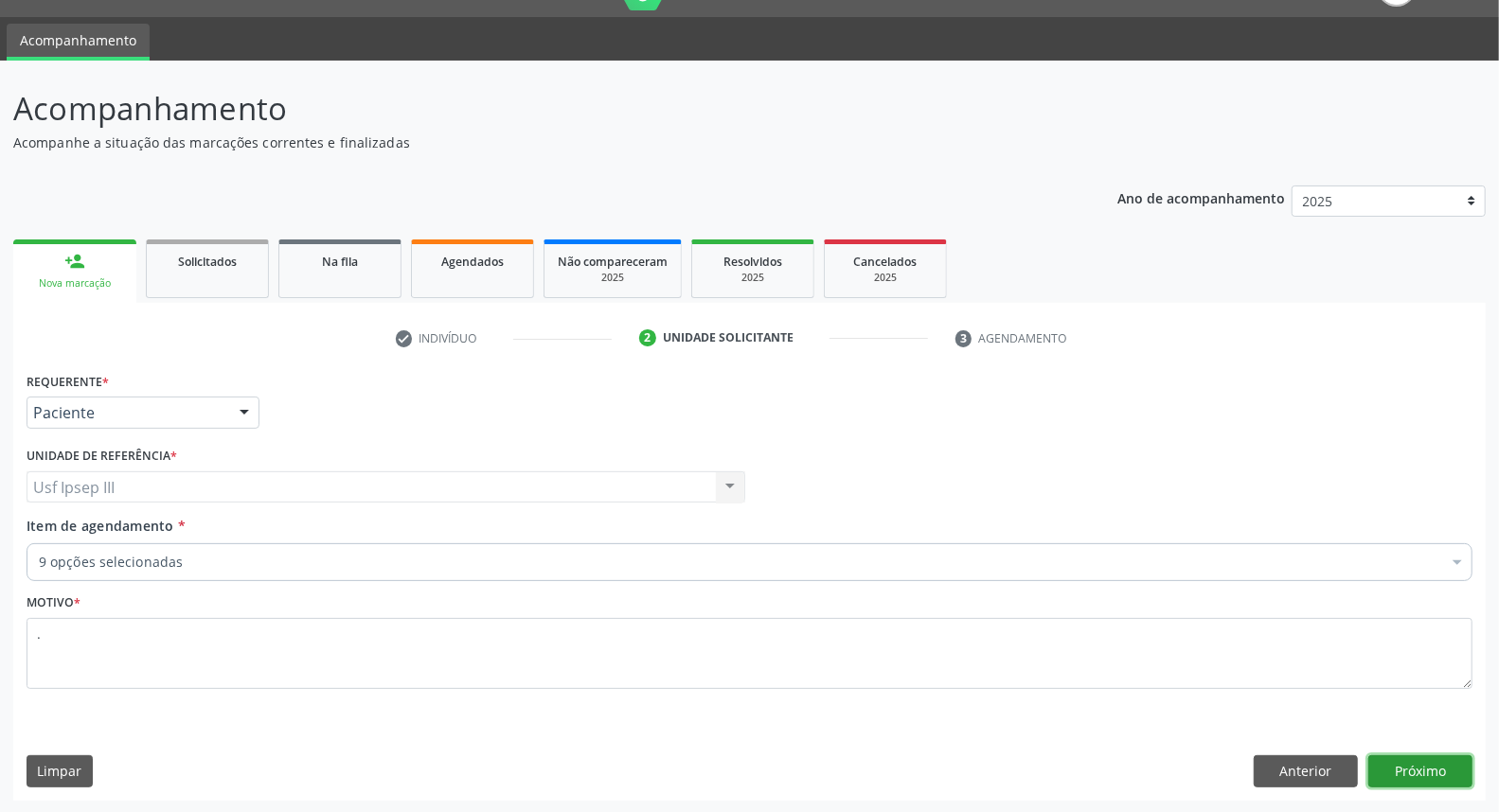
click at [1402, 770] on button "Próximo" at bounding box center [1420, 771] width 104 height 32
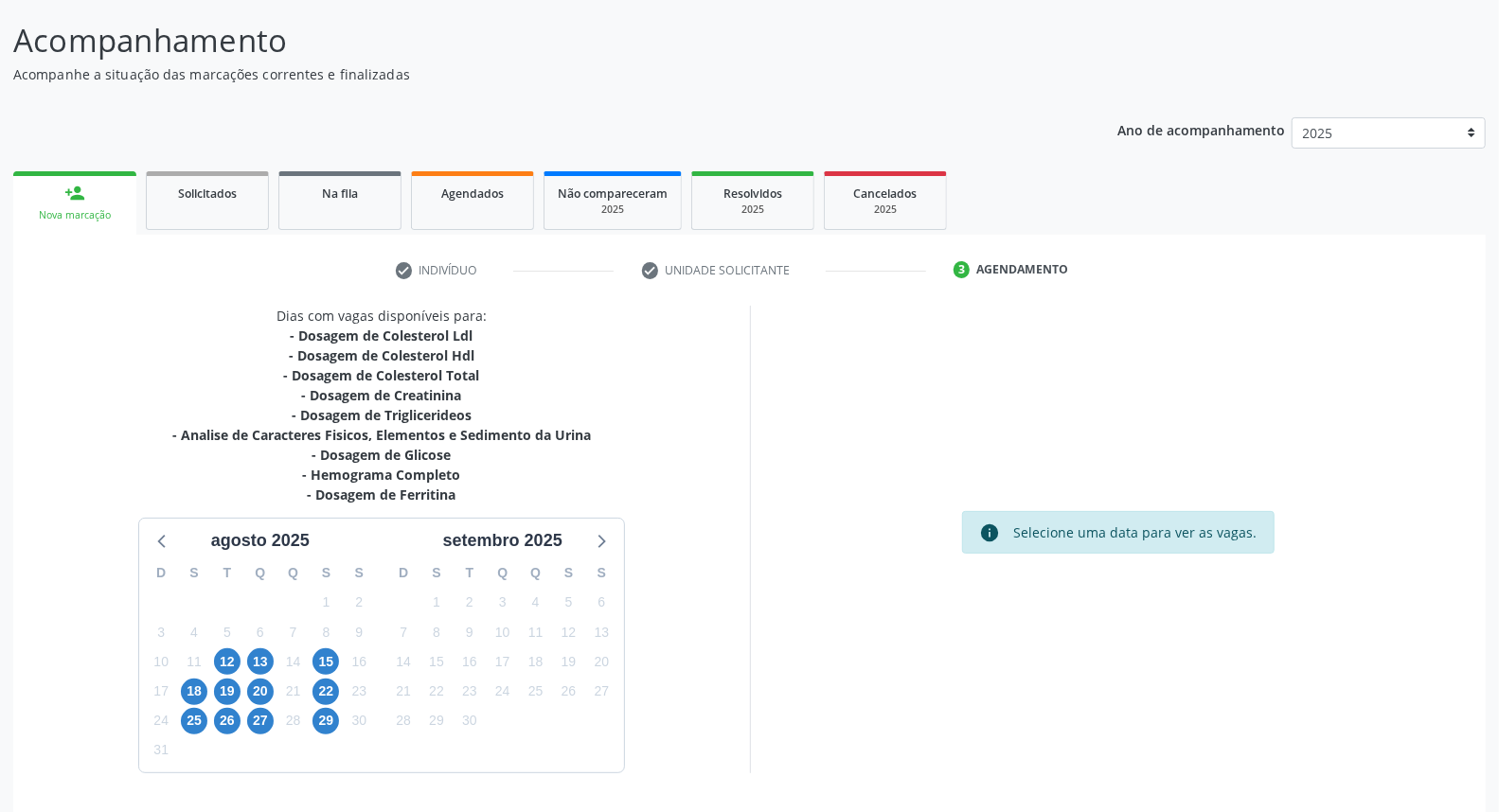
scroll to position [149, 0]
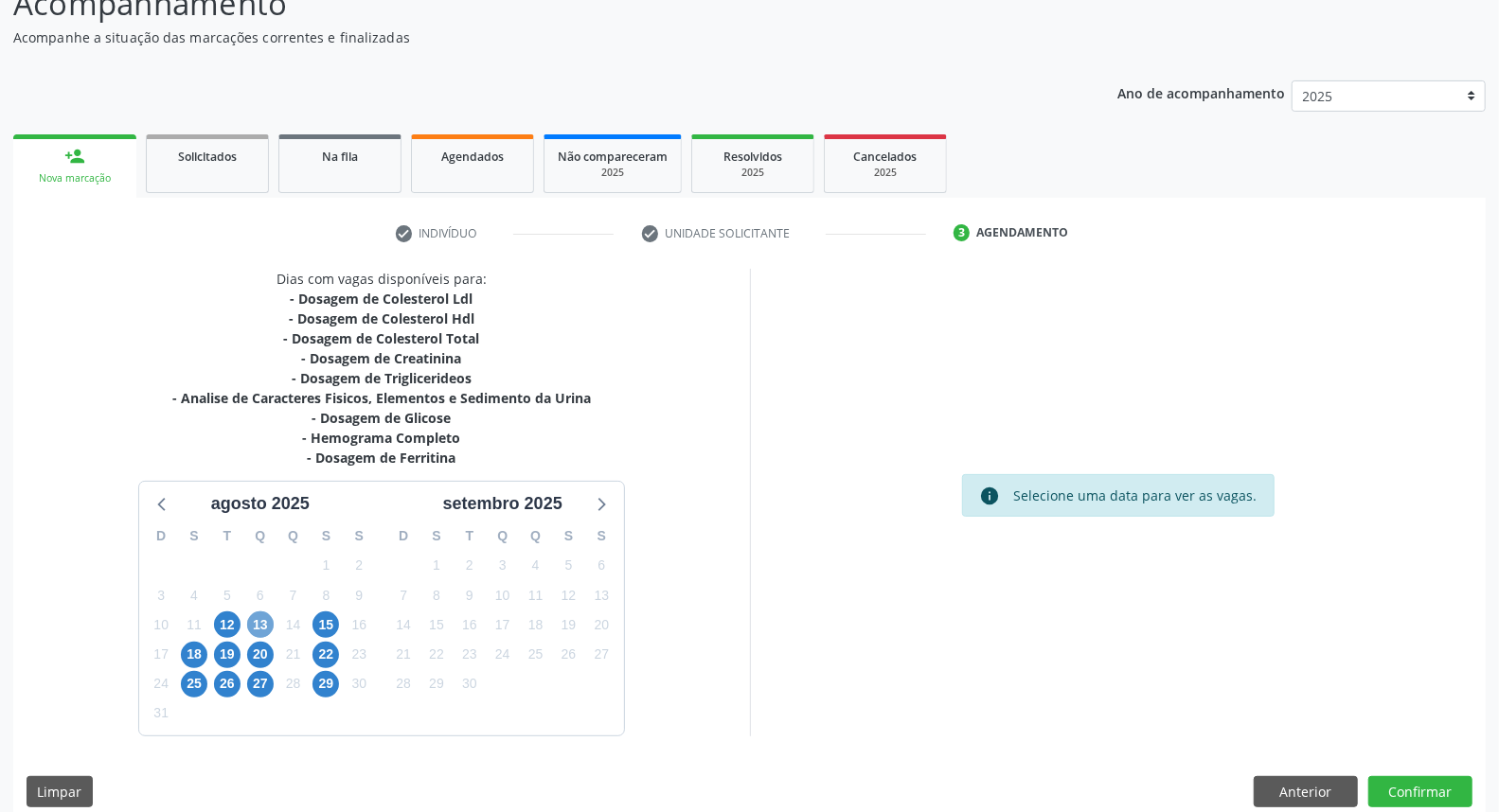
click at [252, 620] on span "13" at bounding box center [260, 624] width 26 height 26
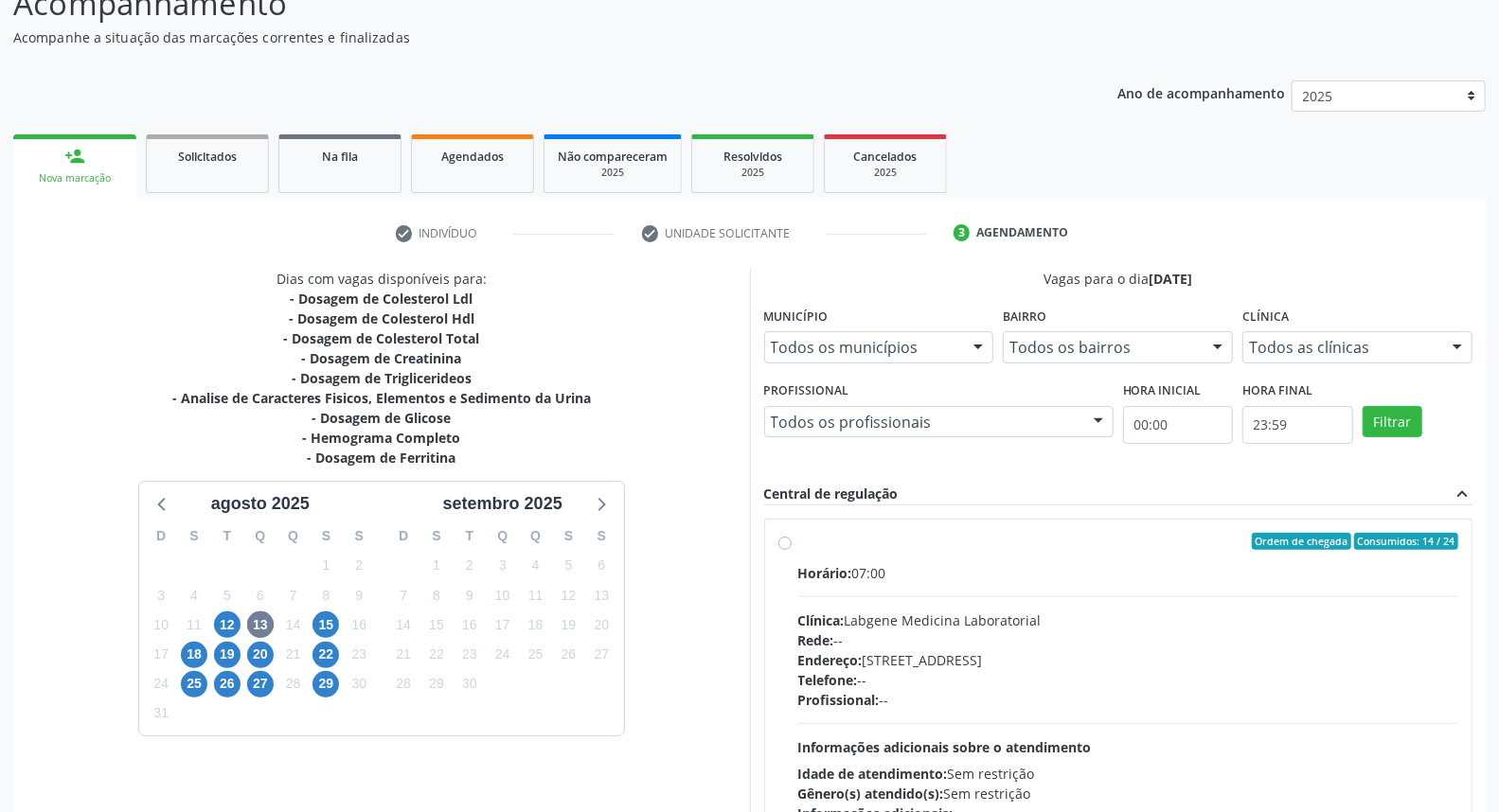
click at [1498, 795] on div "Acompanhamento Acompanhe a situação das marcações correntes e finalizadas Relat…" at bounding box center [750, 470] width 1499 height 1027
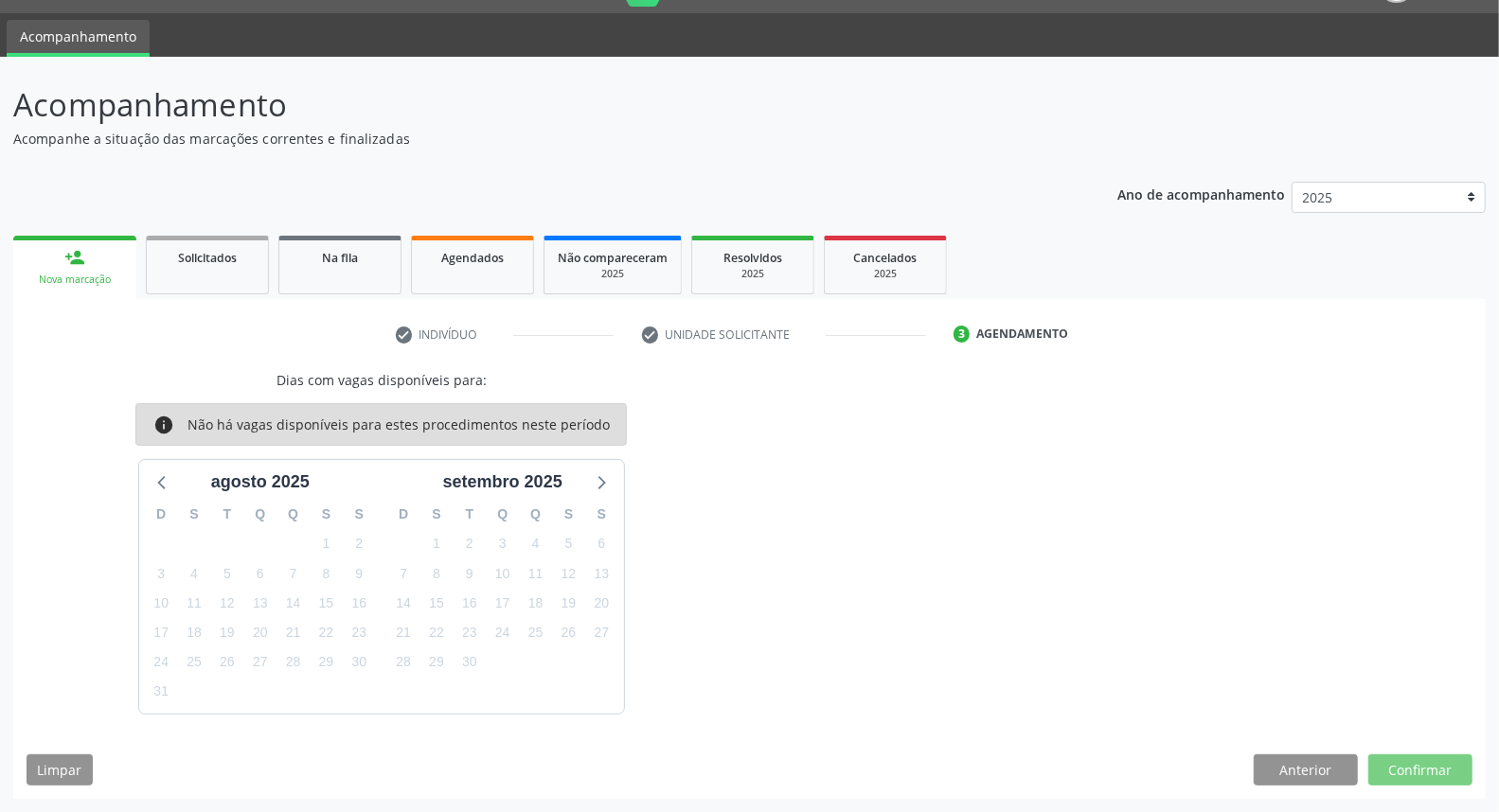
scroll to position [0, 0]
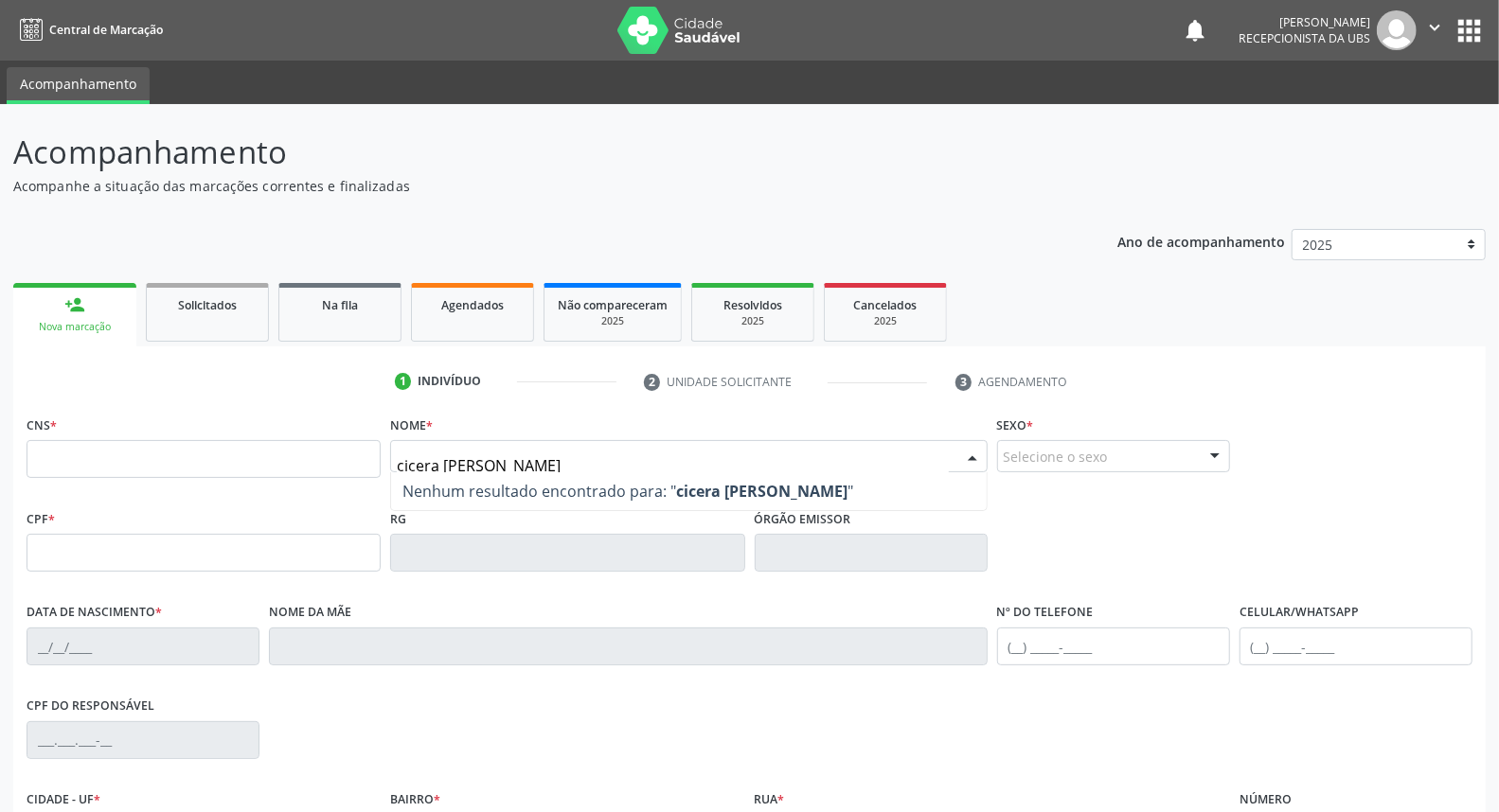
type input "cicera adriana de melo"
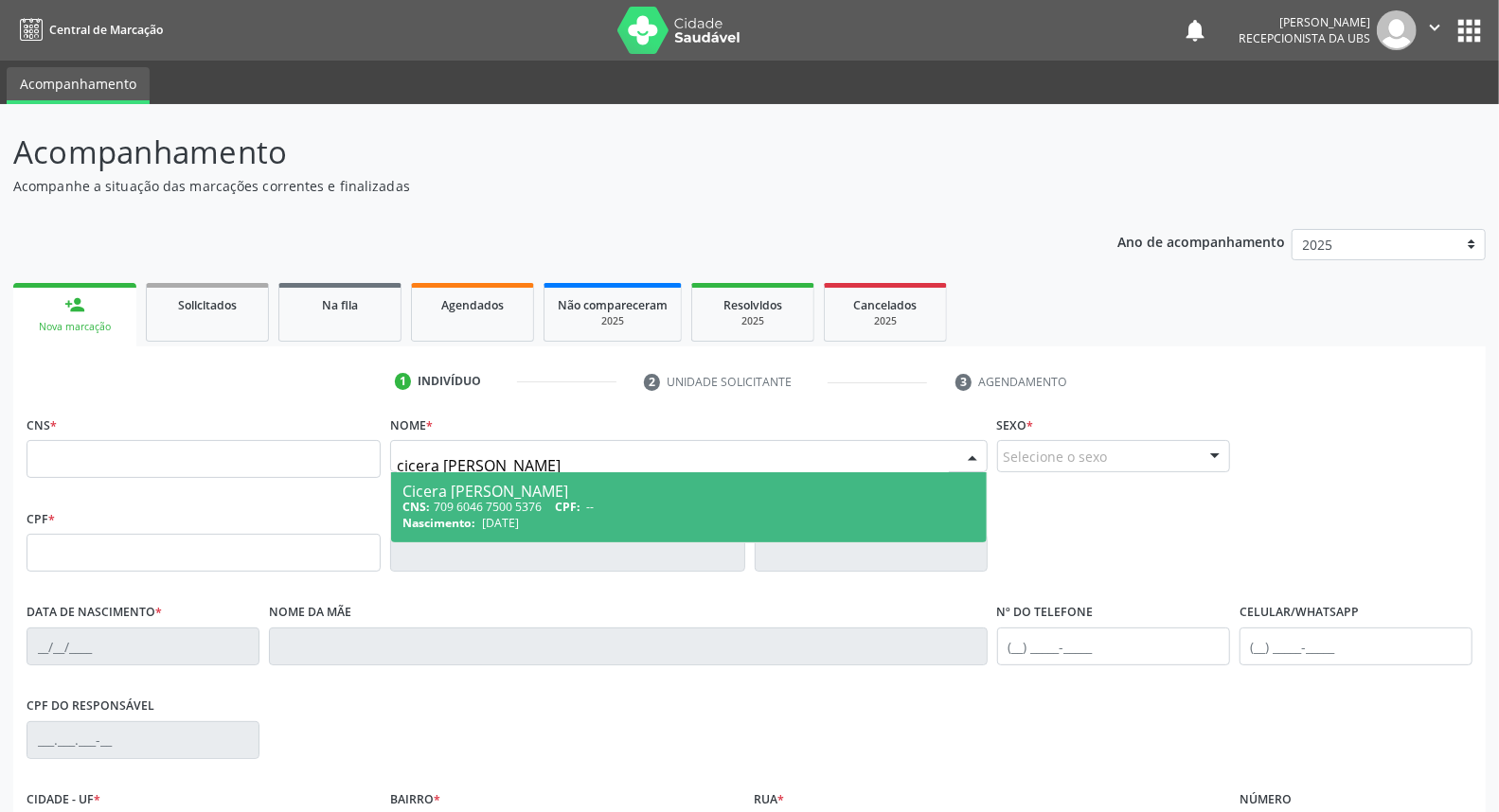
click at [436, 507] on div "CNS: 709 6046 7500 5376 CPF: --" at bounding box center [688, 507] width 571 height 16
type input "709 6046 7500 5376"
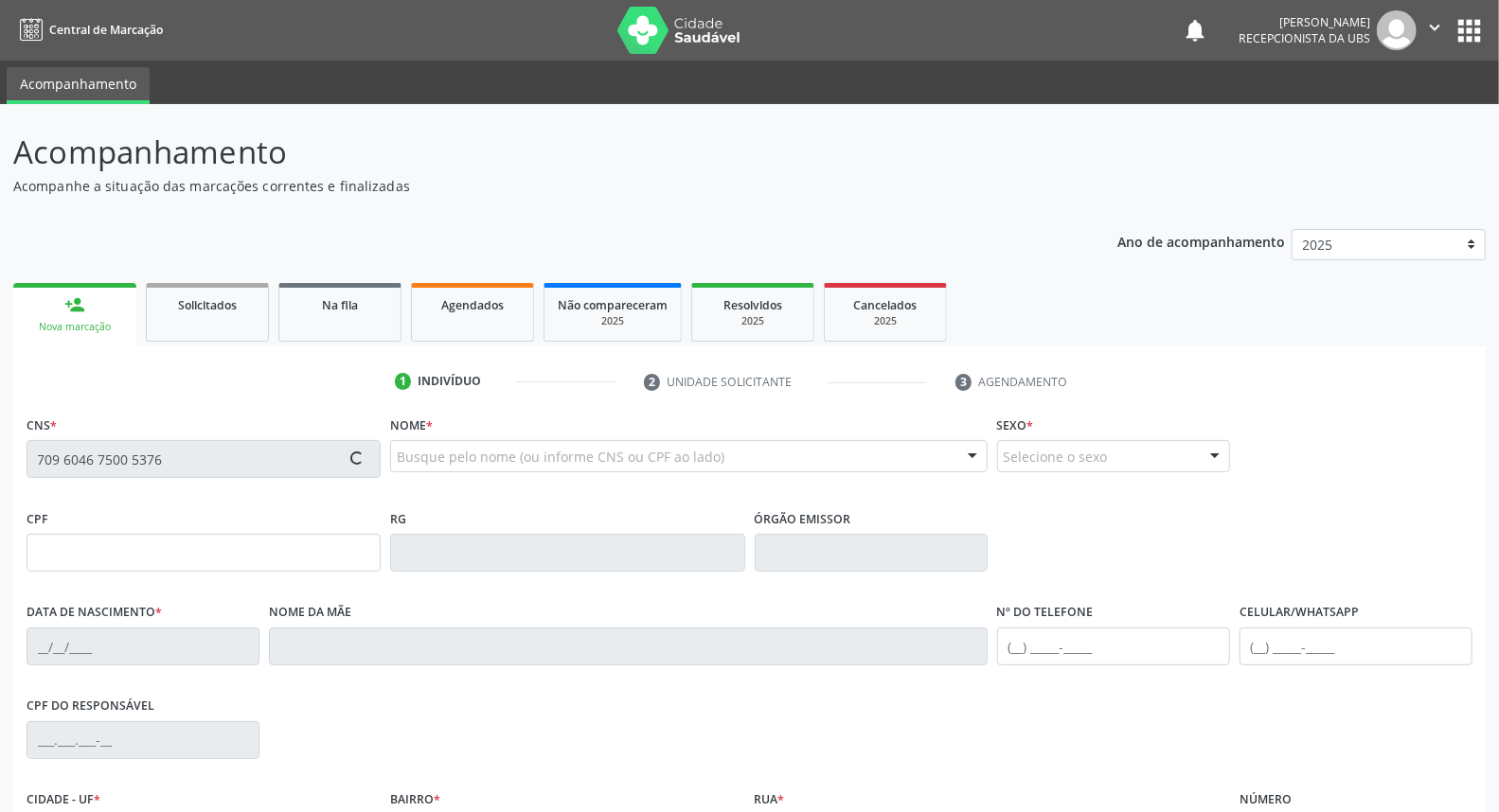
type input "15/08/1994"
type input "(87) 99977-9014"
type input "55"
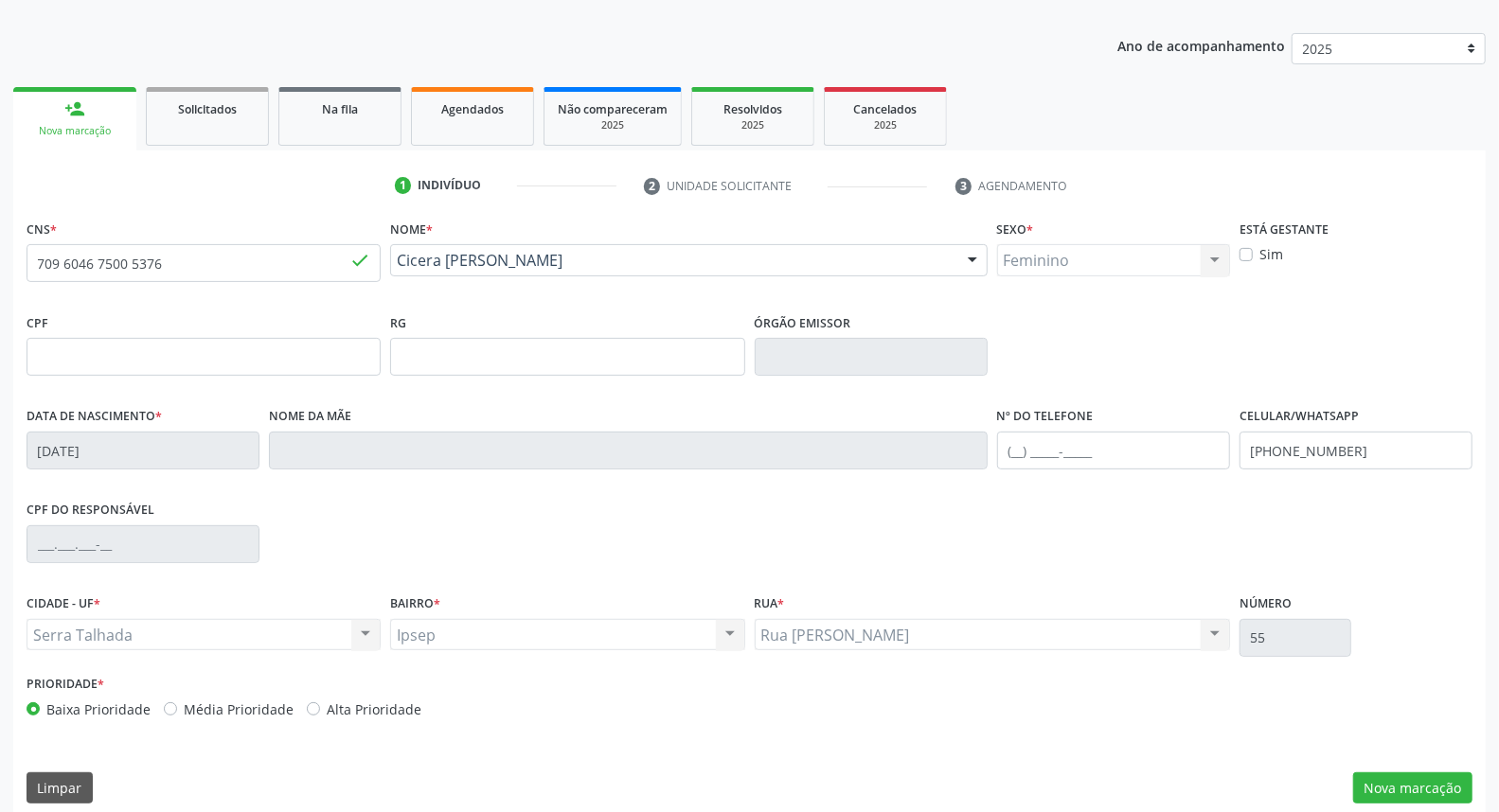
scroll to position [212, 0]
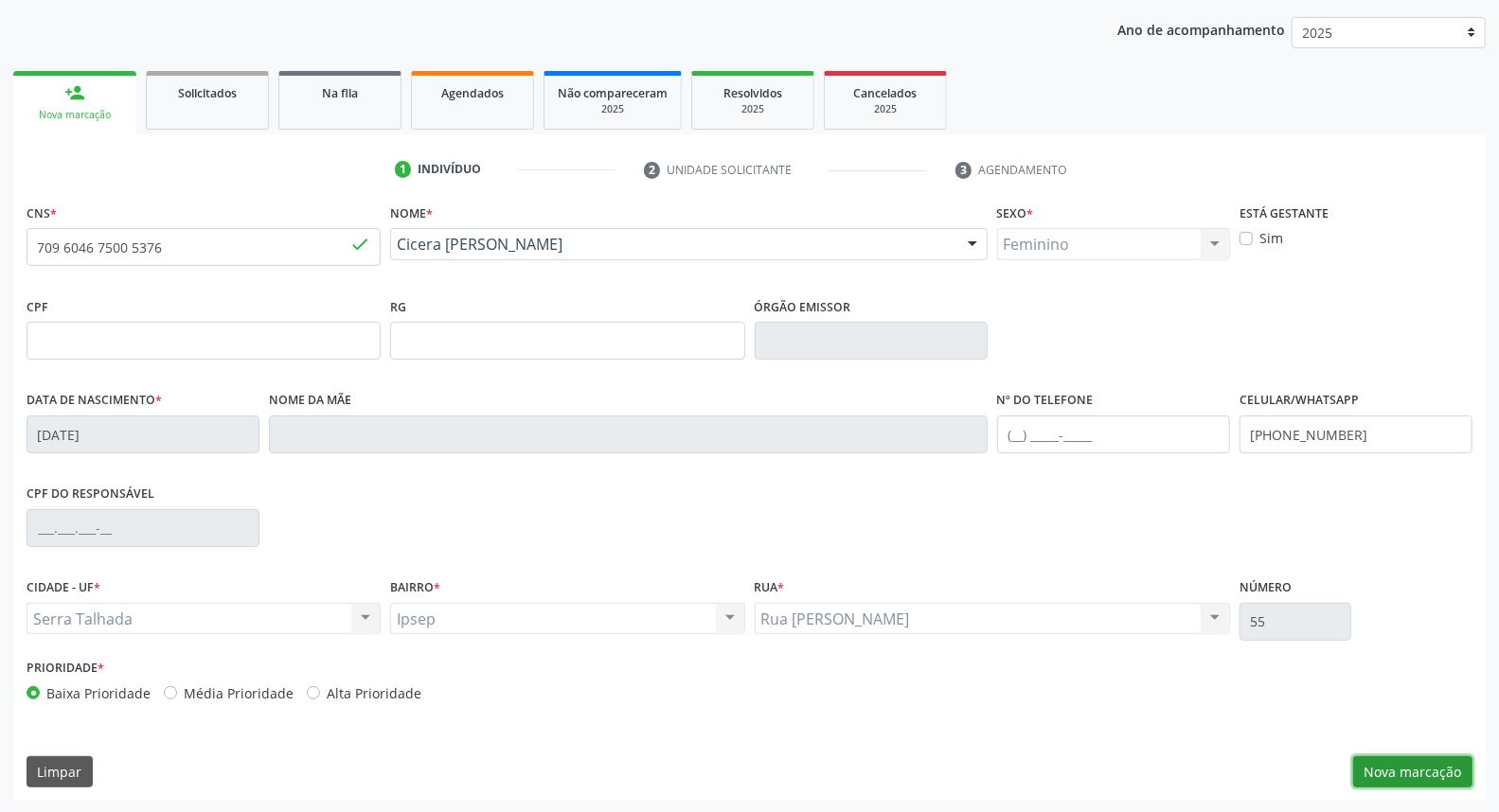
click at [1408, 763] on button "Nova marcação" at bounding box center [1413, 772] width 119 height 32
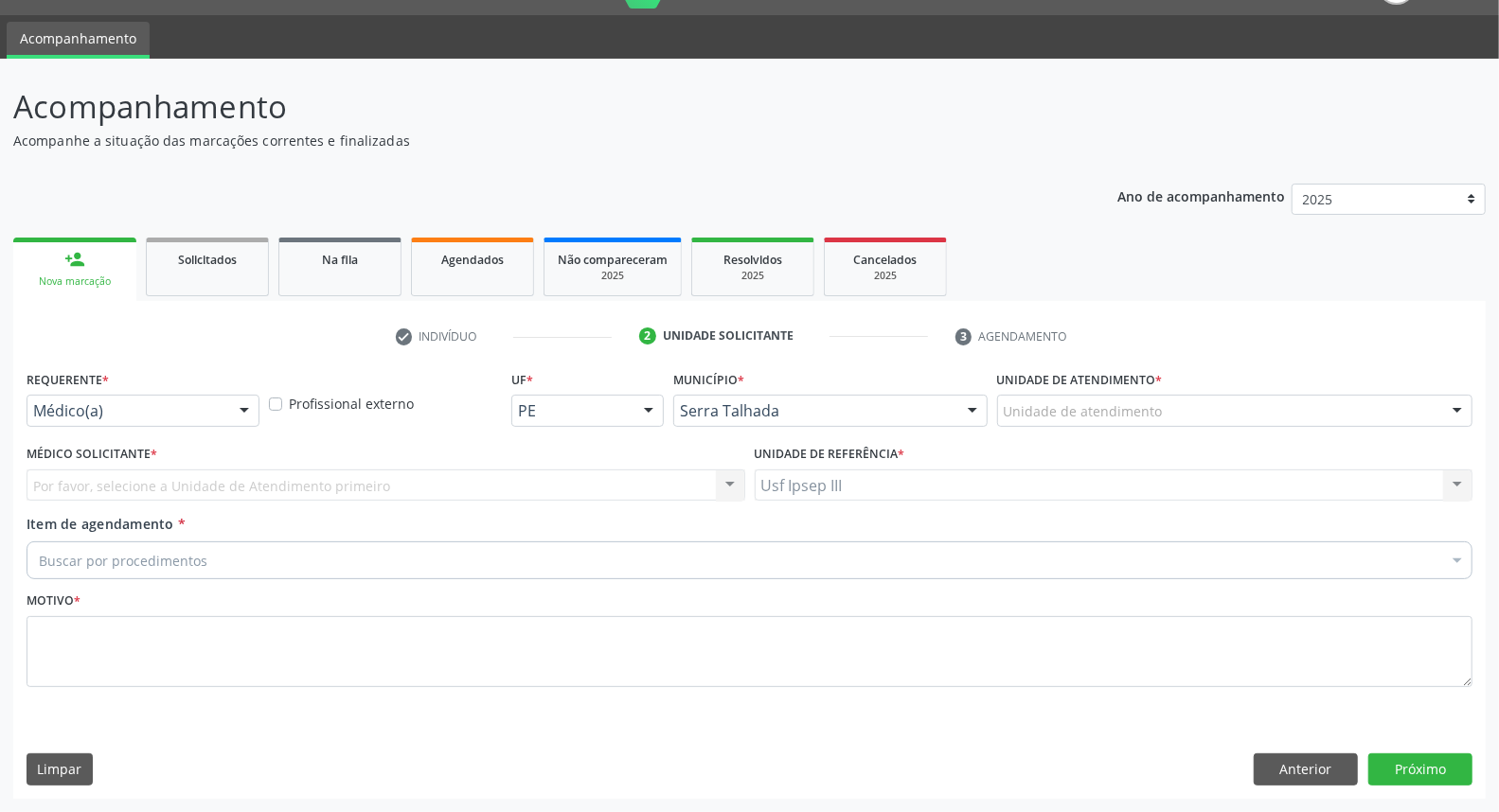
scroll to position [44, 0]
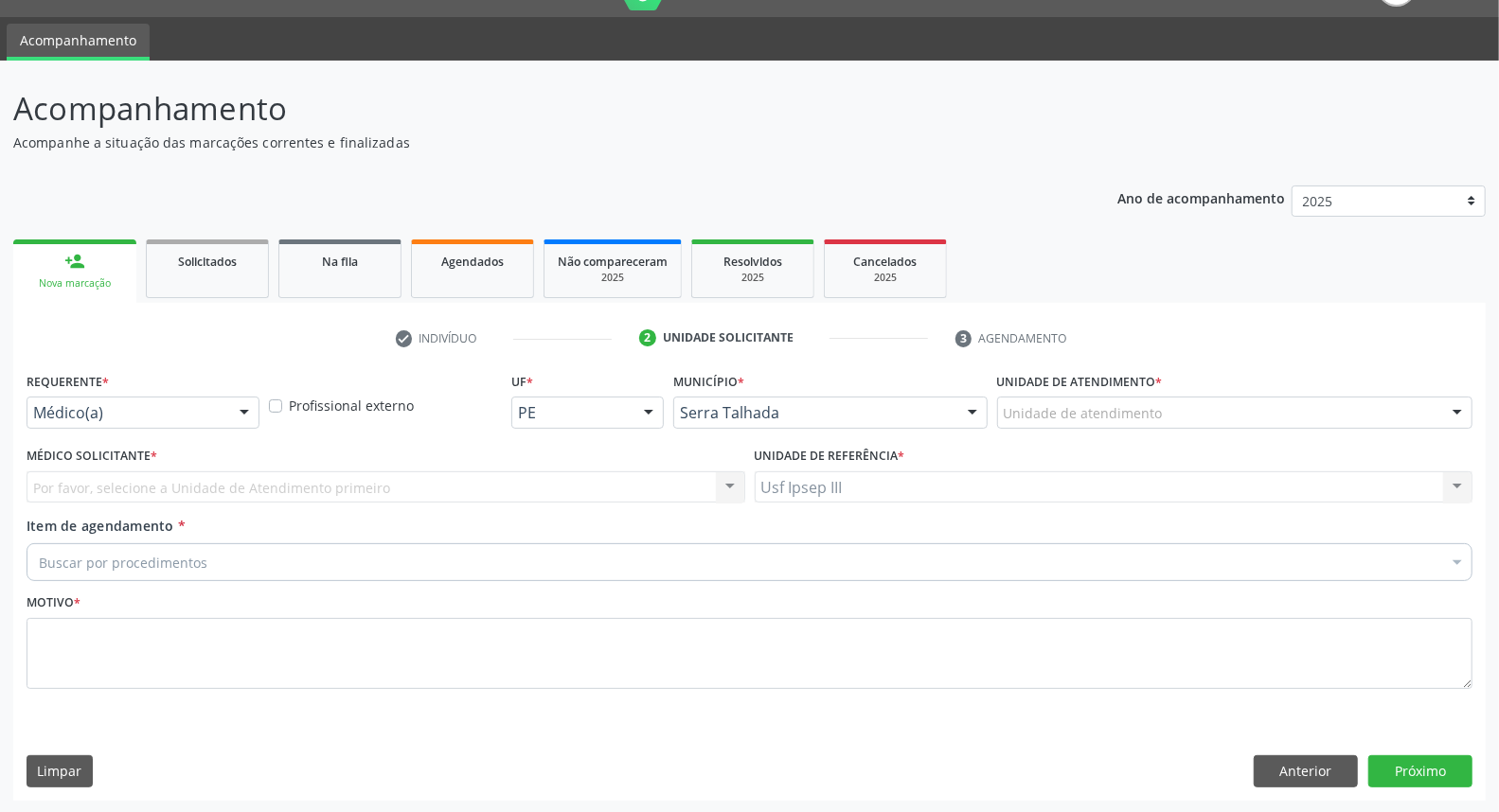
click at [235, 404] on div at bounding box center [244, 413] width 28 height 32
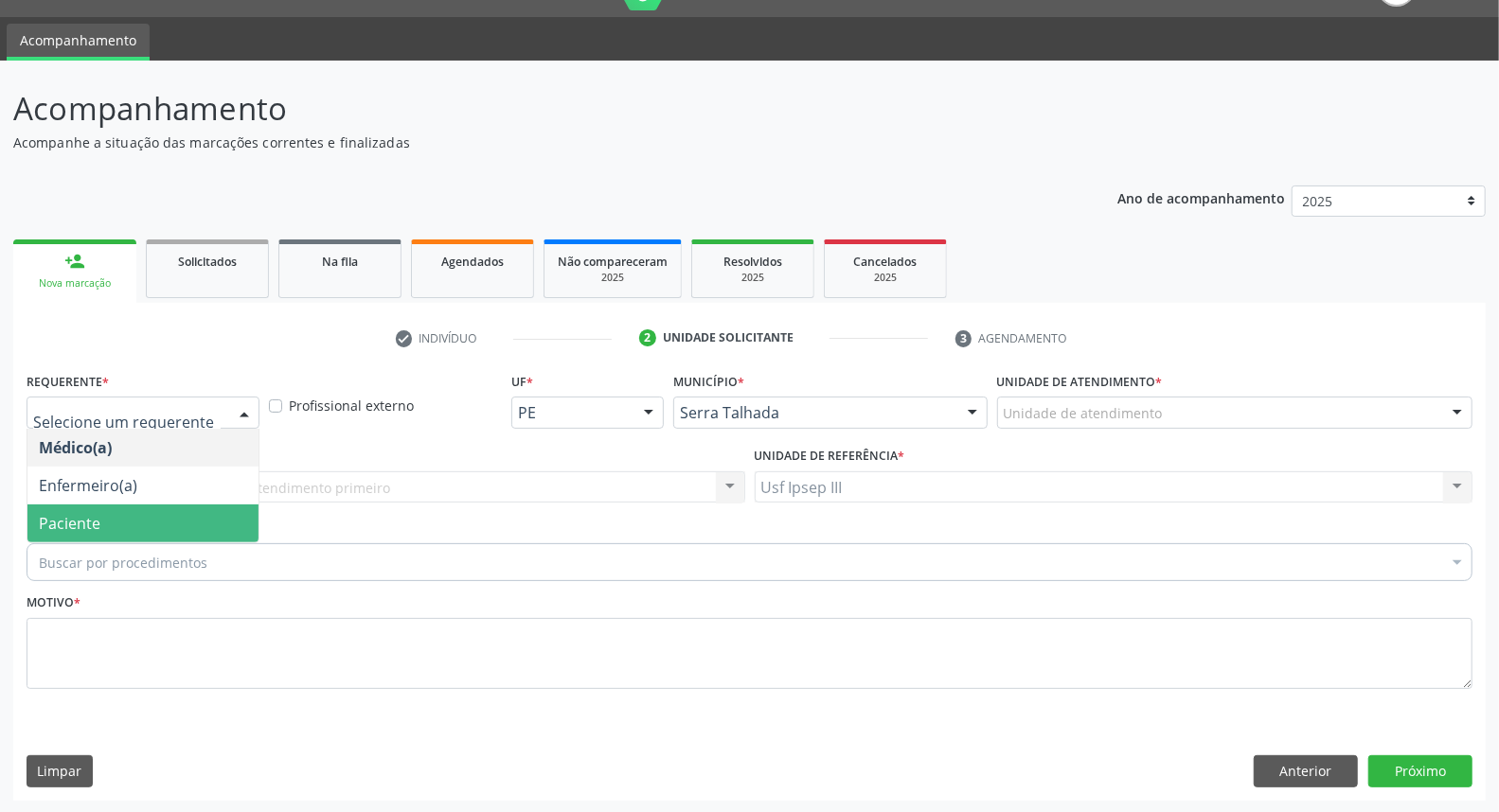
click at [250, 533] on span "Paciente" at bounding box center [143, 523] width 231 height 38
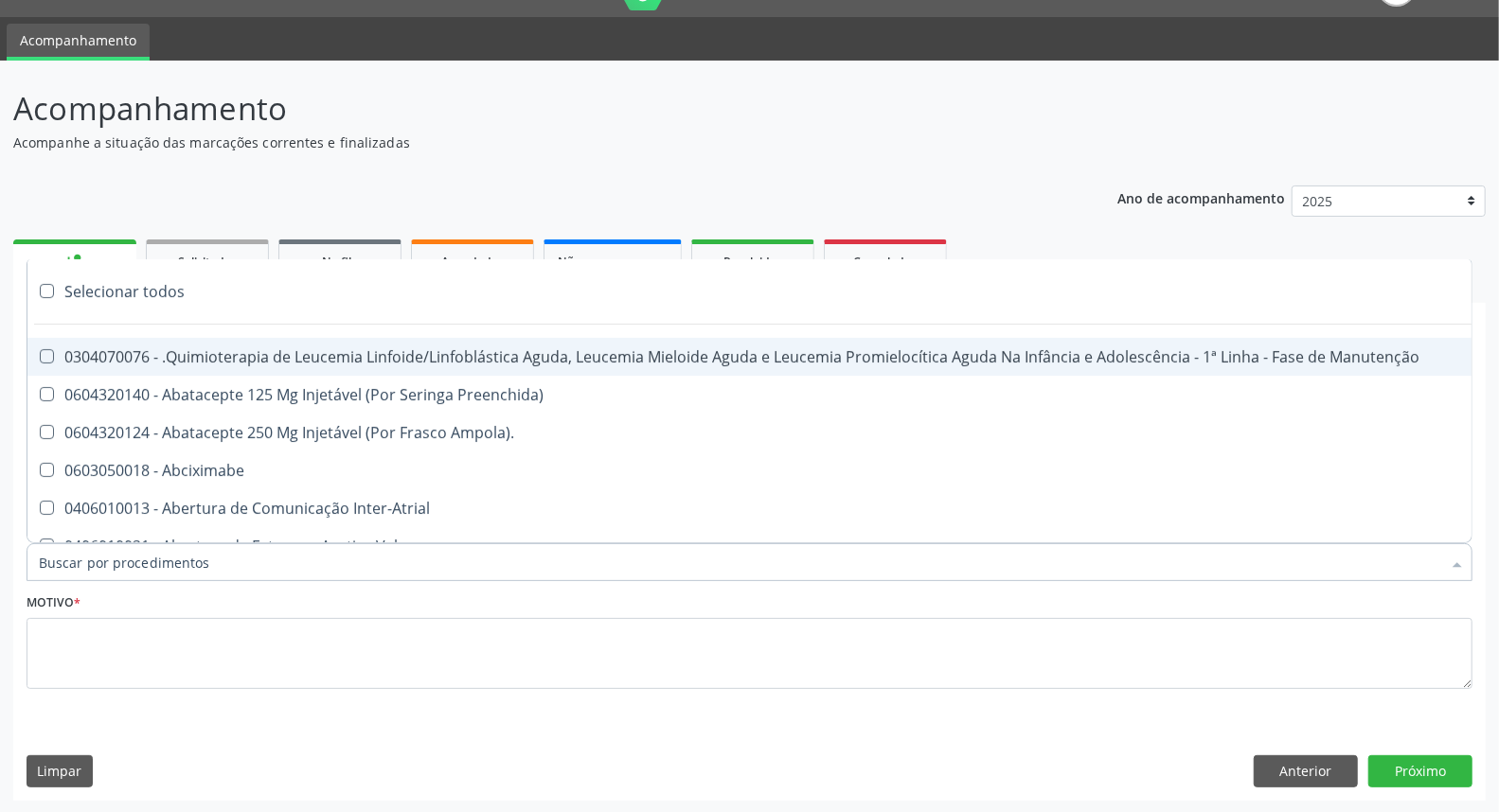
click at [413, 547] on div at bounding box center [750, 562] width 1446 height 38
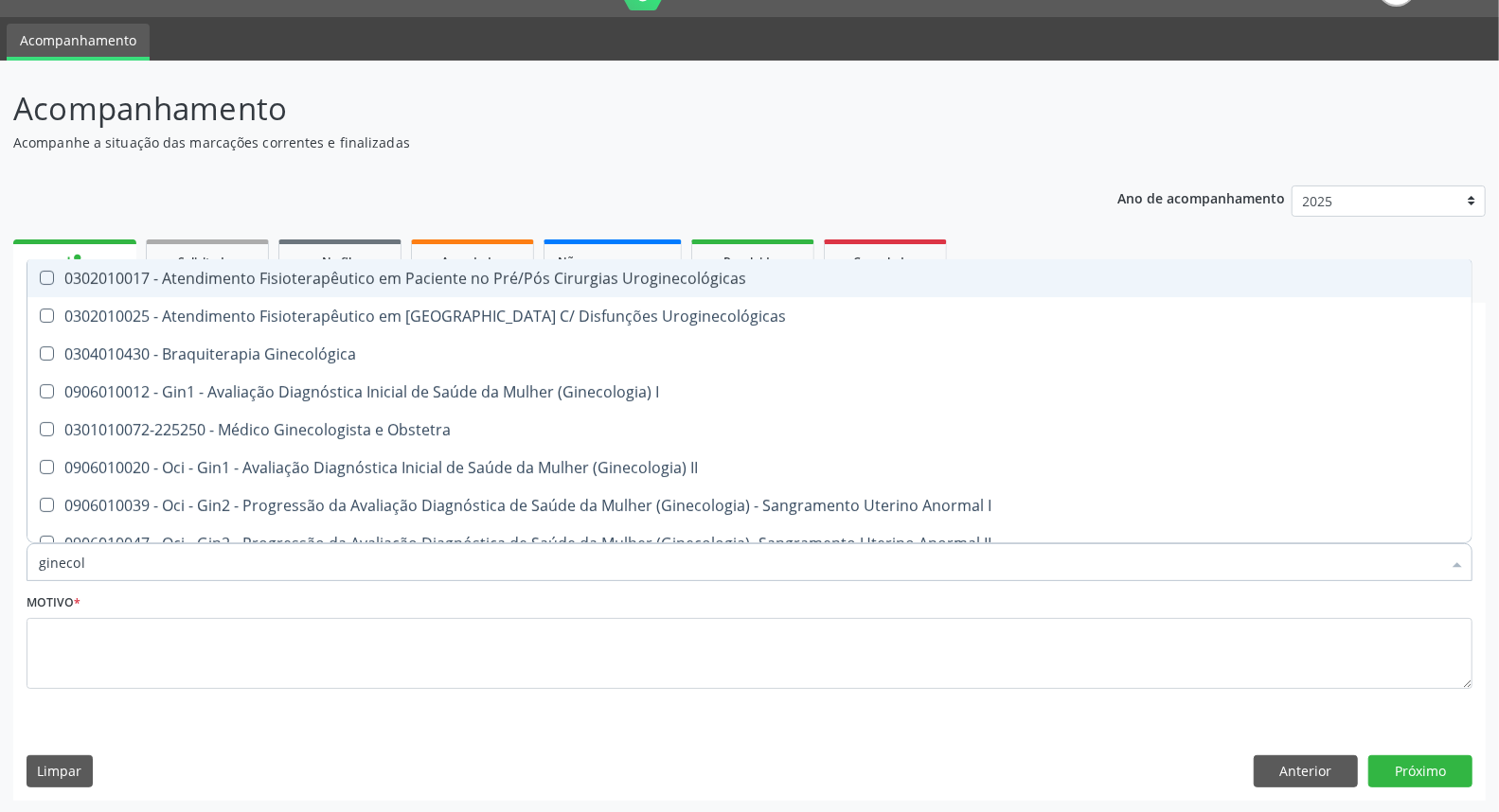
type input "ginecolo"
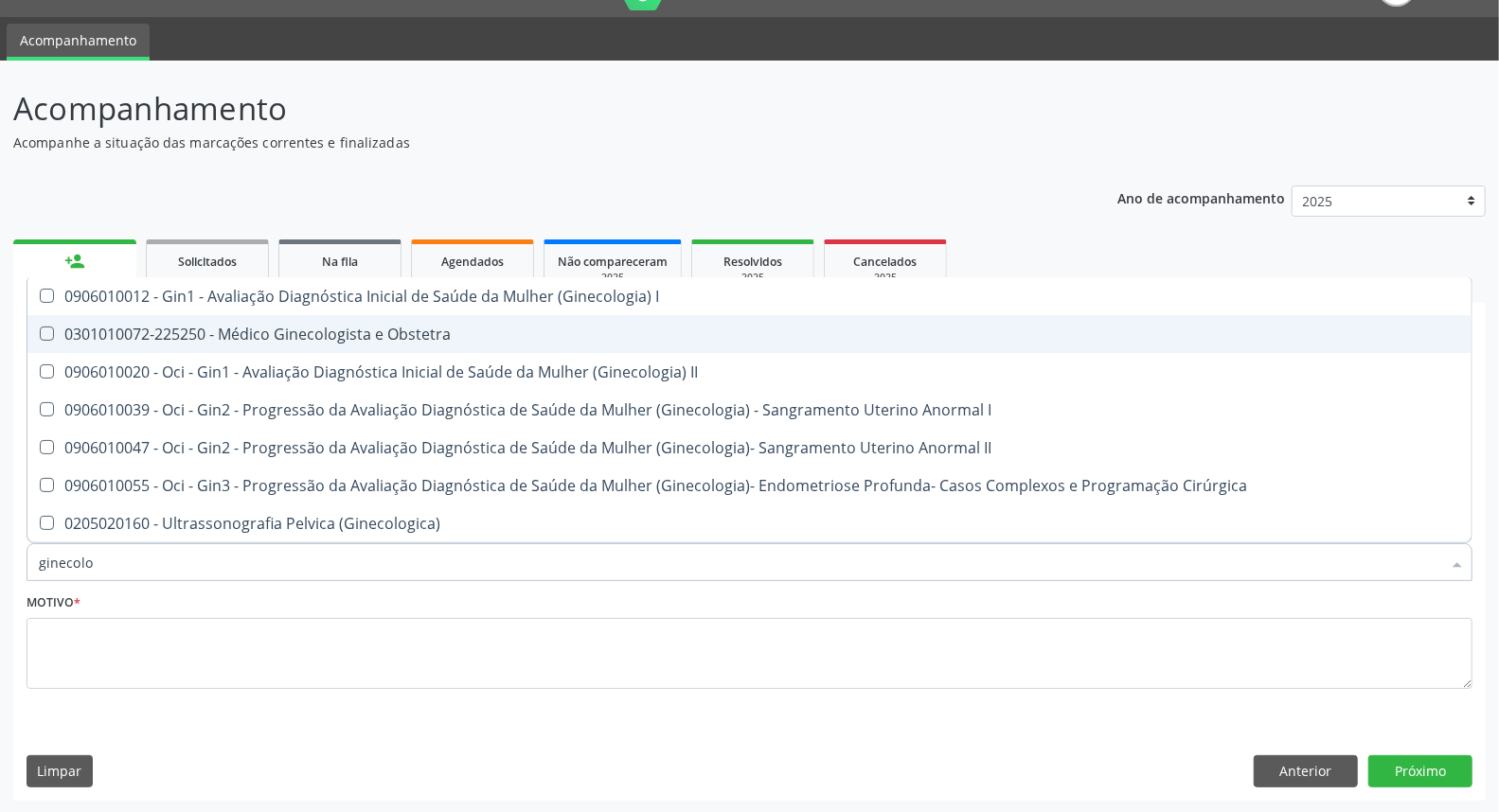
click at [388, 340] on div "0301010072-225250 - Médico Ginecologista e Obstetra" at bounding box center [750, 334] width 1421 height 15
checkbox Obstetra "true"
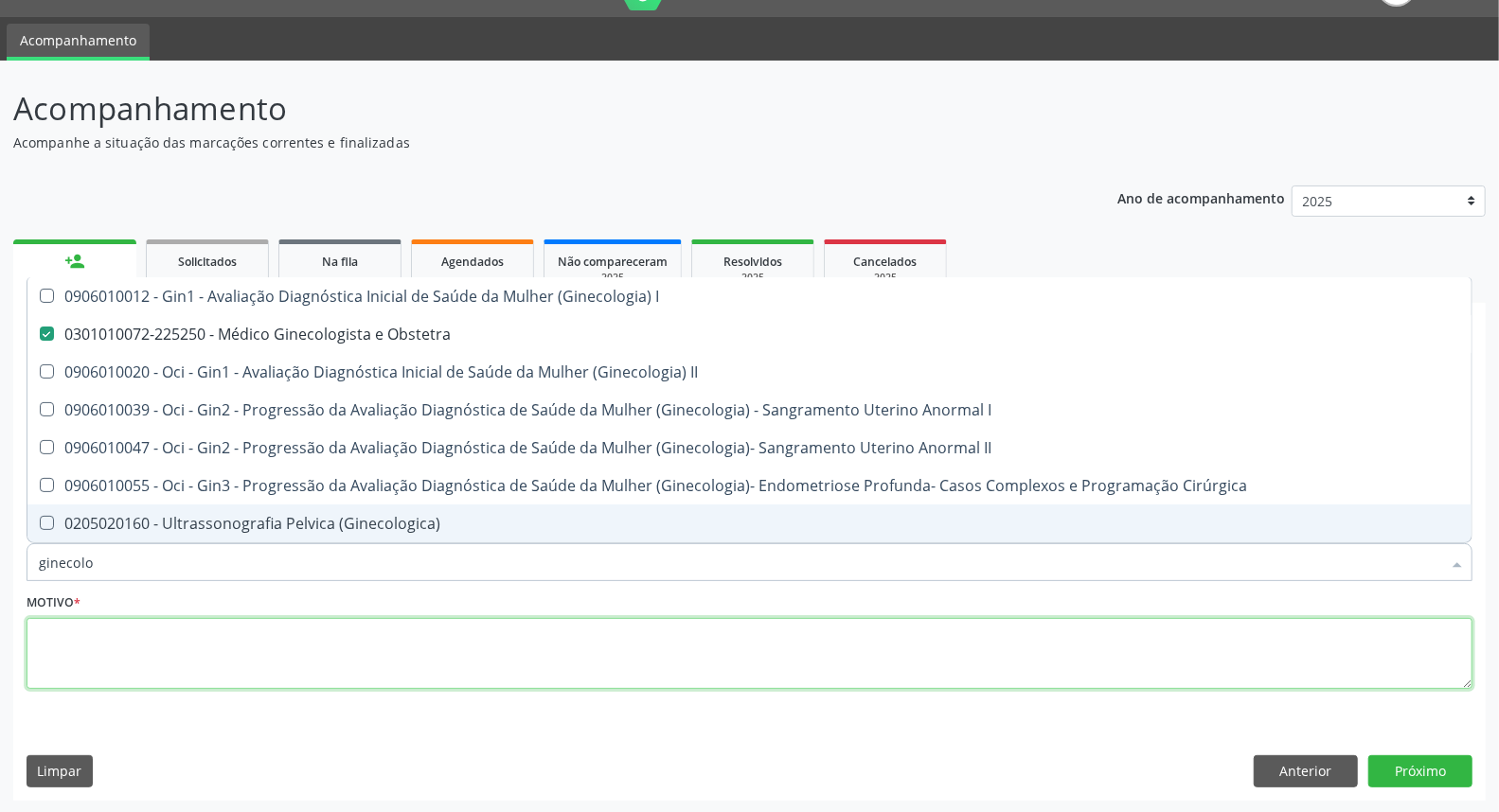
click at [219, 649] on textarea at bounding box center [750, 654] width 1446 height 72
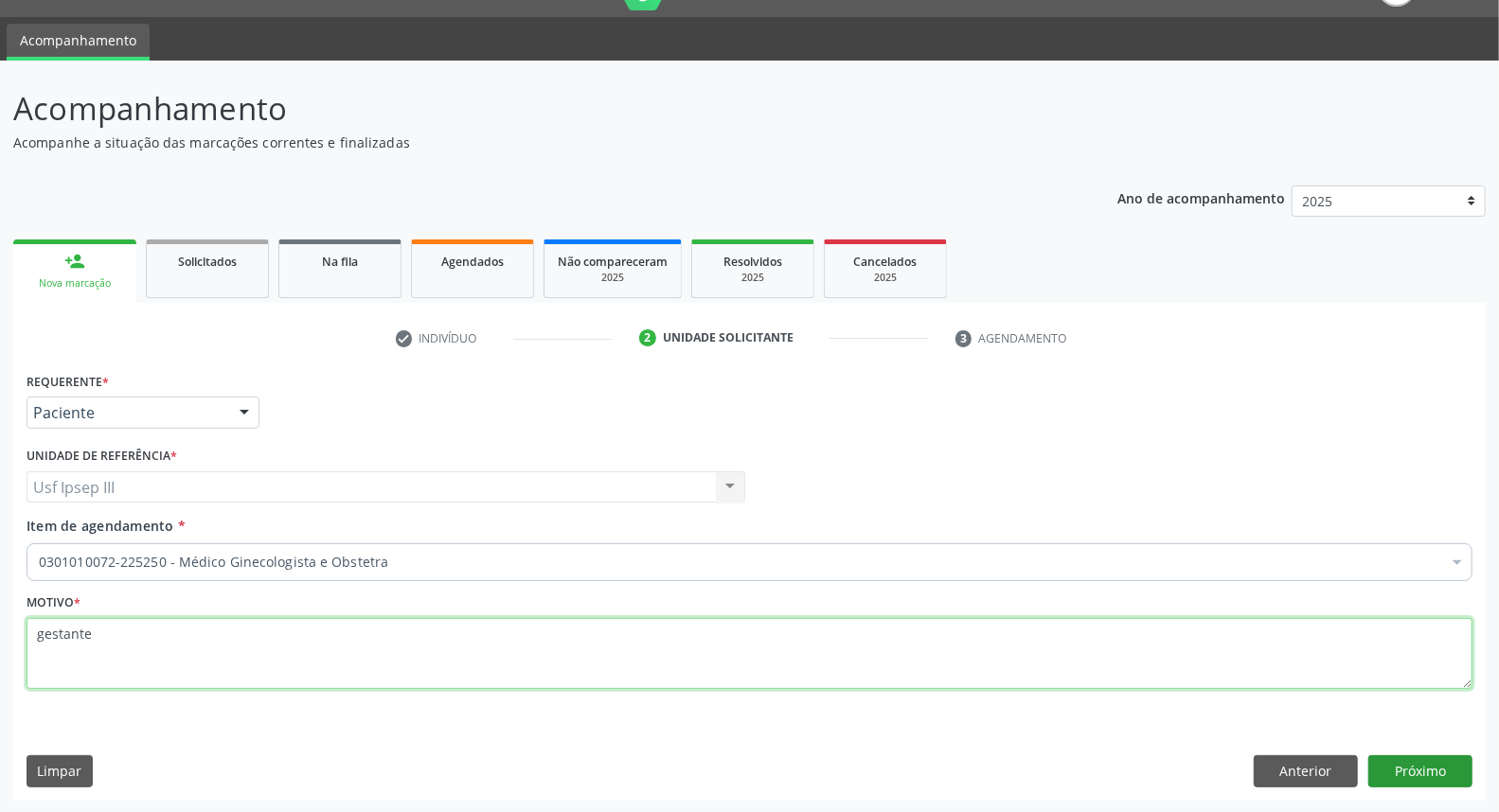
type textarea "gestante"
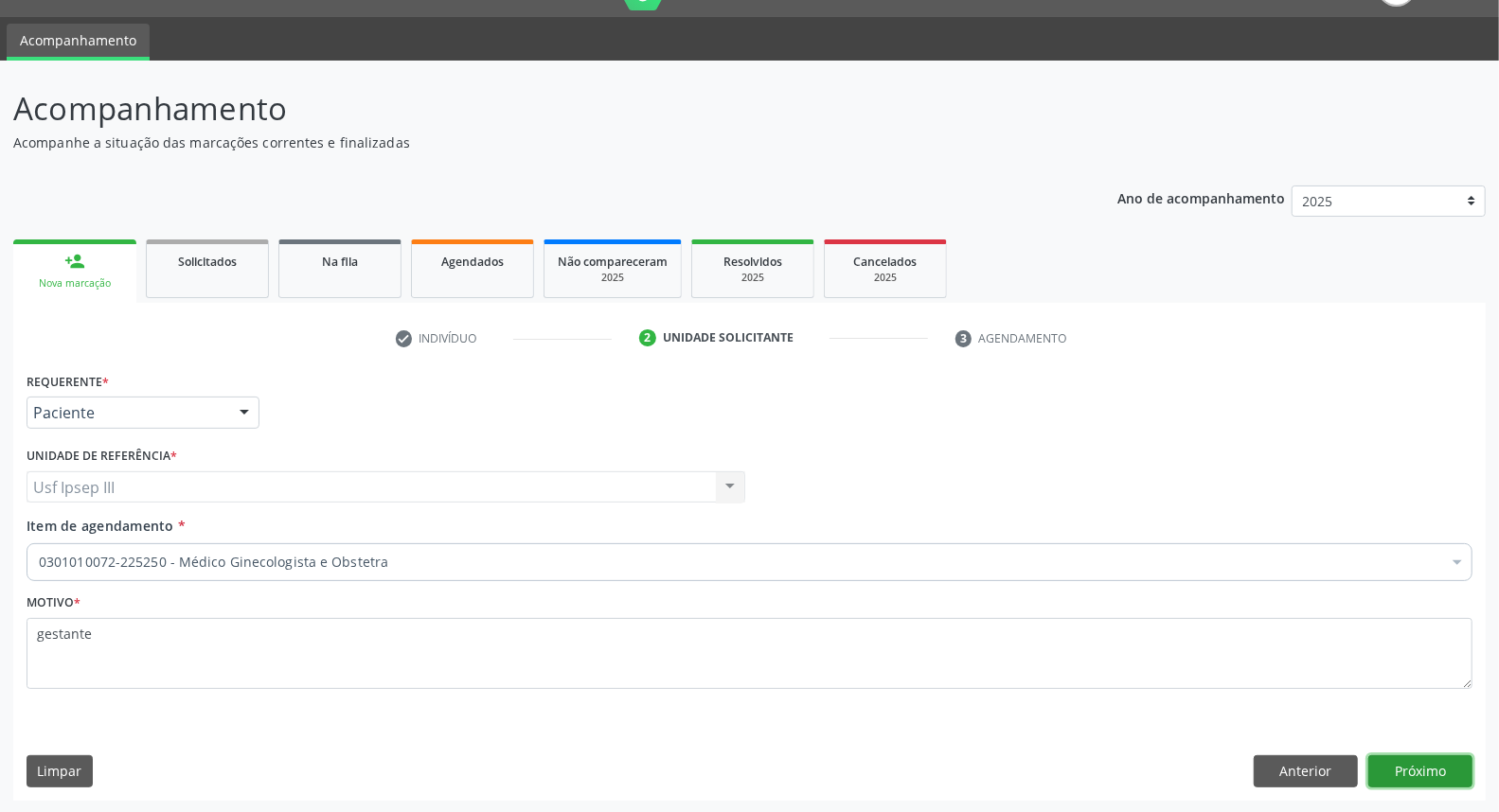
click at [1437, 775] on button "Próximo" at bounding box center [1420, 771] width 104 height 32
